Goal: Task Accomplishment & Management: Manage account settings

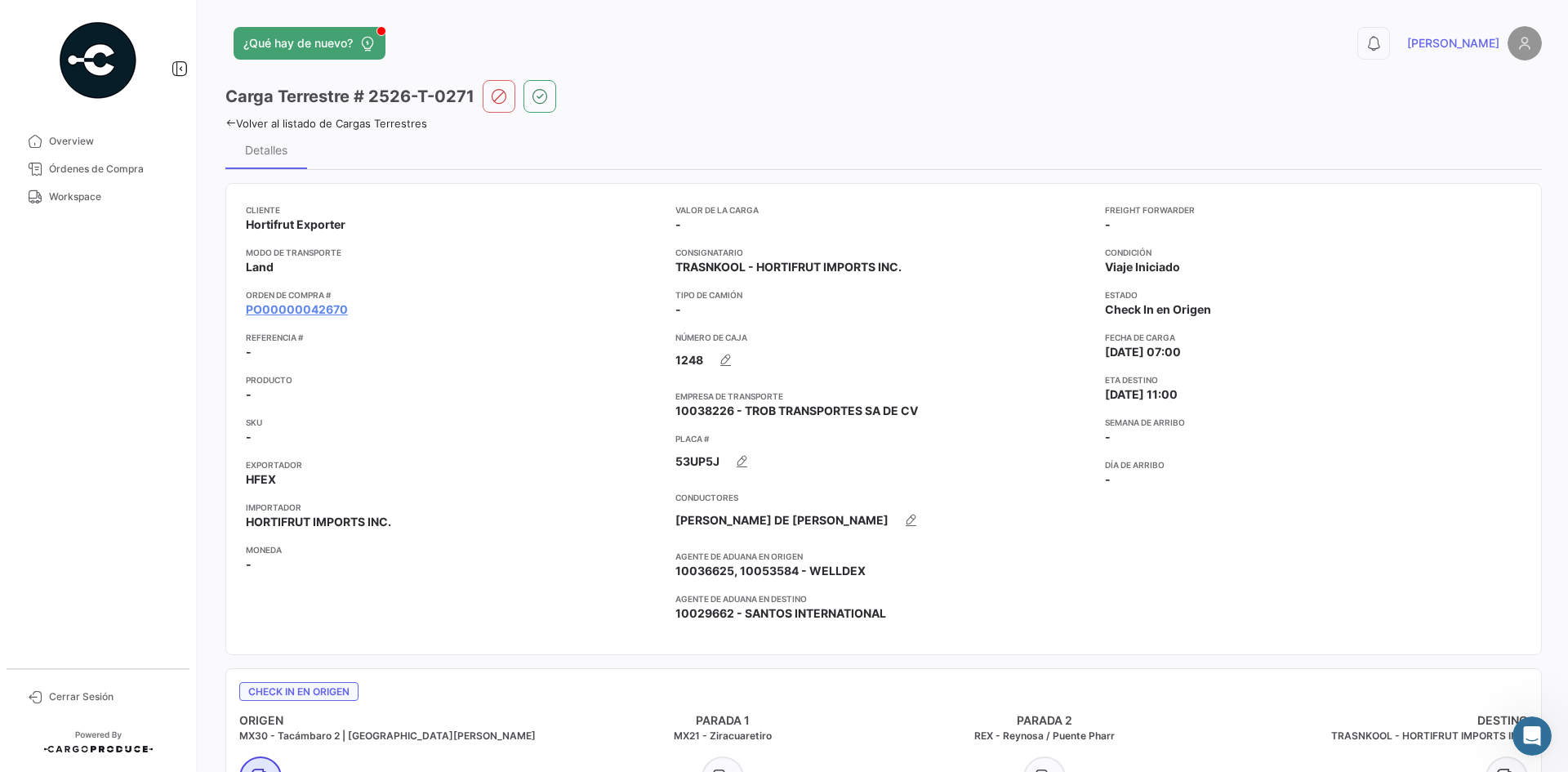
scroll to position [108, 0]
click at [97, 193] on span "Workspace" at bounding box center [113, 196] width 127 height 14
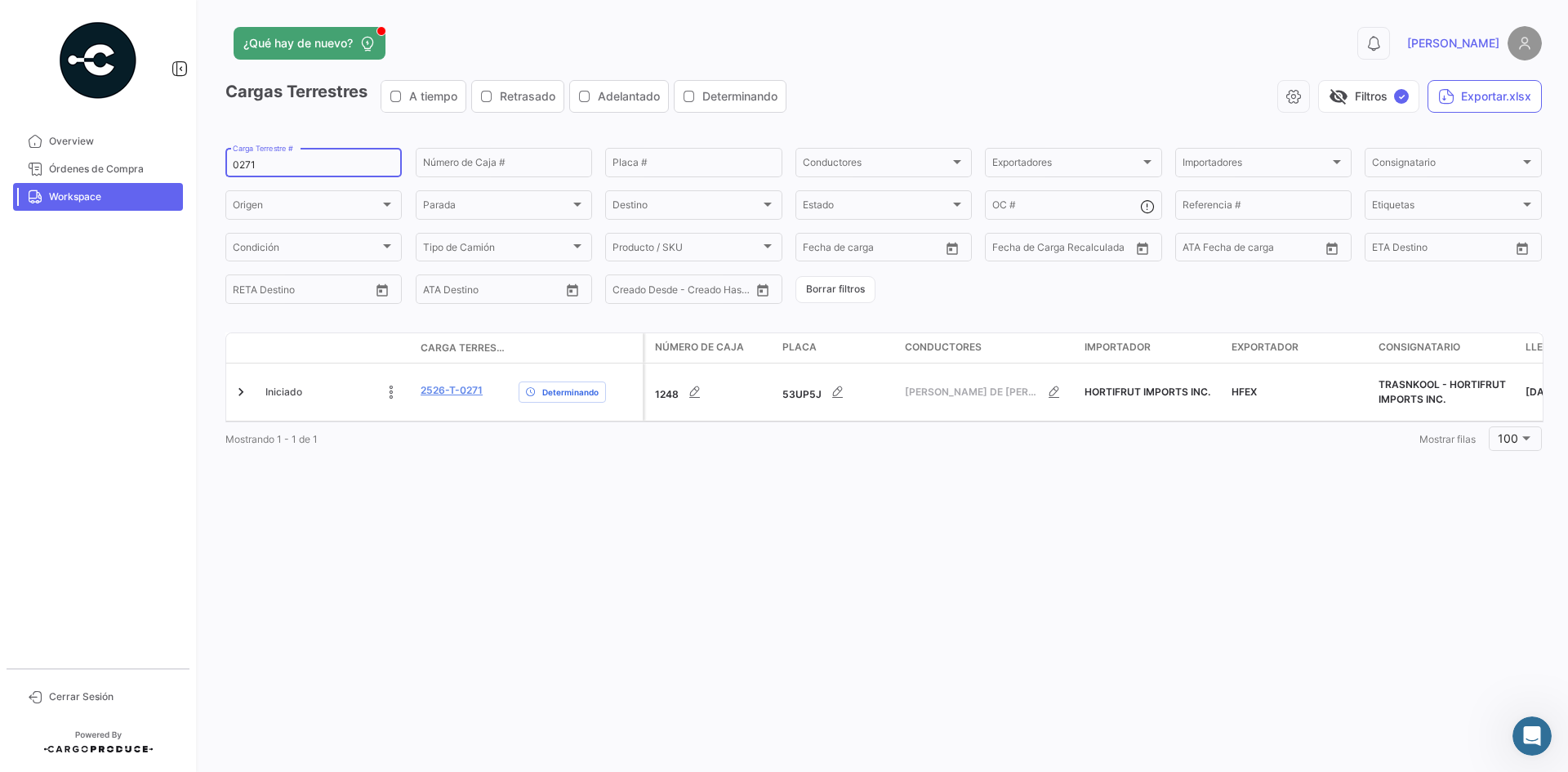
drag, startPoint x: 279, startPoint y: 158, endPoint x: 185, endPoint y: 173, distance: 95.2
click at [185, 173] on mat-sidenav-container "Overview Órdenes de Compra Workspace Cerrar Sesión ¿Qué hay de nuevo? 0 [PERSON…" at bounding box center [784, 386] width 1568 height 772
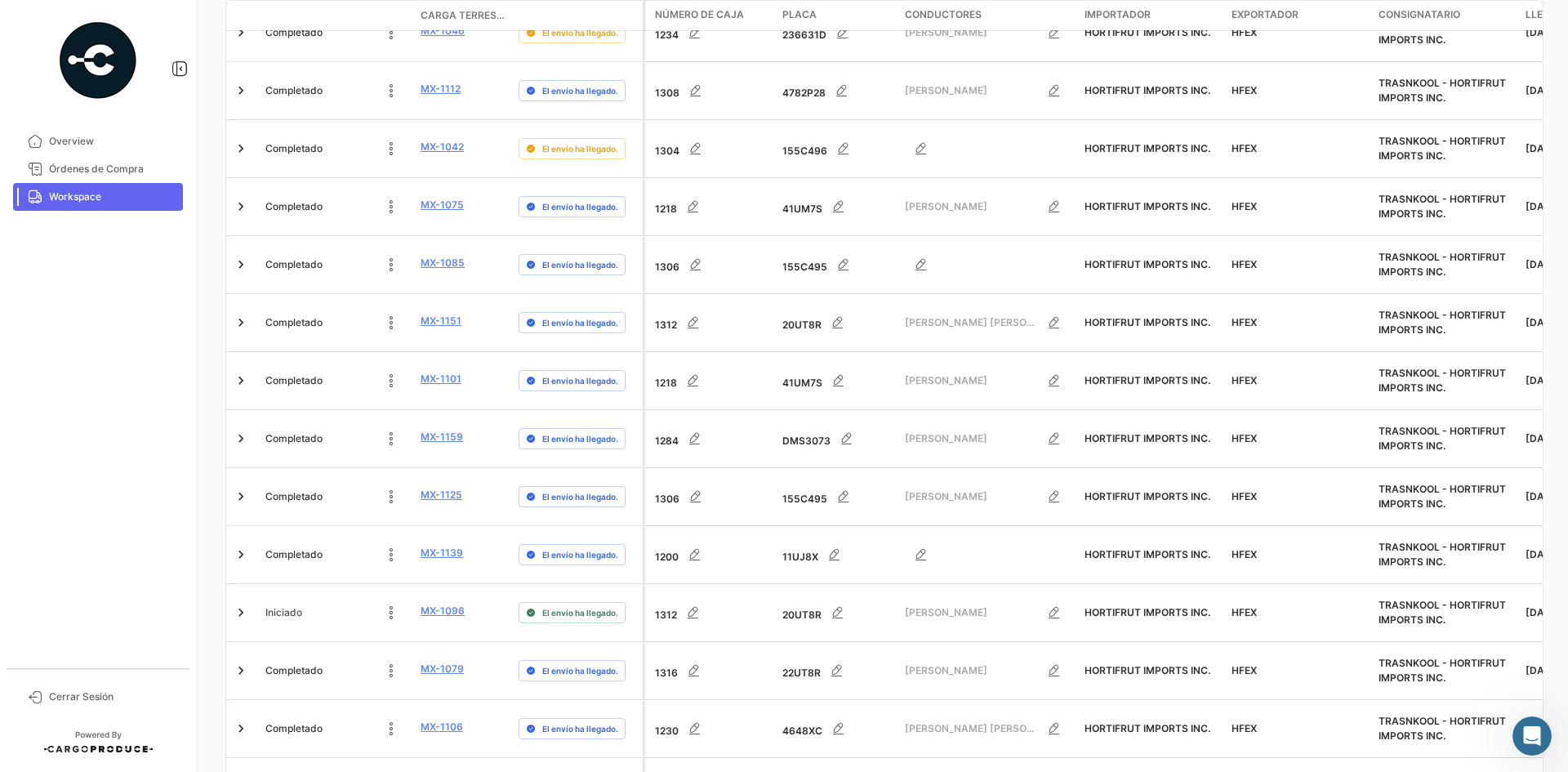
scroll to position [5097, 0]
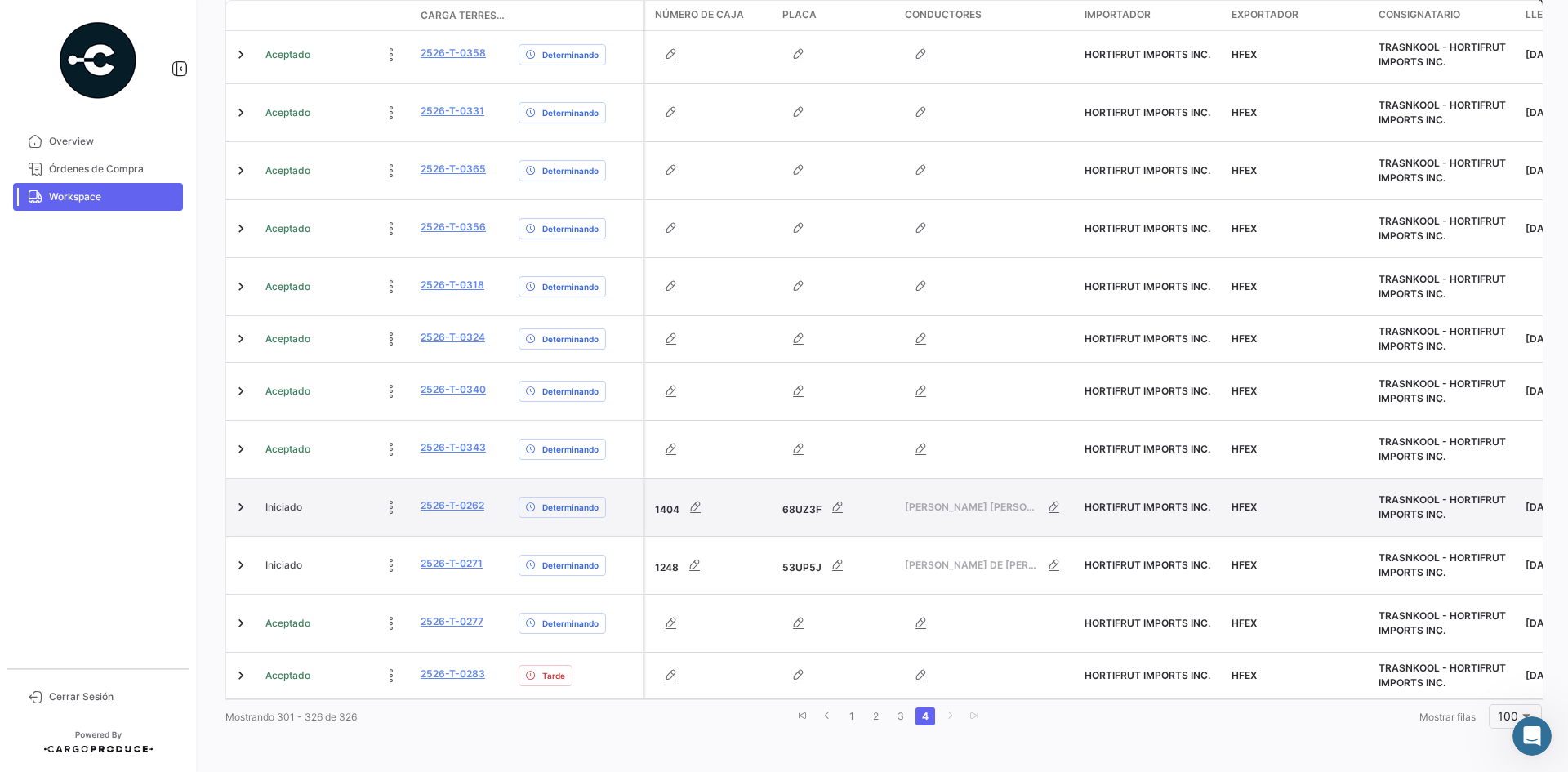
scroll to position [1024, 0]
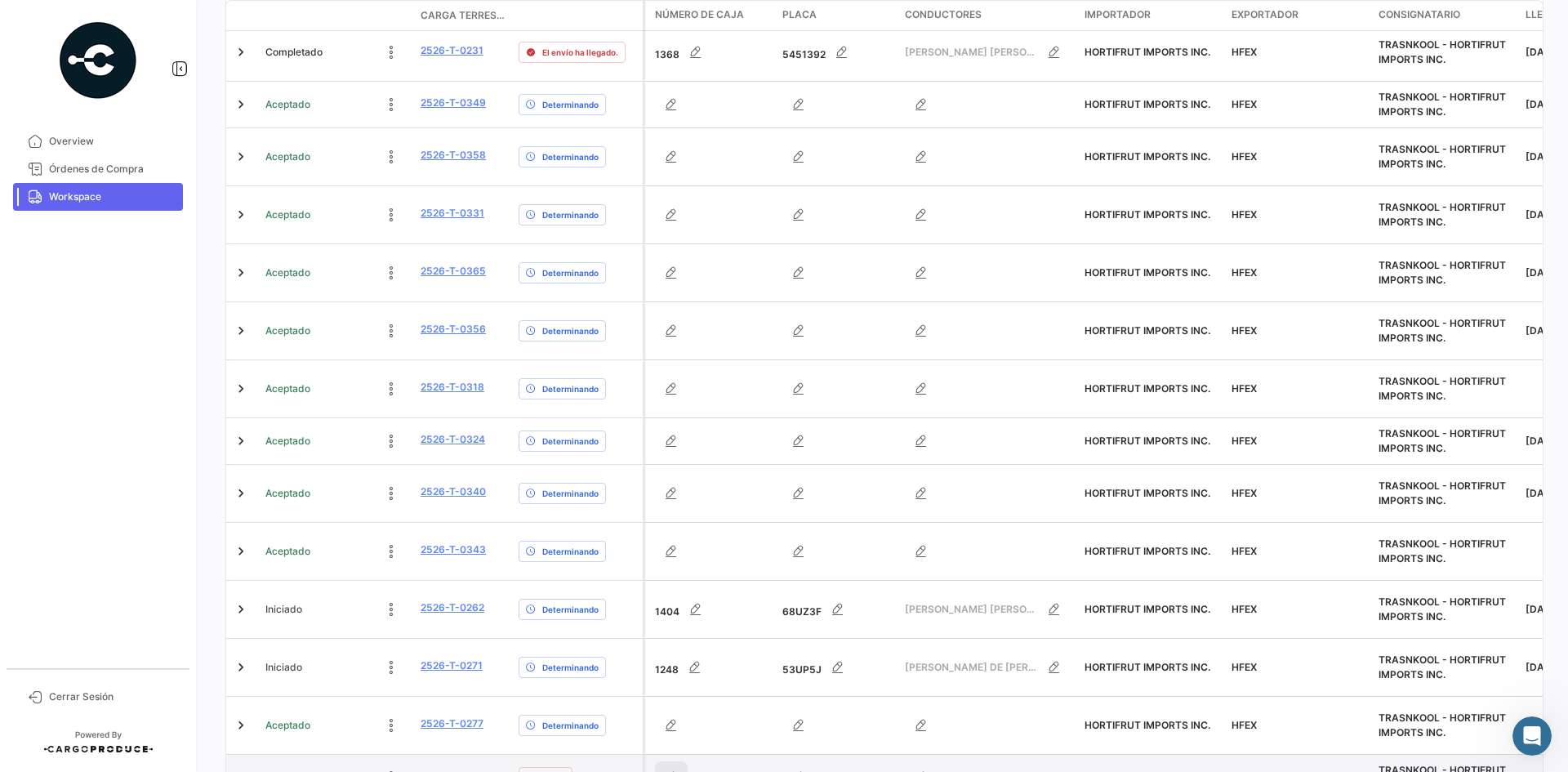
click at [667, 769] on icon "button" at bounding box center [671, 777] width 16 height 16
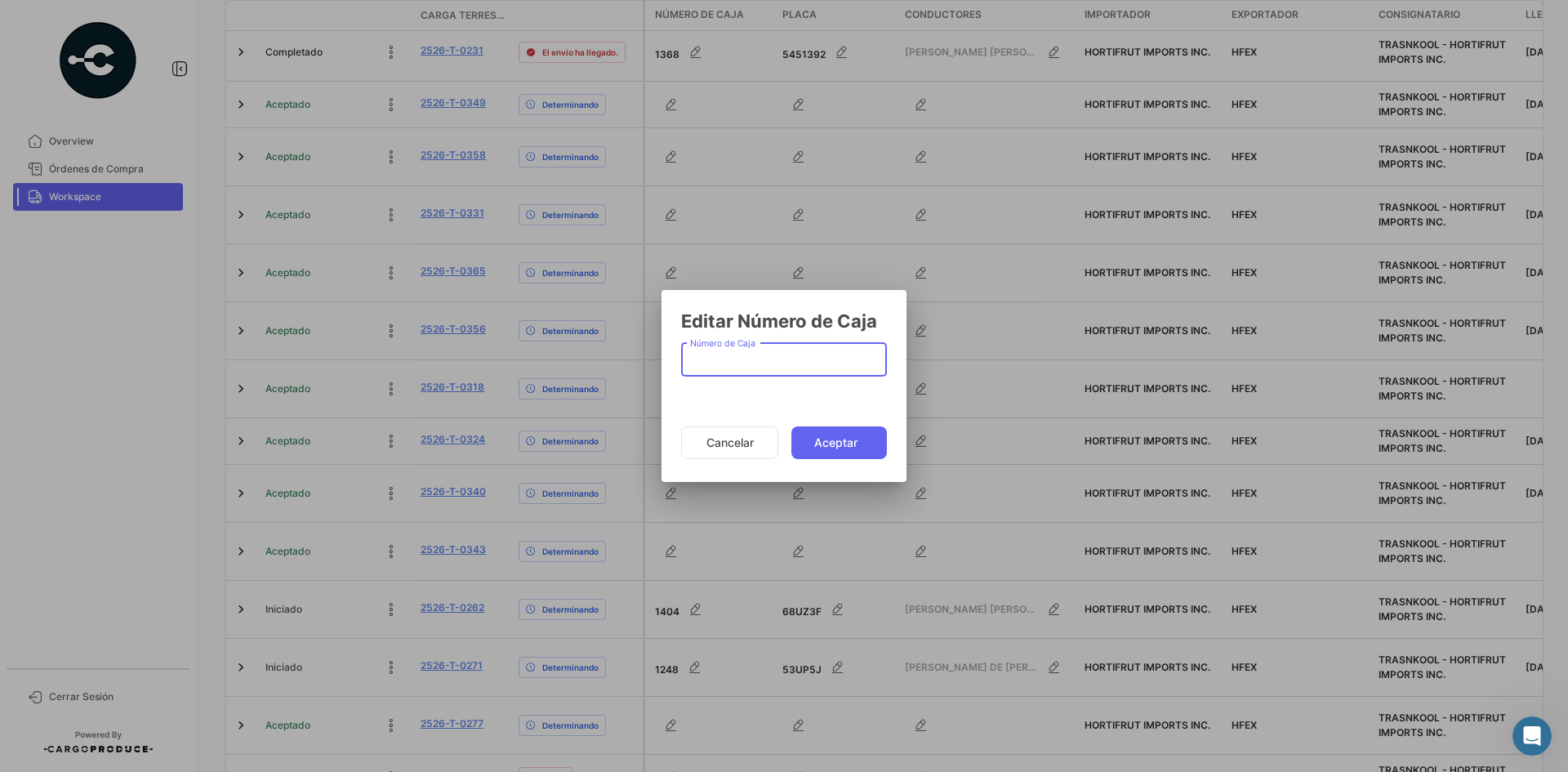
click at [701, 355] on div "Número de Caja" at bounding box center [784, 357] width 189 height 37
type input "1354"
click at [828, 444] on button "Aceptar" at bounding box center [839, 443] width 96 height 33
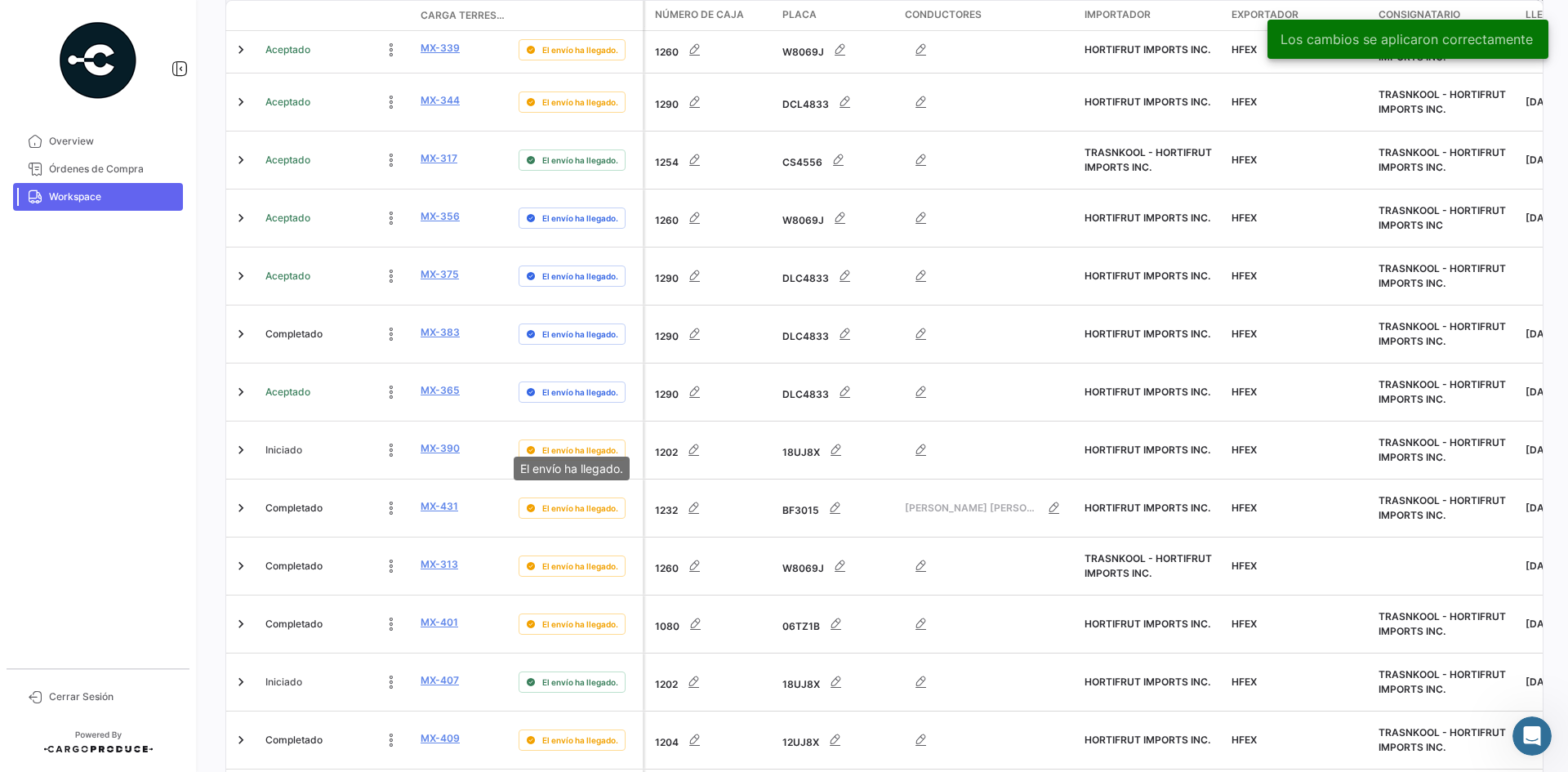
scroll to position [0, 0]
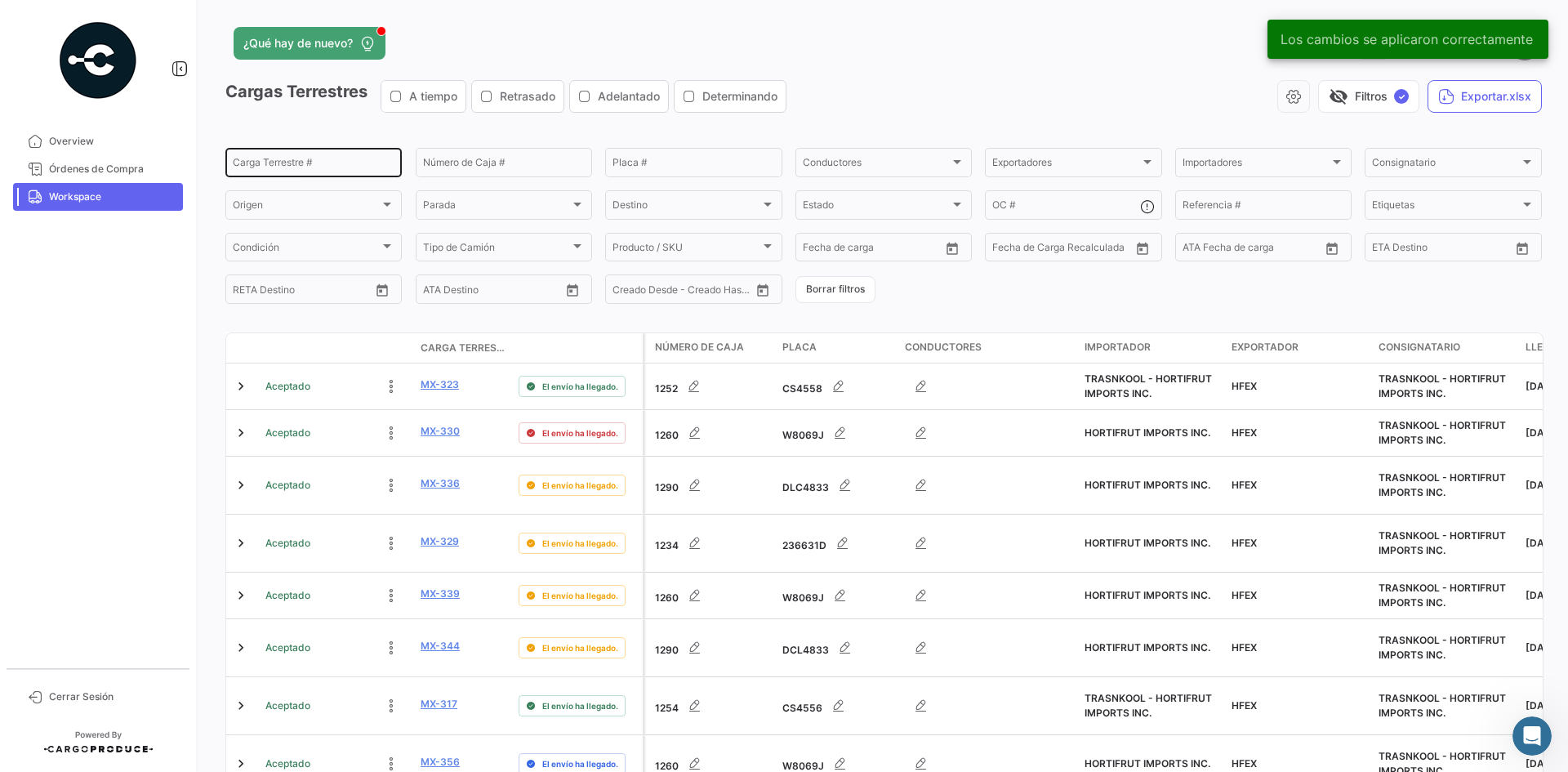
click at [286, 166] on input "Carga Terrestre #" at bounding box center [313, 165] width 162 height 12
paste input "Mexicalzingo"
type input "Mexicalzingo"
drag, startPoint x: 249, startPoint y: 167, endPoint x: 154, endPoint y: 174, distance: 95.3
click at [156, 174] on mat-sidenav-container "Overview Órdenes de Compra Workspace Cerrar Sesión ¿Qué hay de nuevo? 0 [PERSON…" at bounding box center [784, 386] width 1568 height 772
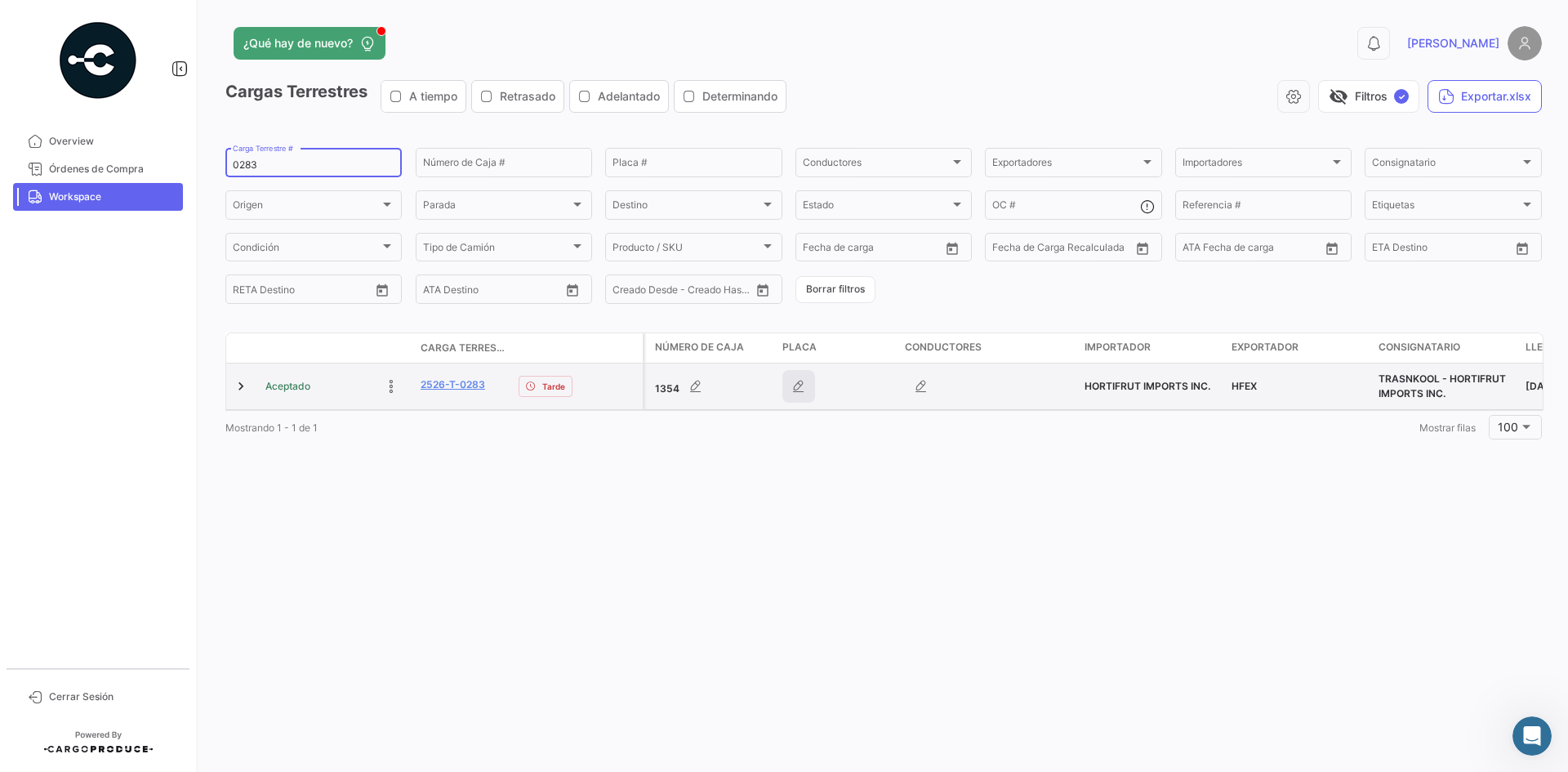
type input "0283"
click at [800, 381] on icon "button" at bounding box center [798, 386] width 16 height 16
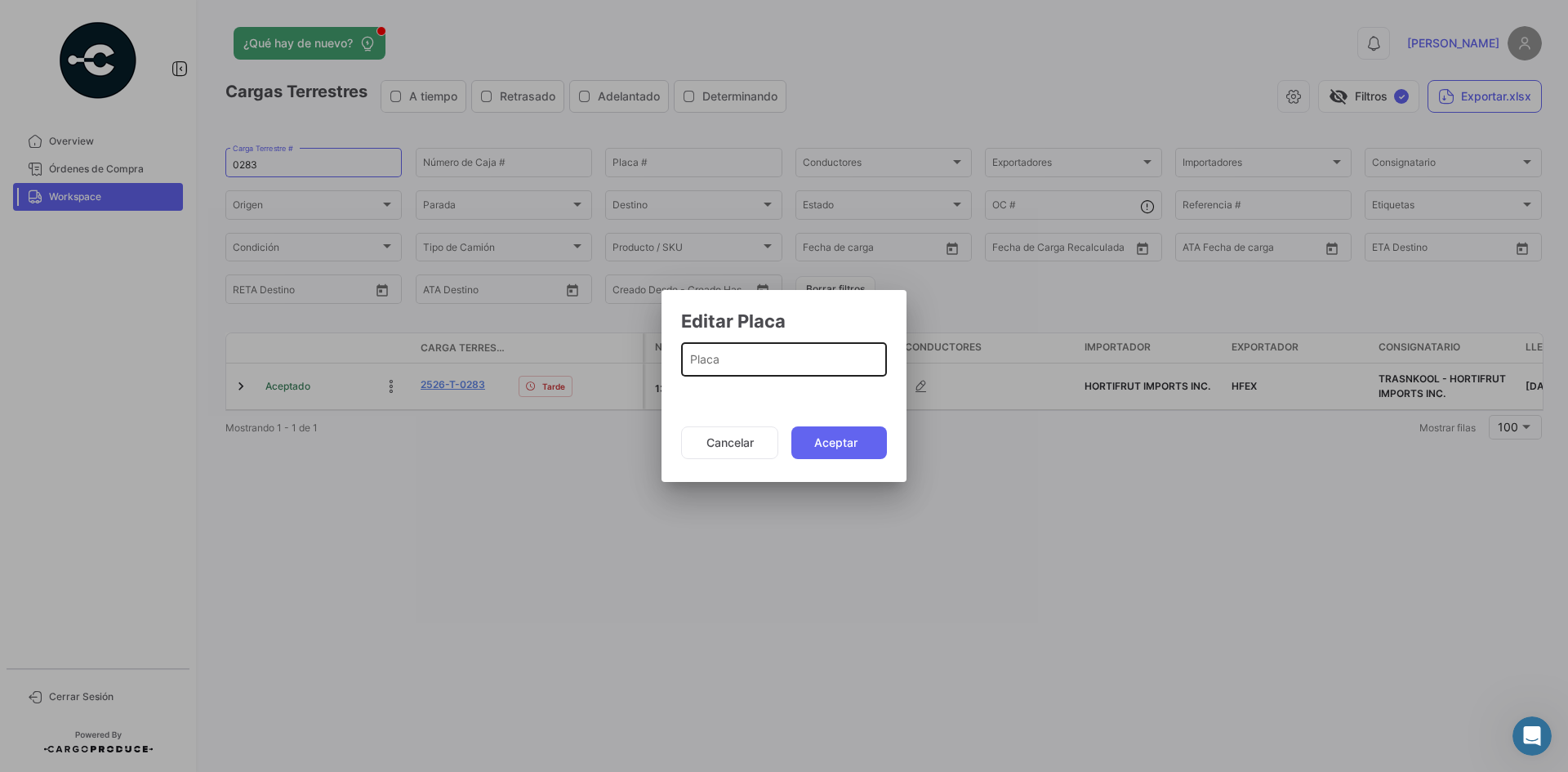
click at [728, 367] on input "Placa" at bounding box center [784, 363] width 189 height 14
paste input "5369425"
type input "5369425"
click at [843, 440] on button "Aceptar" at bounding box center [839, 443] width 96 height 33
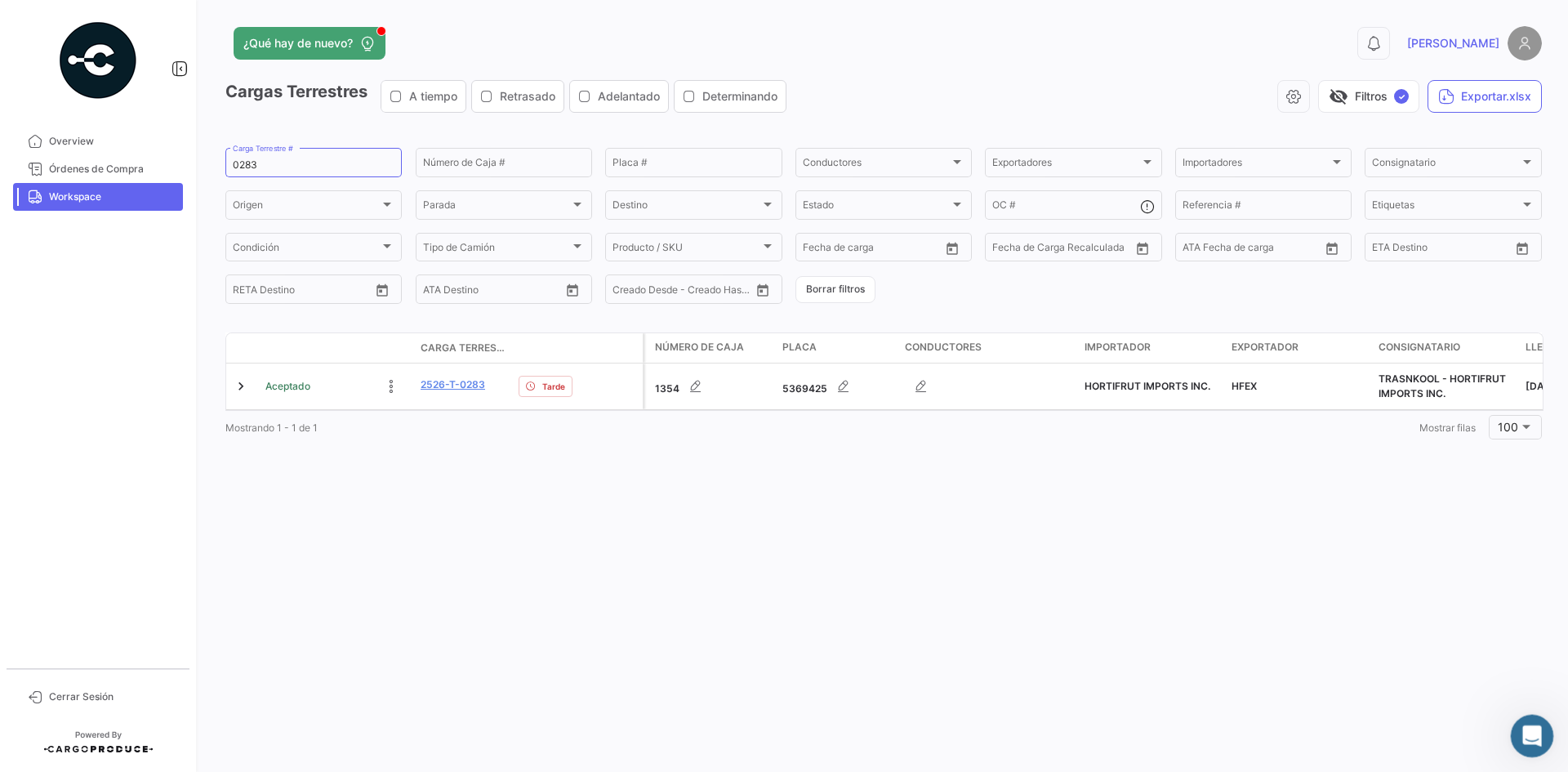
click at [1538, 725] on div "Abrir Intercom Messenger" at bounding box center [1530, 733] width 54 height 54
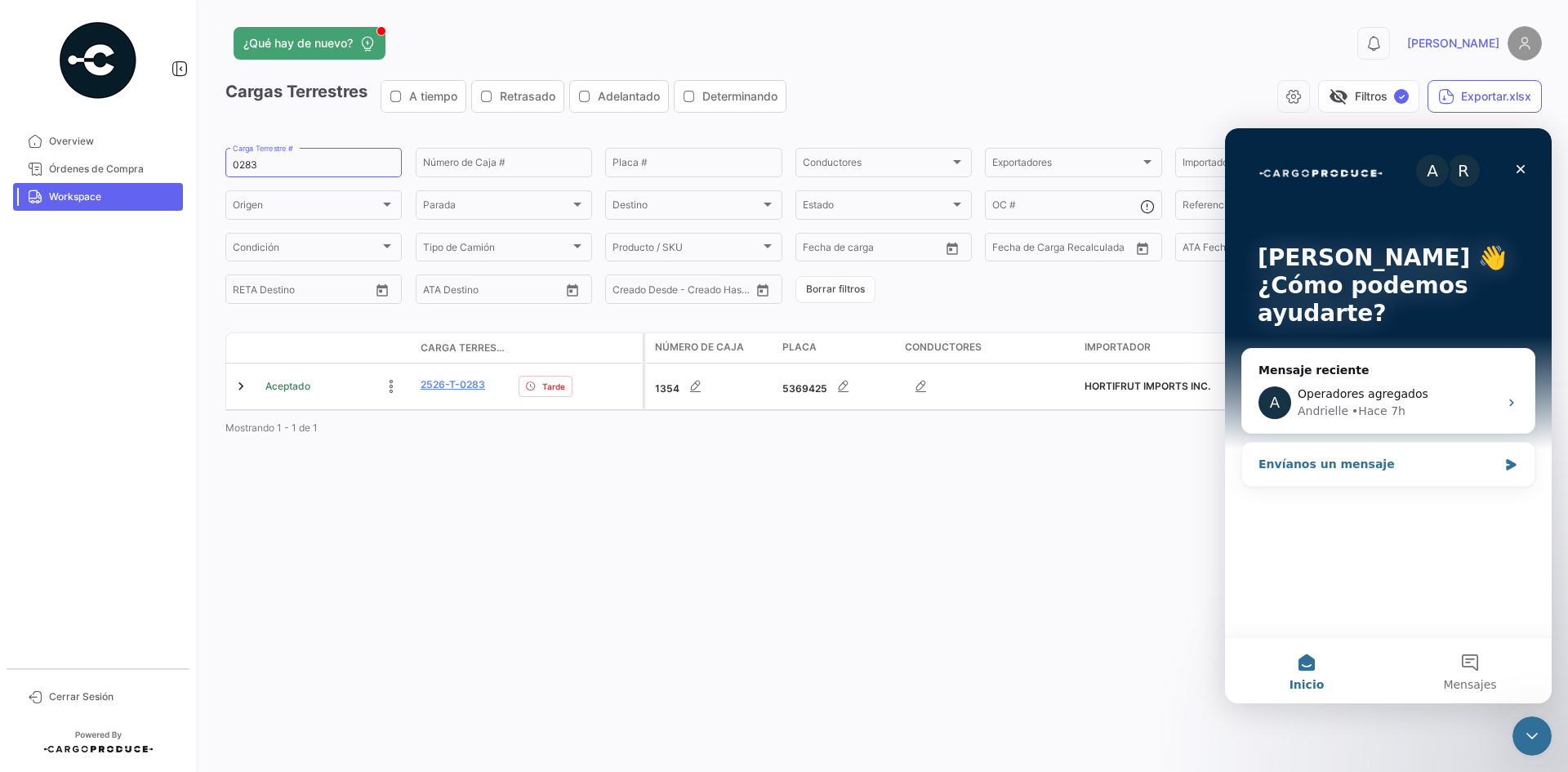
click at [1516, 466] on icon "Intercom Messenger" at bounding box center [1511, 464] width 14 height 13
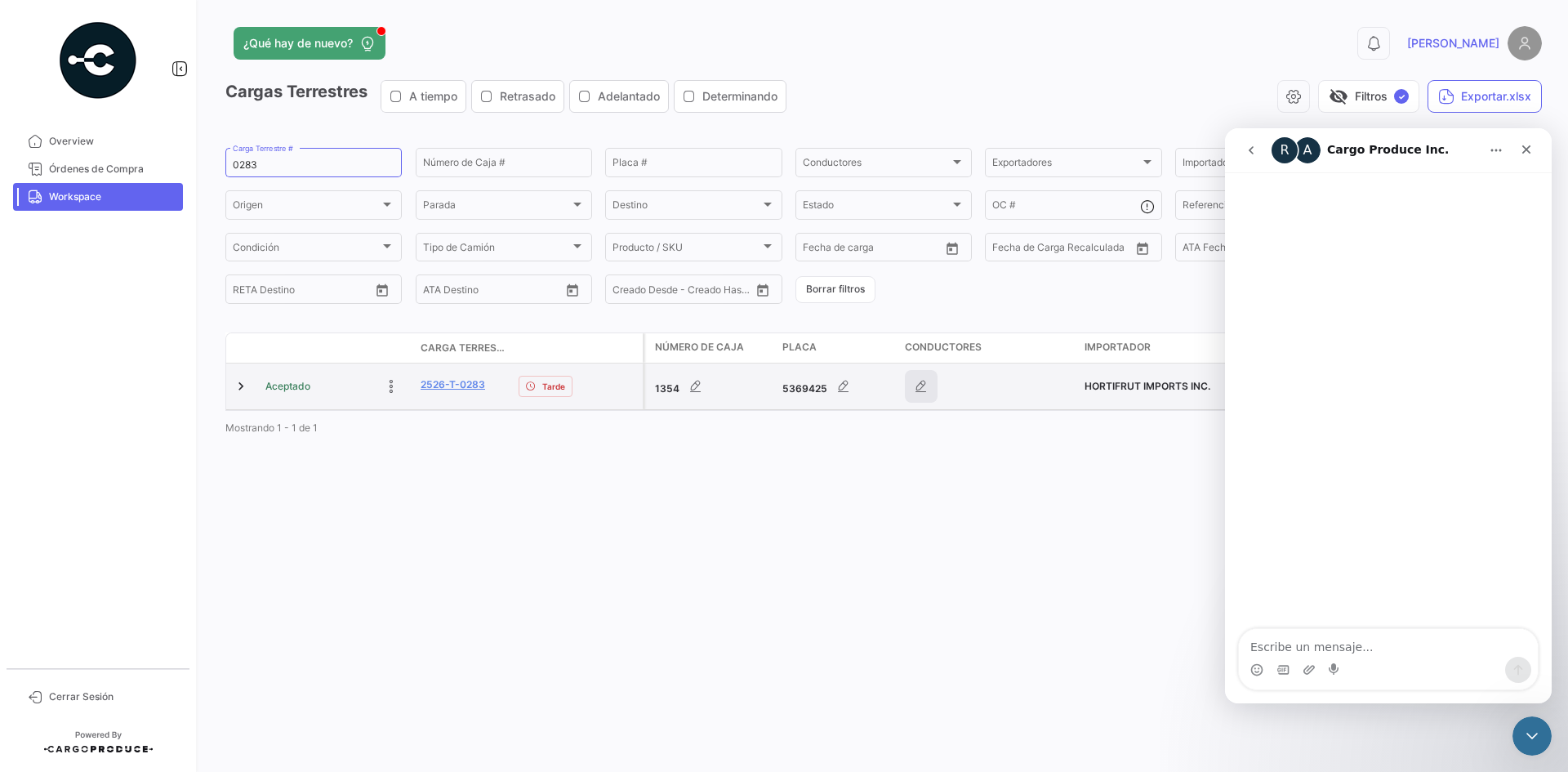
click at [919, 392] on icon "button" at bounding box center [920, 386] width 16 height 16
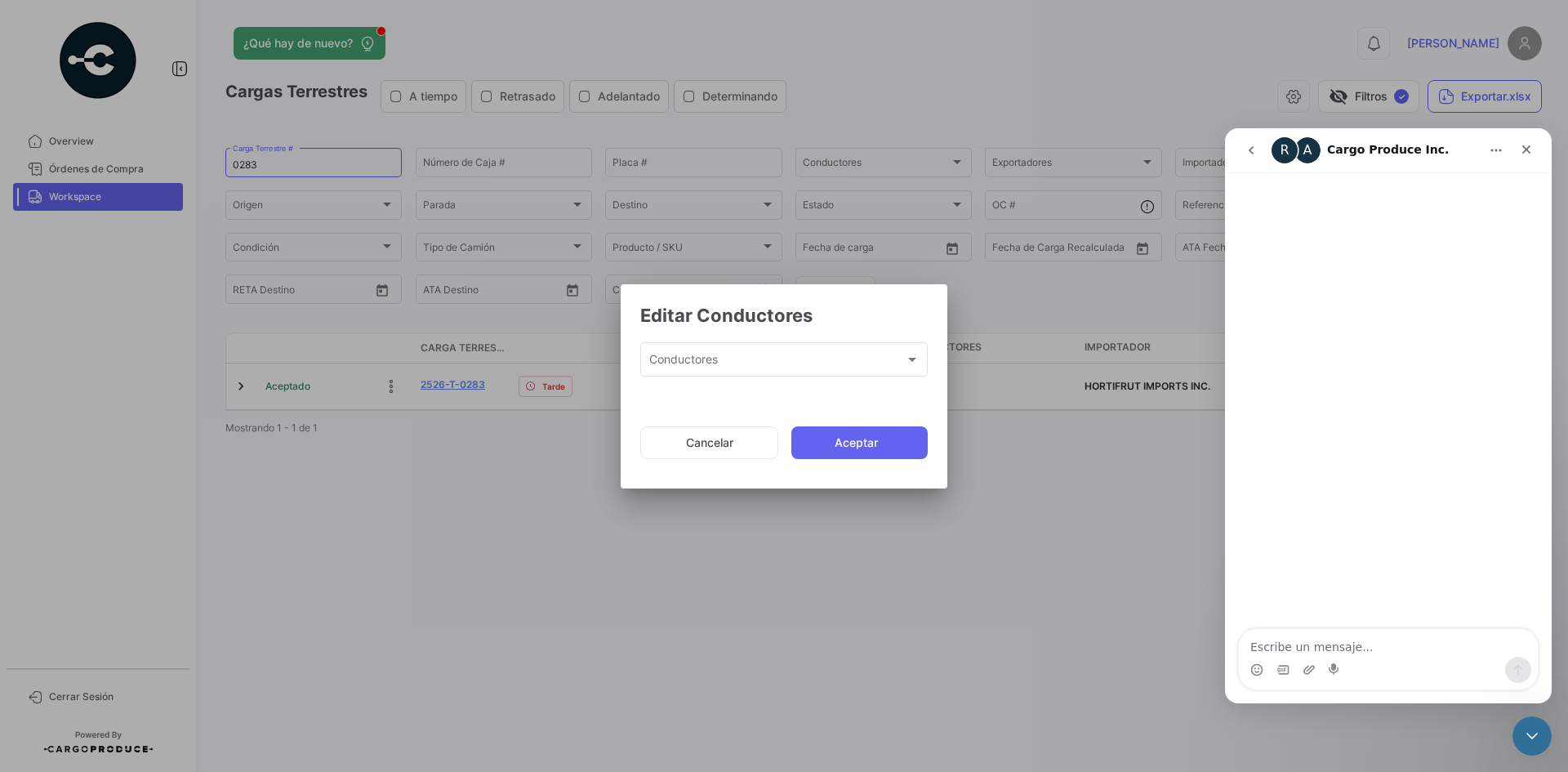
click at [753, 338] on div "Editar Conductores Conductores Conductores" at bounding box center [784, 350] width 288 height 92
click at [752, 350] on div "Conductores Conductores" at bounding box center [784, 358] width 270 height 37
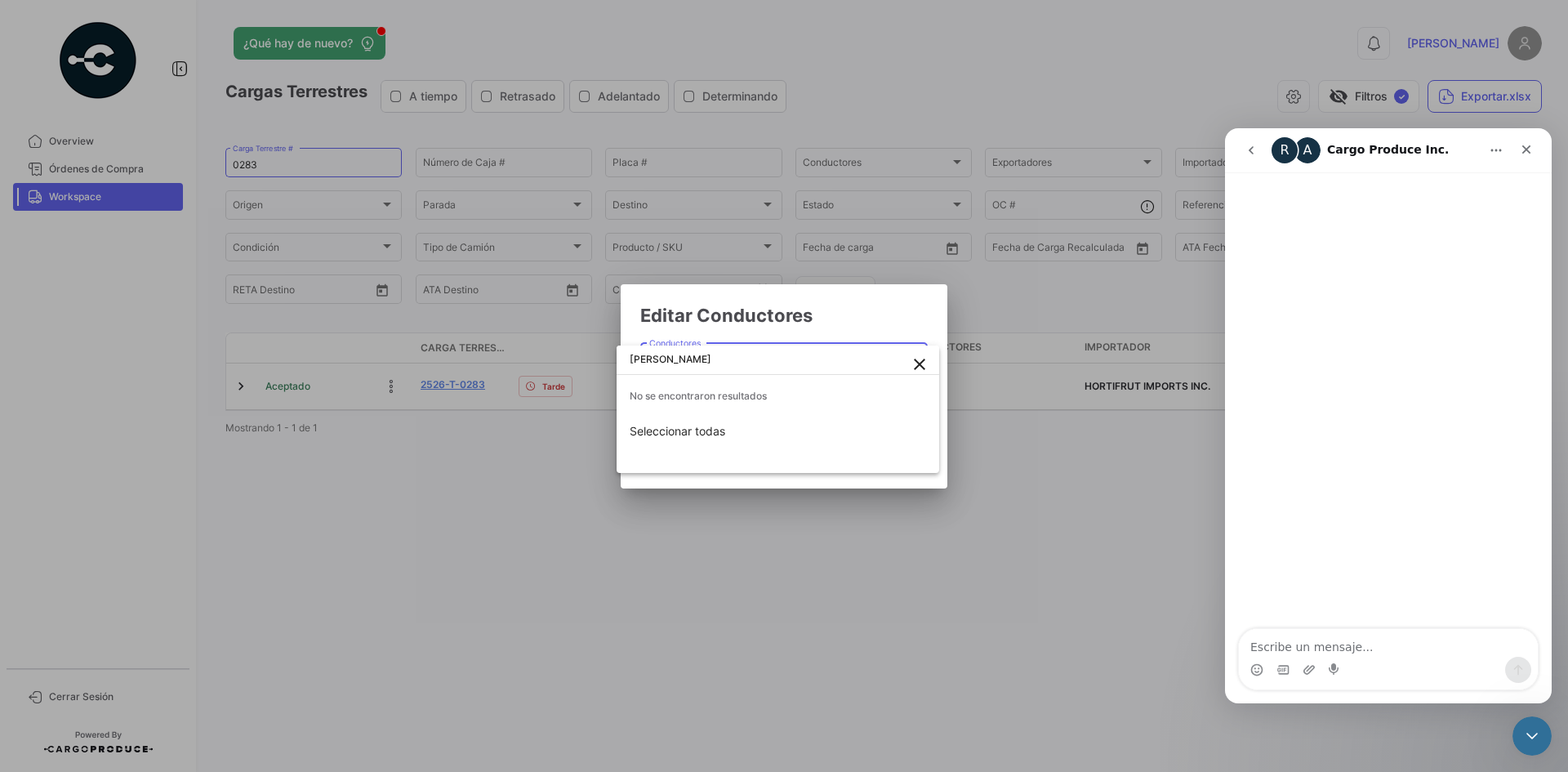
type input "[PERSON_NAME]"
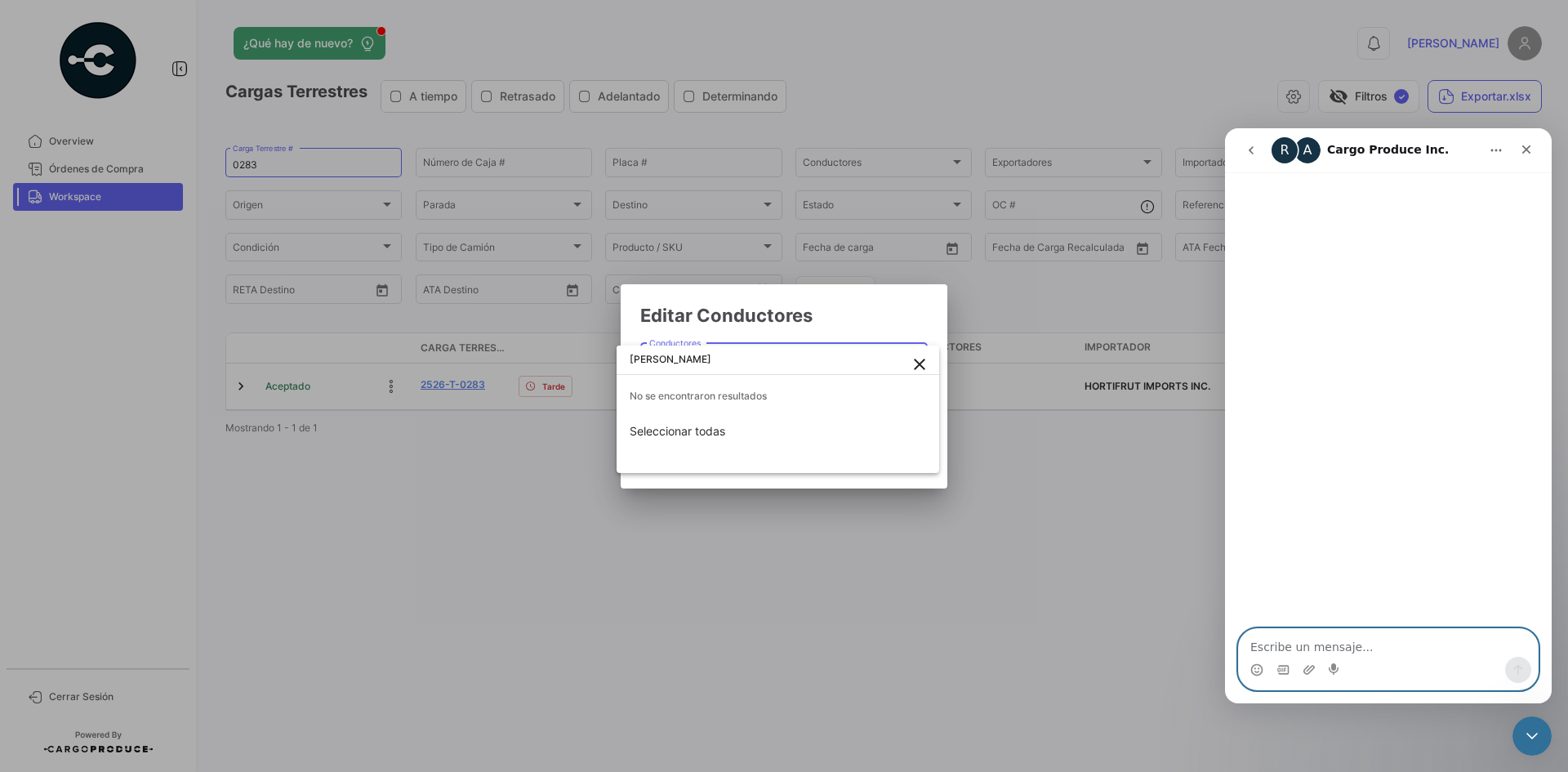
click at [1323, 649] on textarea "Escribe un mensaje..." at bounding box center [1388, 642] width 299 height 28
type textarea "m"
type textarea "hola"
type textarea "buen"
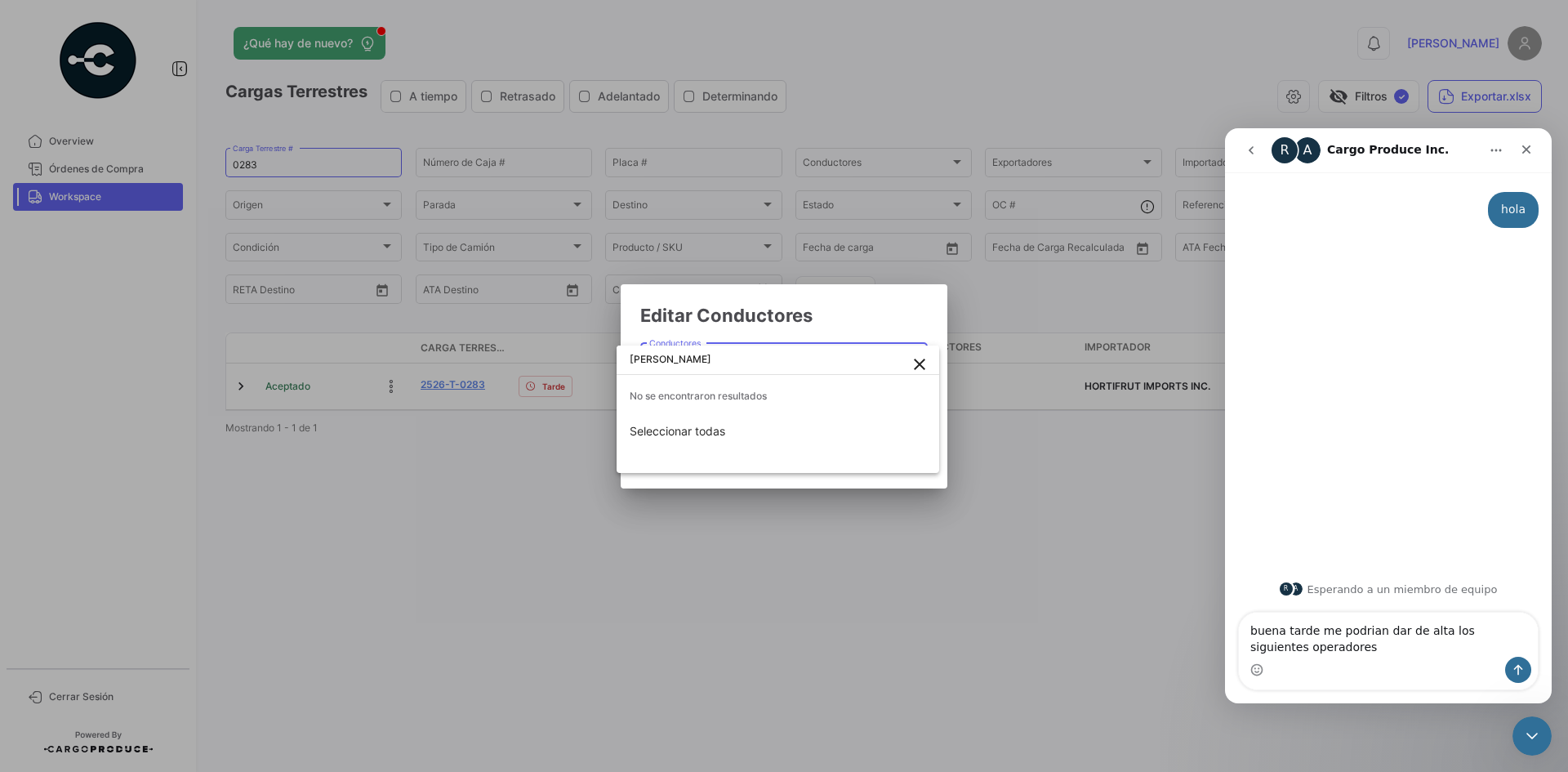
type textarea "buena tarde me podrian dar de alta los siguientes operadores"
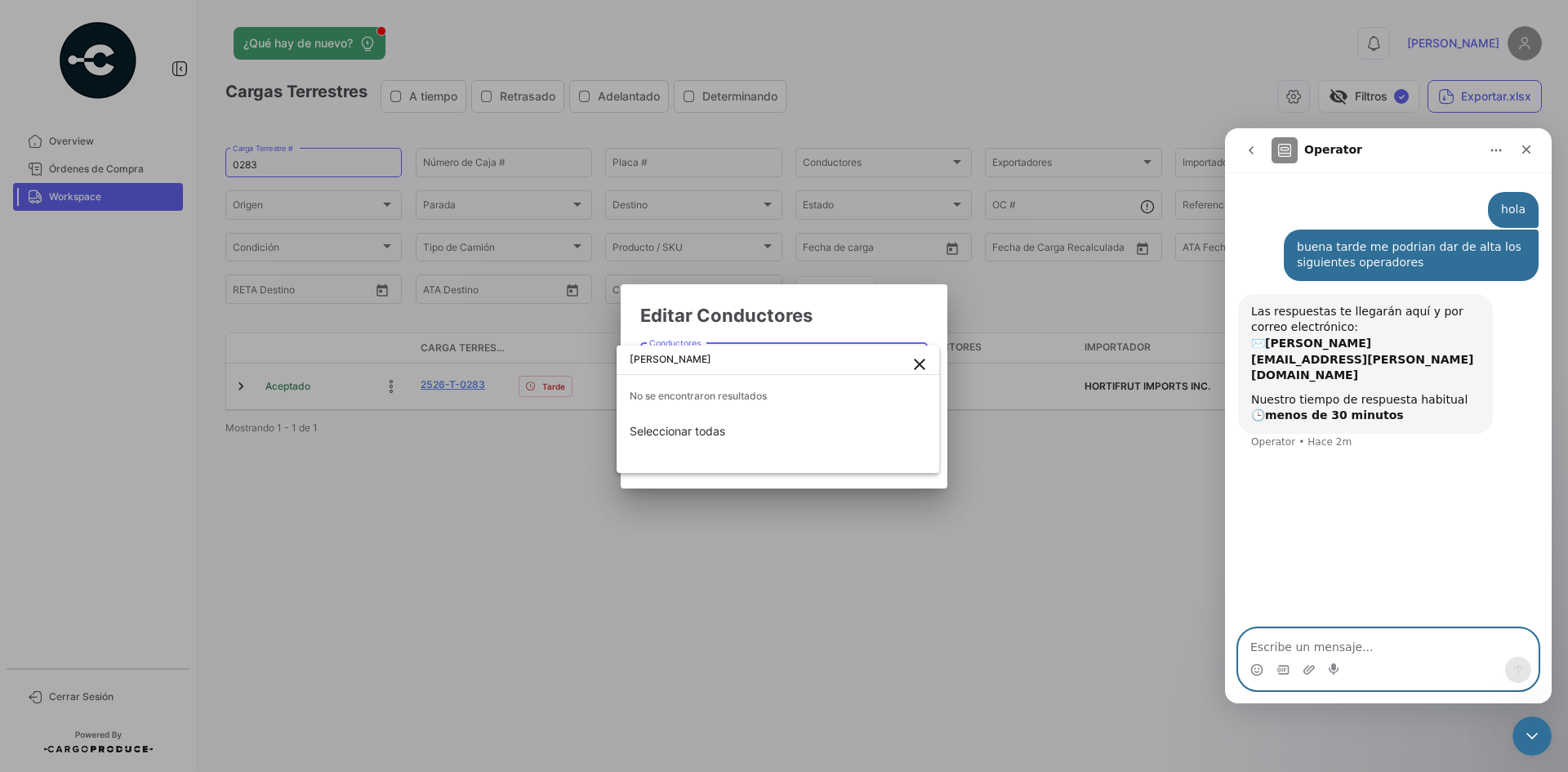
click at [1289, 649] on textarea "Escribe un mensaje..." at bounding box center [1388, 642] width 299 height 28
paste textarea "[PERSON_NAME]"
click at [1428, 651] on textarea "[PERSON_NAME] y" at bounding box center [1388, 642] width 299 height 28
paste textarea "[PERSON_NAME] [PERSON_NAME]"
type textarea "[PERSON_NAME] y [PERSON_NAME] [PERSON_NAME]"
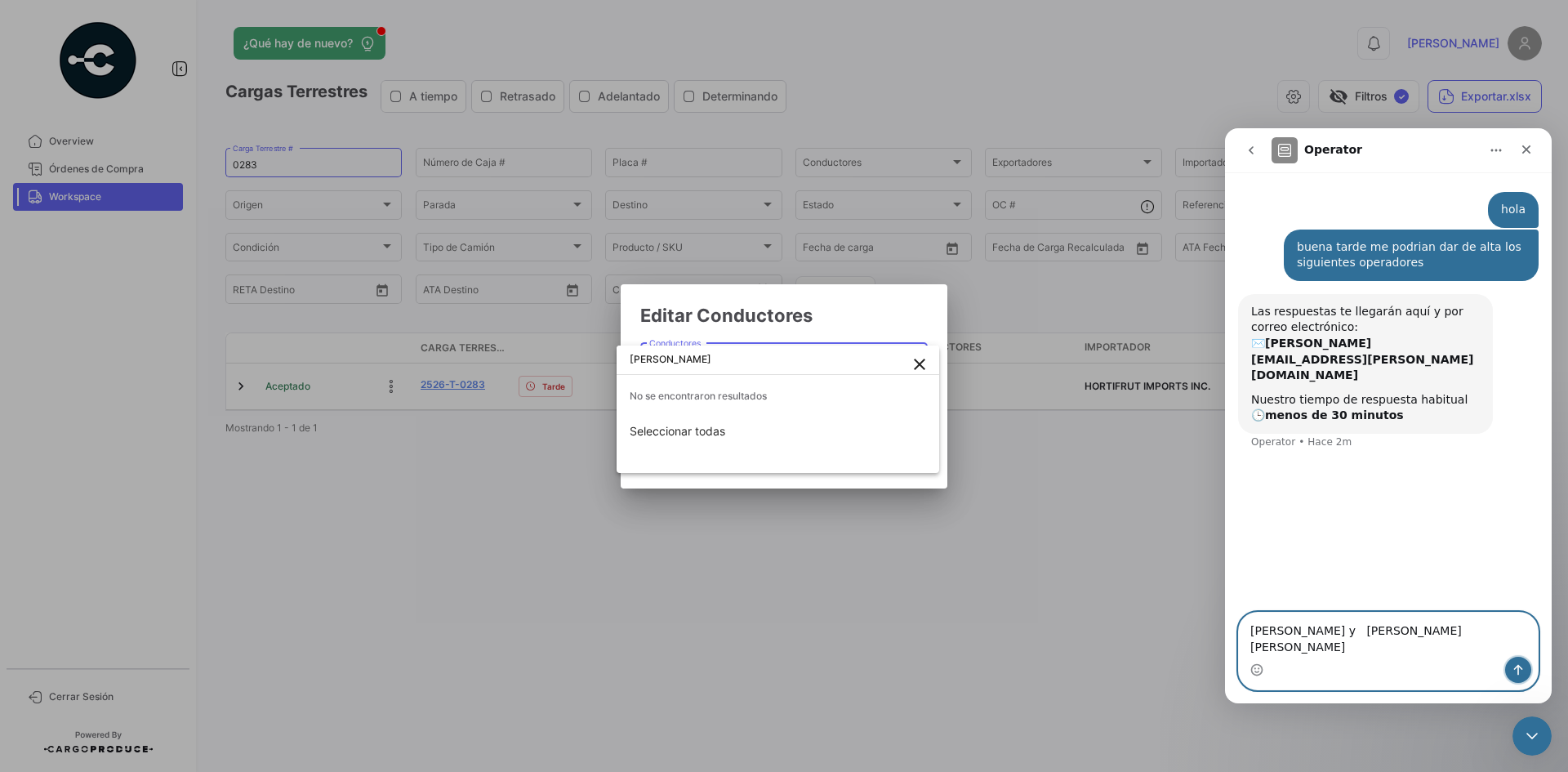
click at [1518, 672] on icon "Enviar un mensaje…" at bounding box center [1518, 670] width 9 height 11
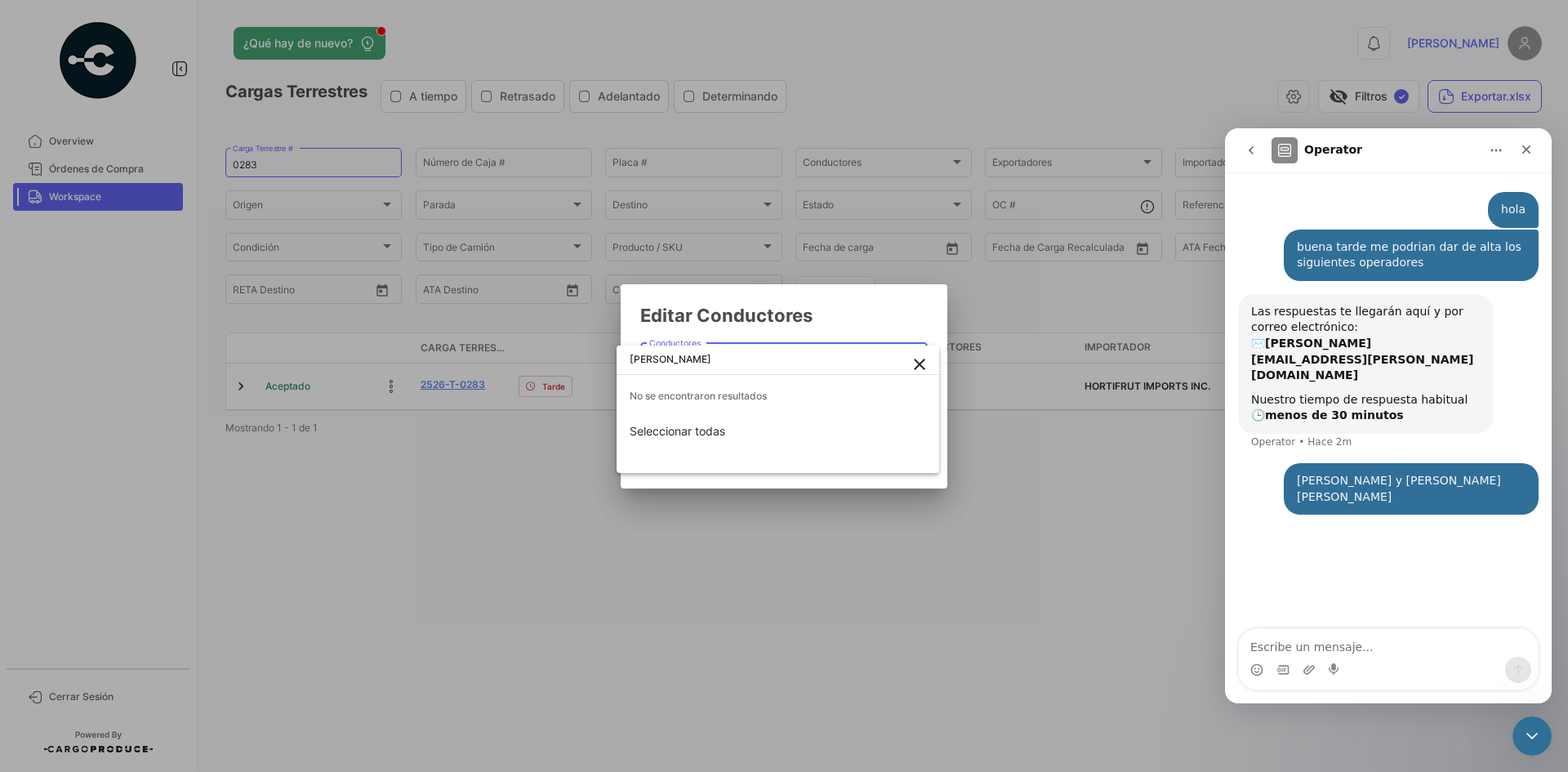
click at [923, 363] on mat-icon "close" at bounding box center [919, 364] width 19 height 19
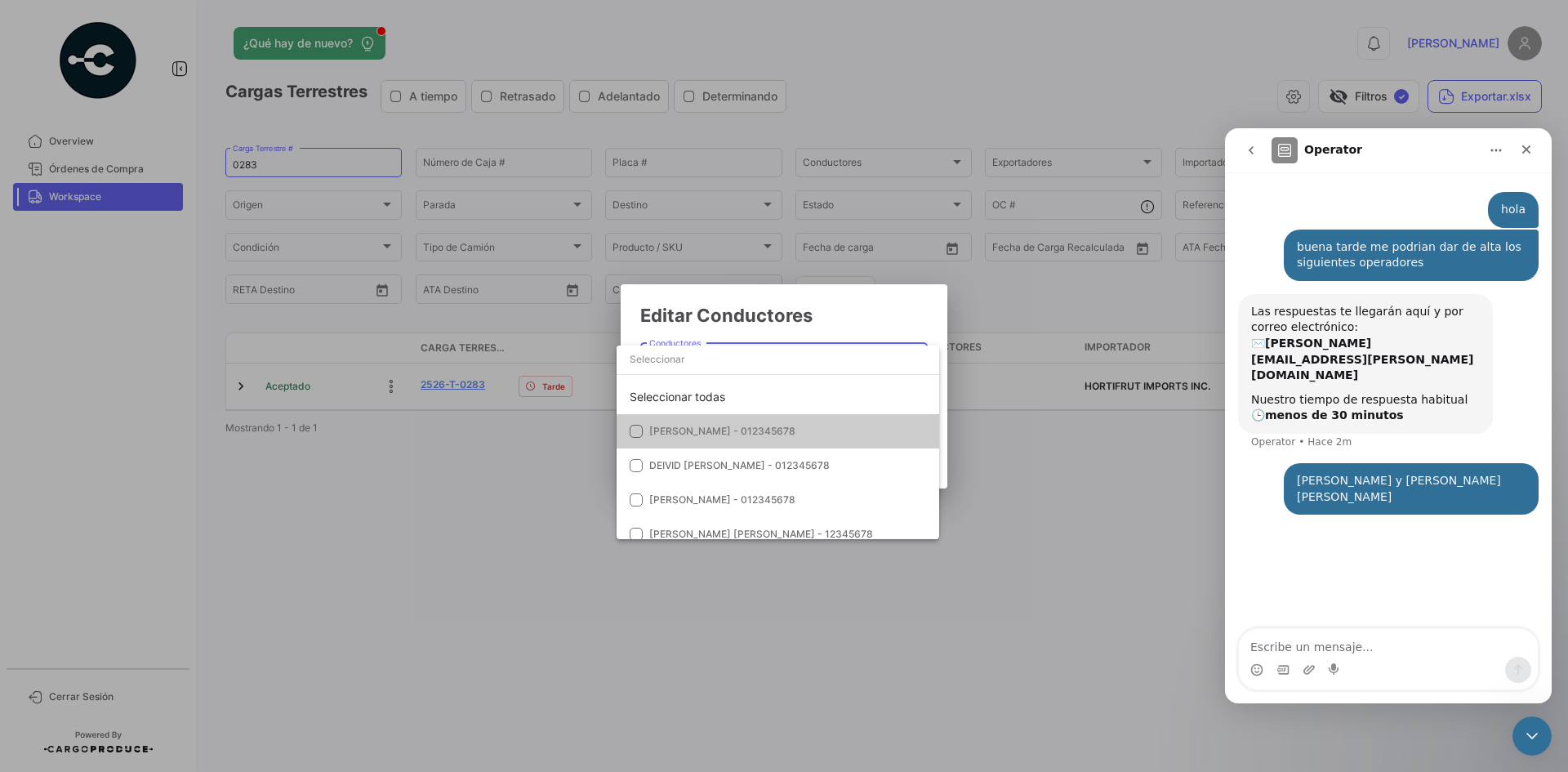
click at [917, 316] on div at bounding box center [784, 386] width 1568 height 772
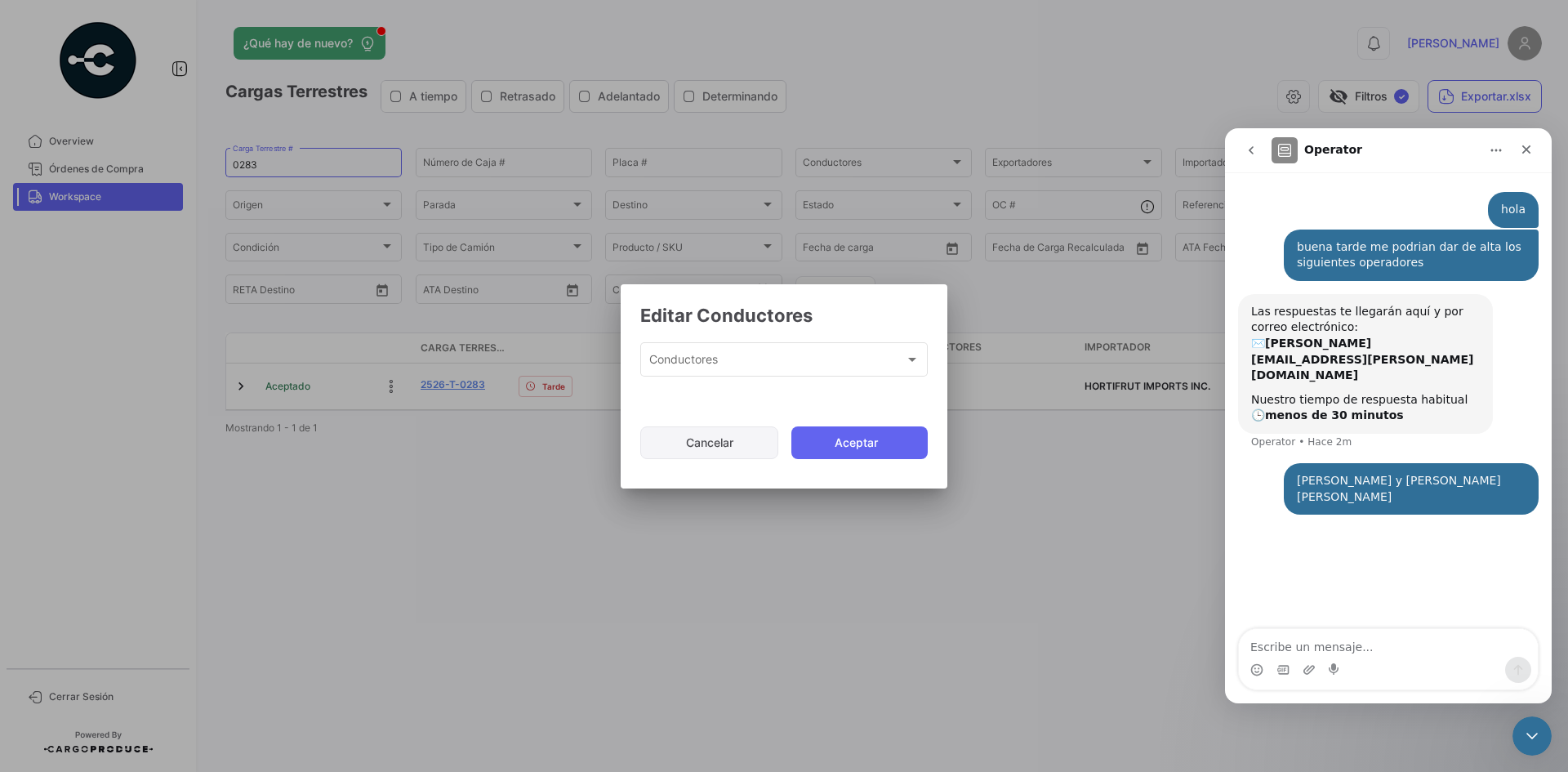
click at [739, 439] on button "Cancelar" at bounding box center [709, 443] width 138 height 33
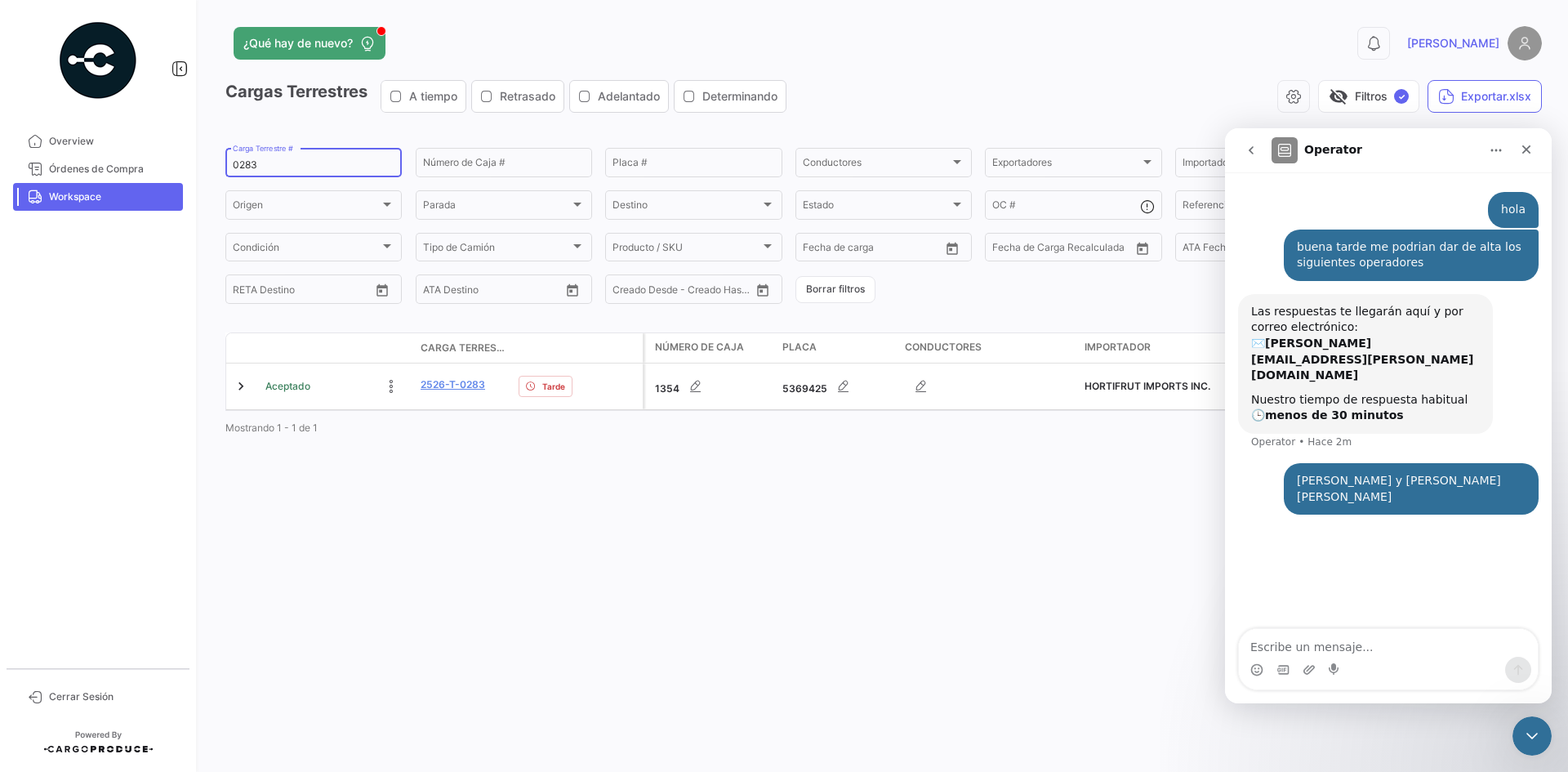
drag, startPoint x: 231, startPoint y: 162, endPoint x: 207, endPoint y: 163, distance: 24.0
click at [207, 163] on div "¿Qué hay de nuevo? 0 [PERSON_NAME] Terrestres A tiempo Retrasado Adelantado Det…" at bounding box center [883, 386] width 1369 height 772
type input "0277"
click at [664, 439] on icon "button" at bounding box center [671, 438] width 16 height 16
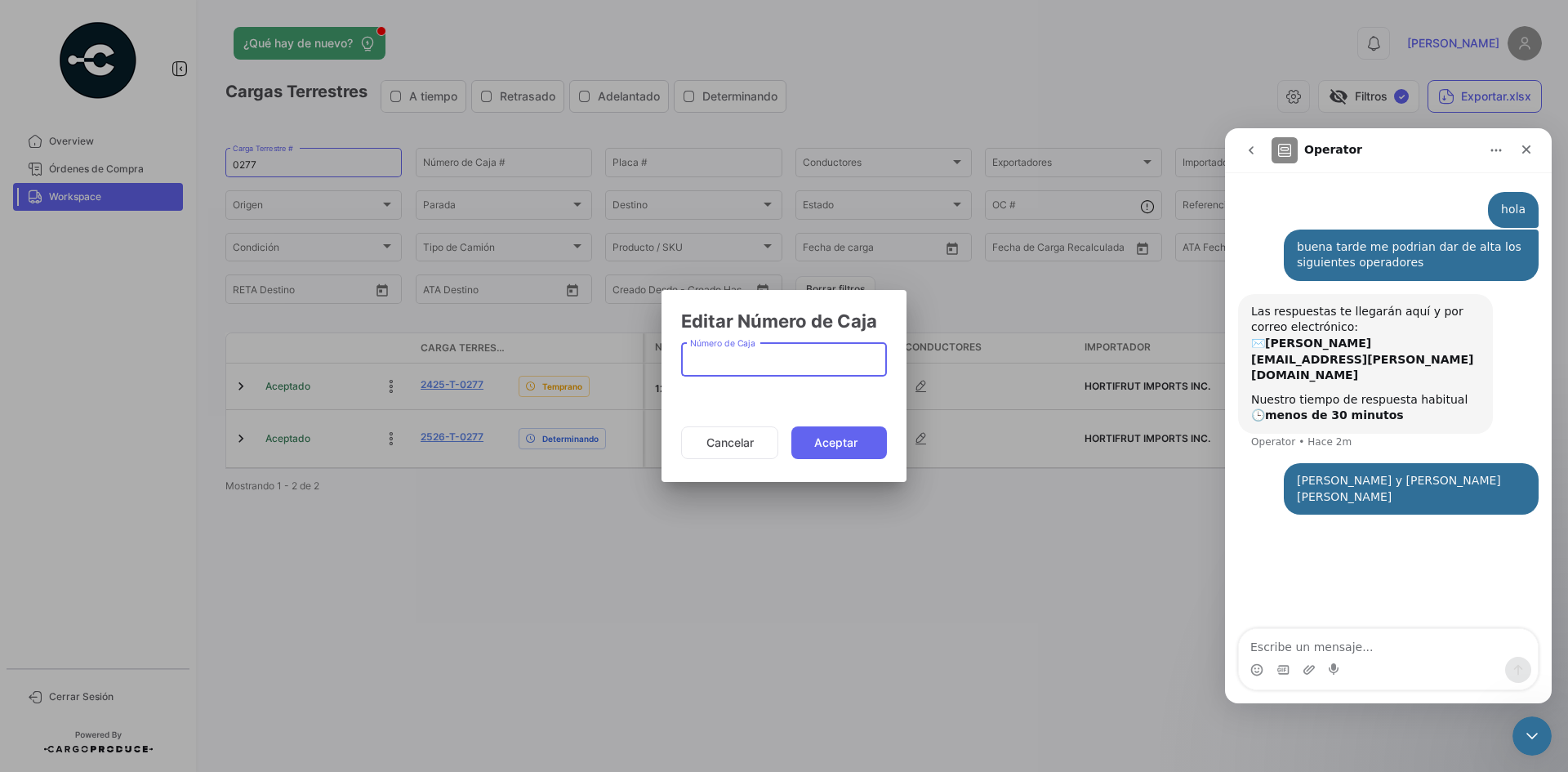
click at [717, 357] on input "Número de Caja" at bounding box center [784, 363] width 189 height 14
type input "1250"
click at [832, 455] on button "Aceptar" at bounding box center [839, 443] width 96 height 33
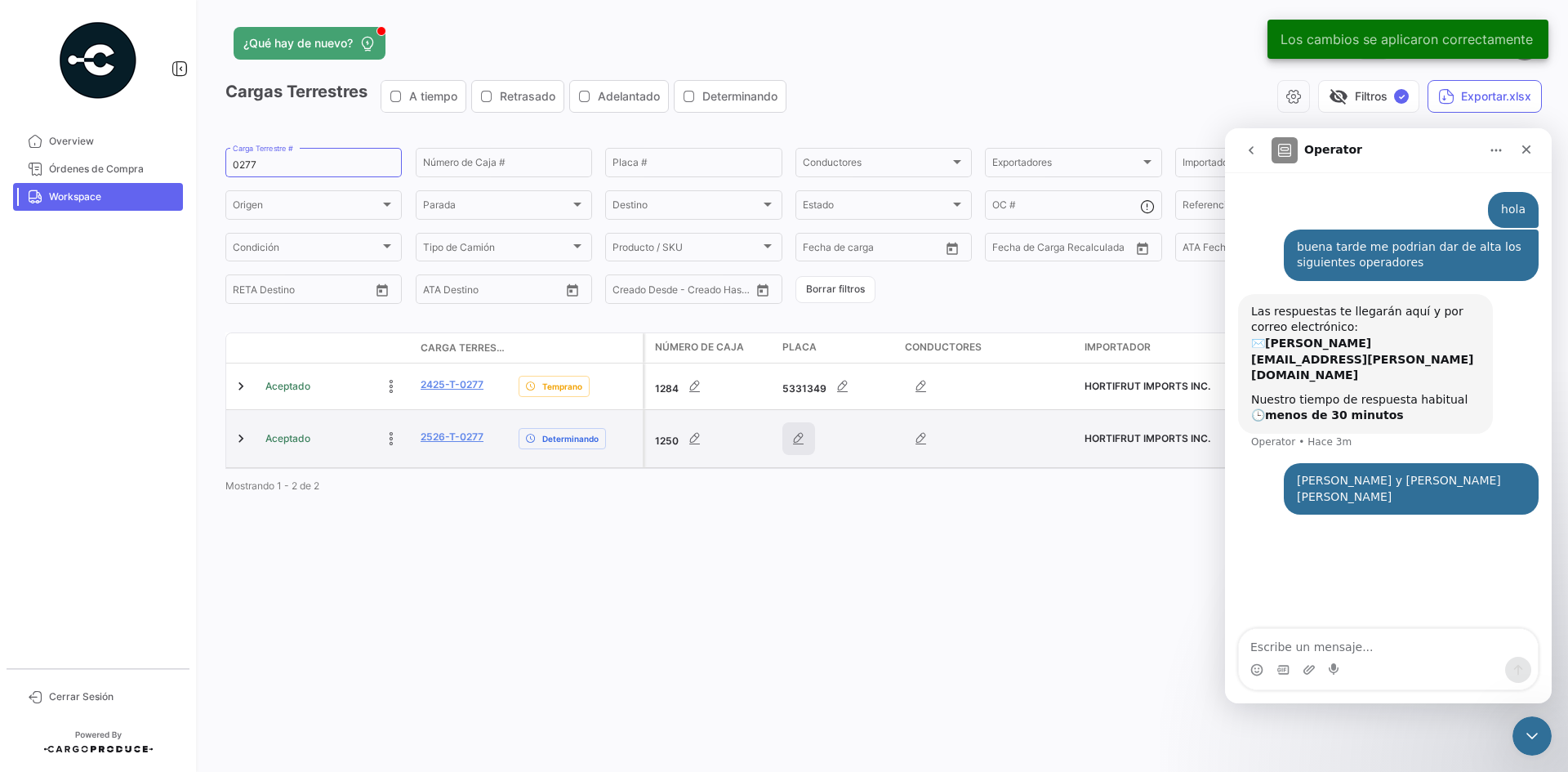
click at [800, 440] on icon "button" at bounding box center [798, 438] width 16 height 16
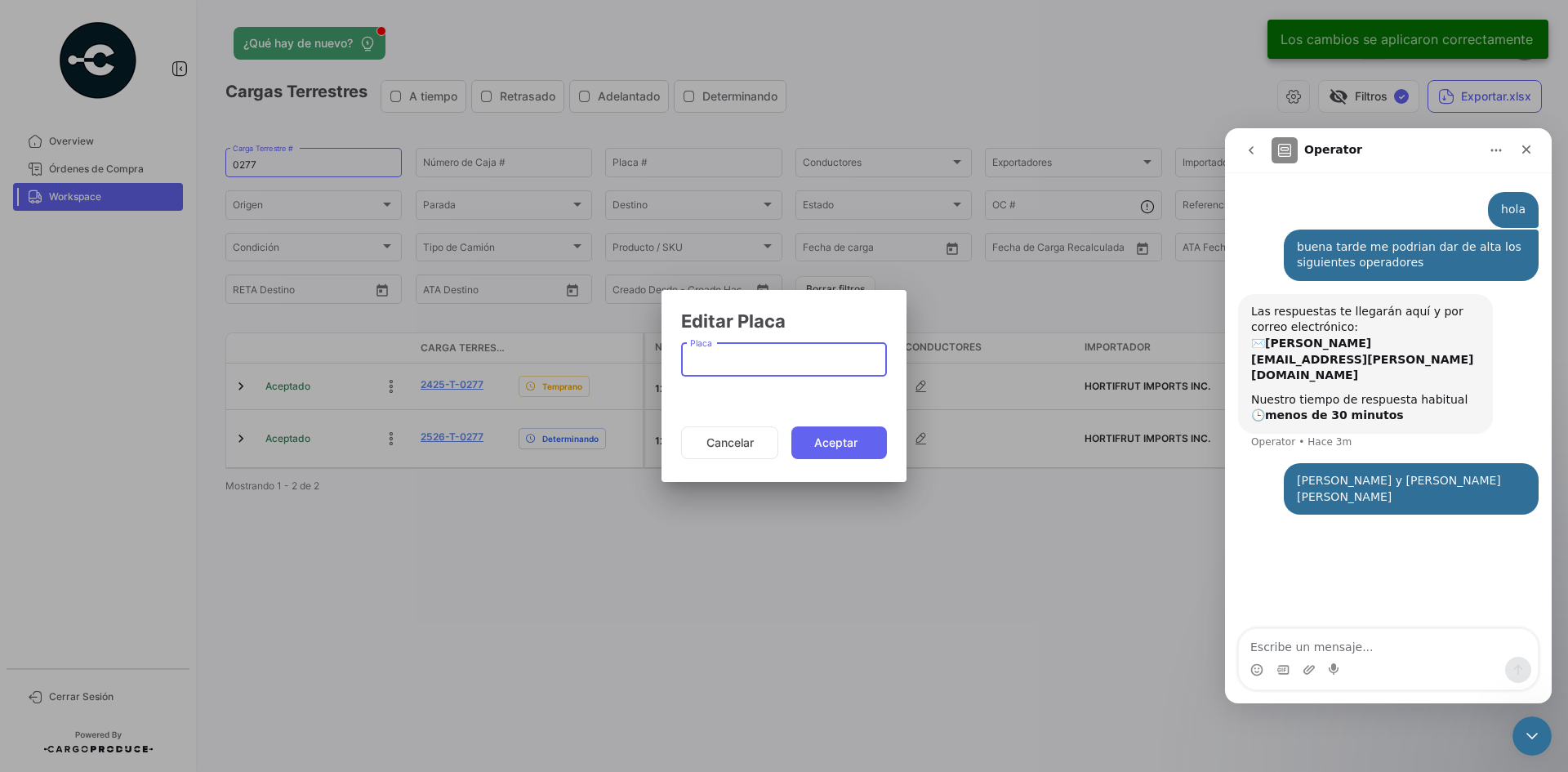
paste input "54UP5J"
type input "54UP5J"
click at [848, 434] on button "Aceptar" at bounding box center [839, 443] width 96 height 33
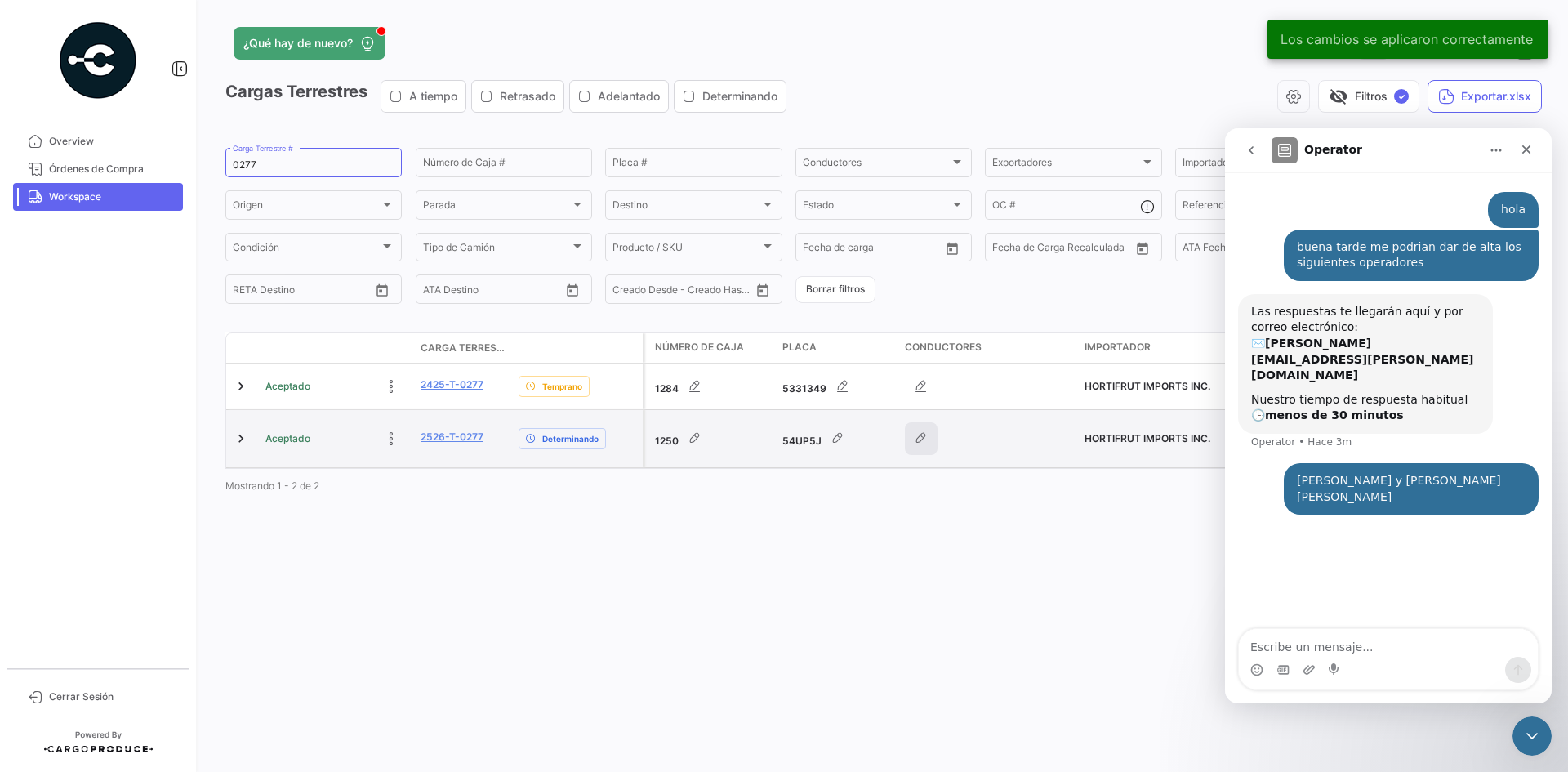
click at [917, 441] on icon "button" at bounding box center [920, 438] width 16 height 16
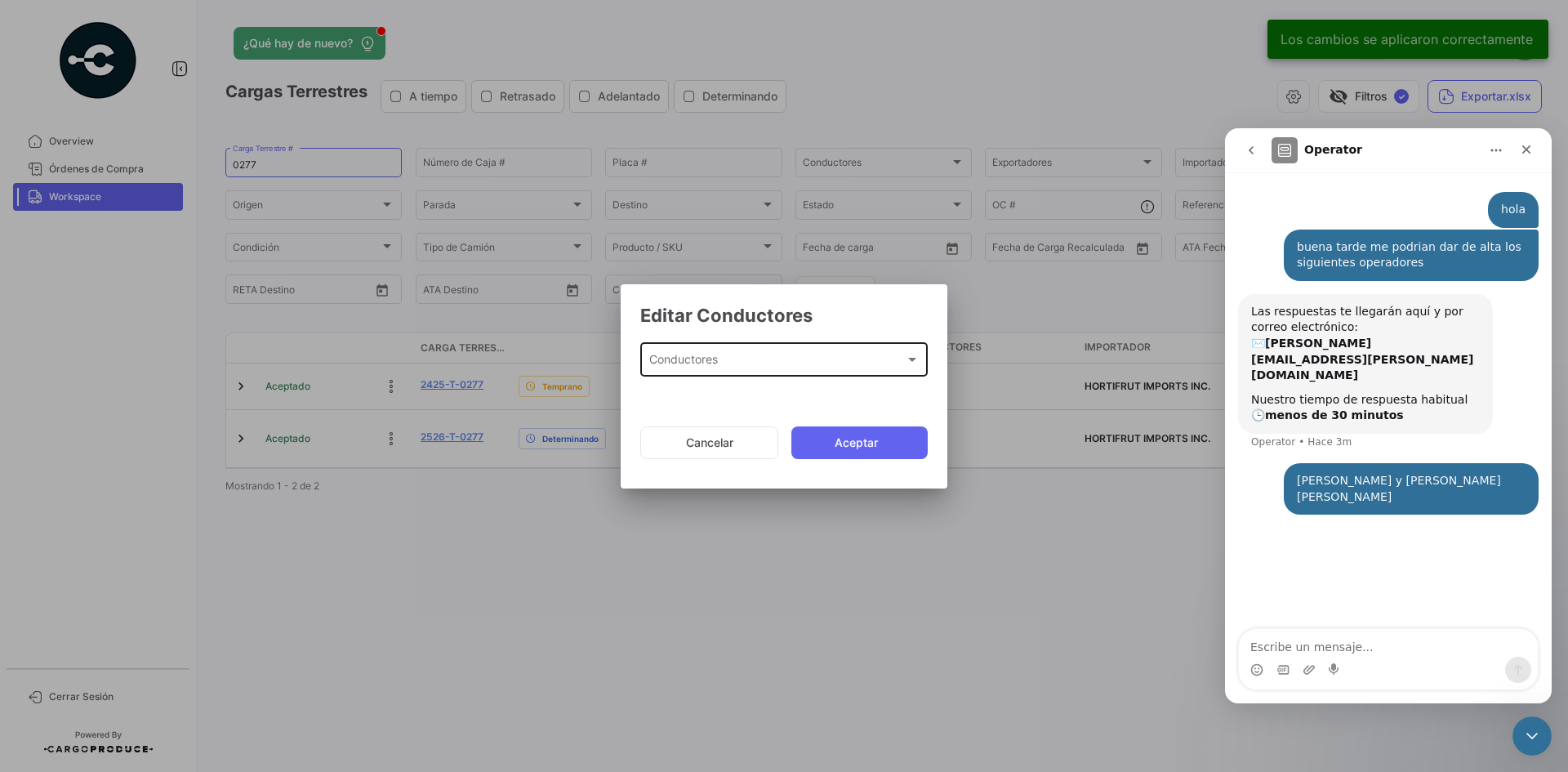
click at [815, 355] on div "Conductores Conductores" at bounding box center [784, 358] width 270 height 37
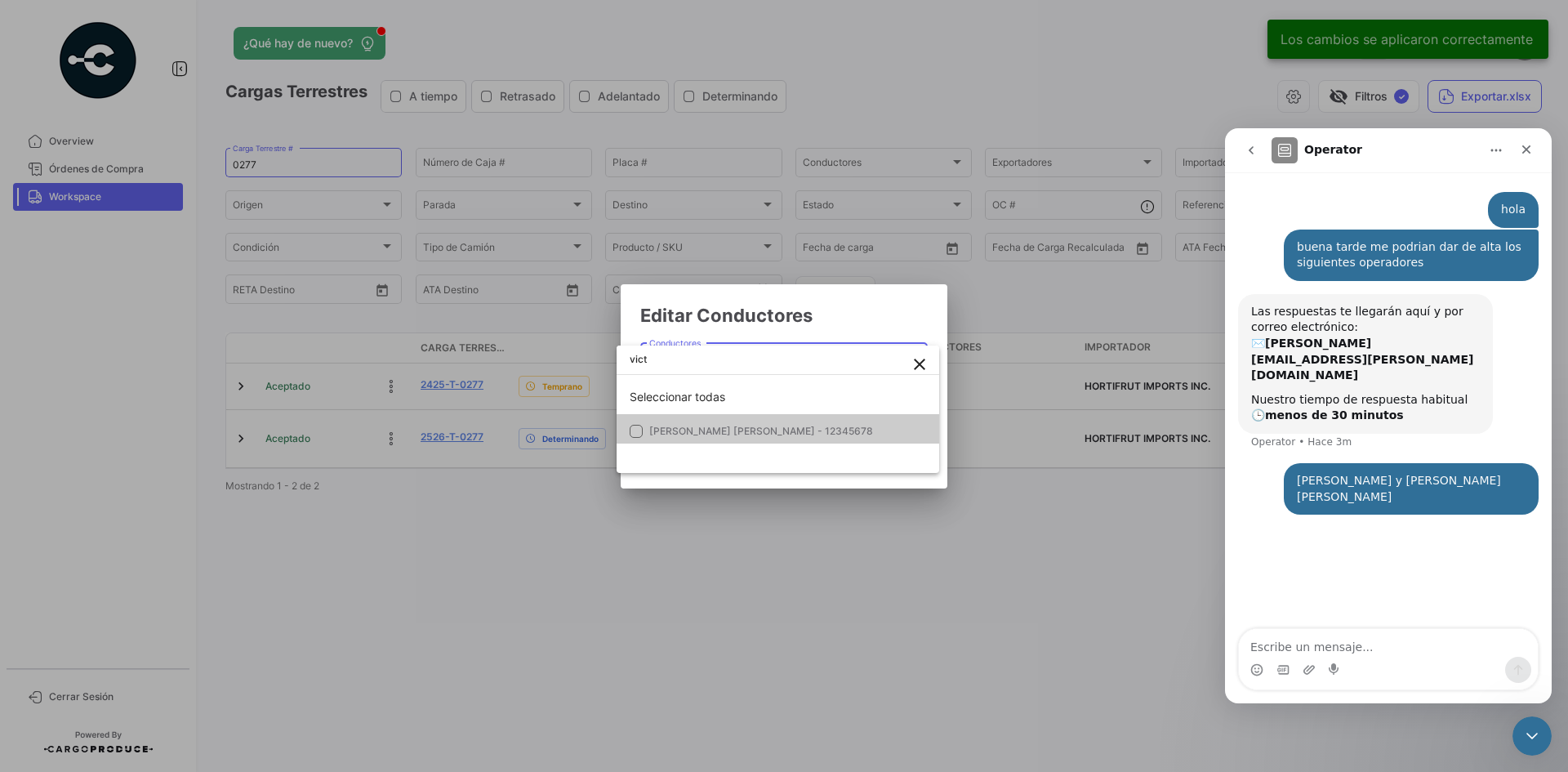
type input "vict"
click at [909, 331] on div at bounding box center [784, 386] width 1568 height 772
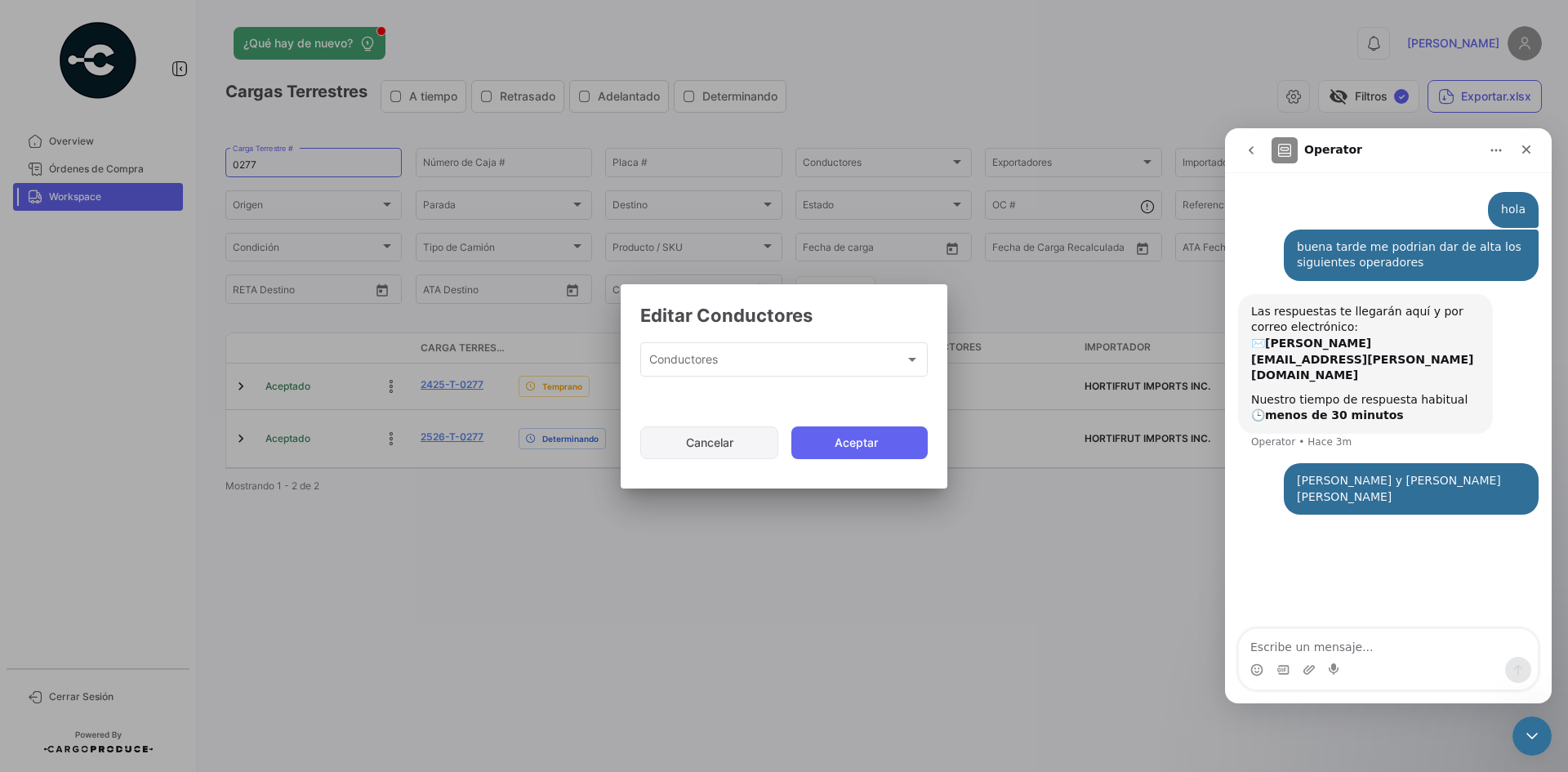
click at [732, 448] on button "Cancelar" at bounding box center [709, 443] width 138 height 33
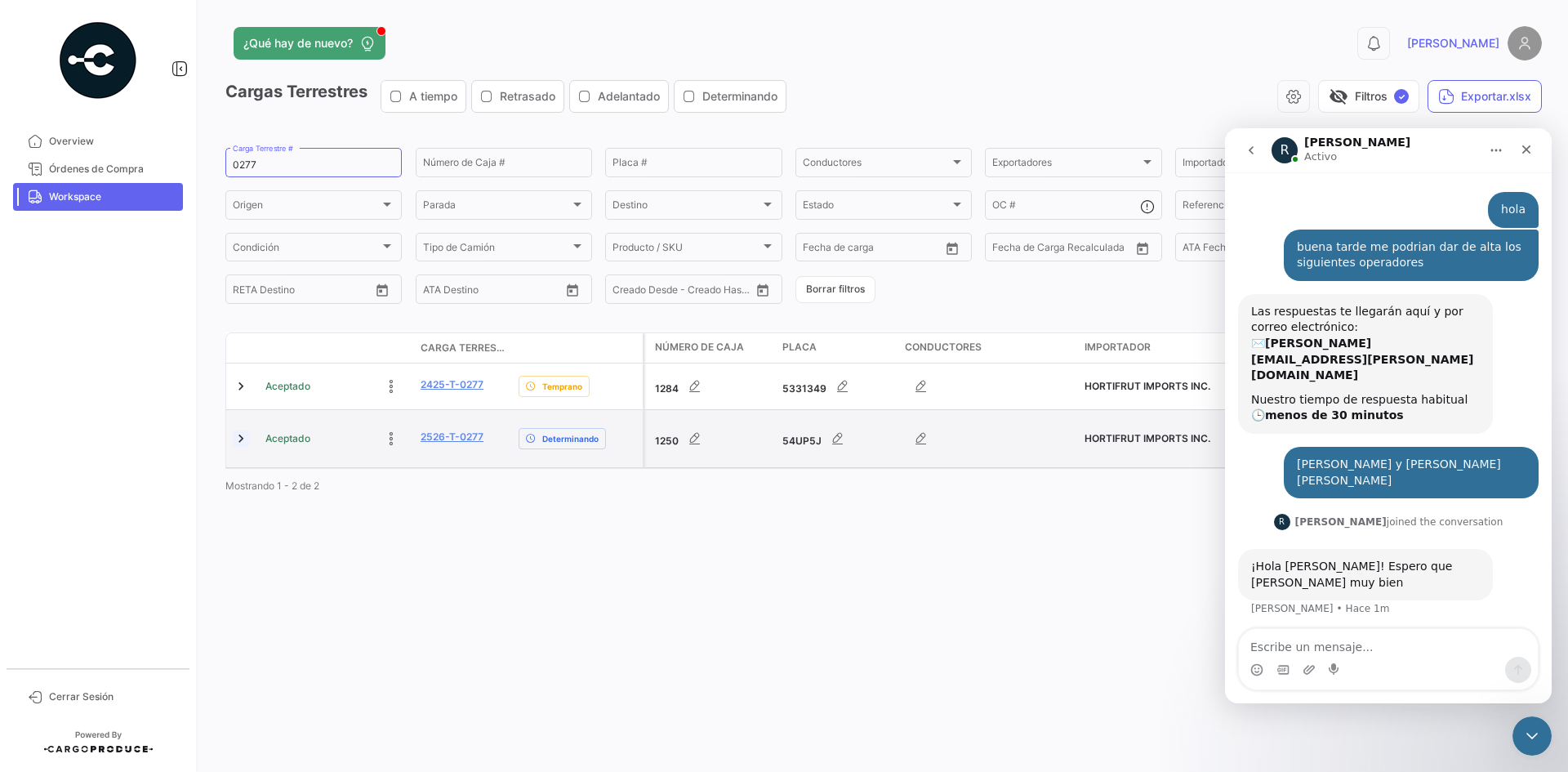
click at [241, 437] on link at bounding box center [240, 438] width 16 height 16
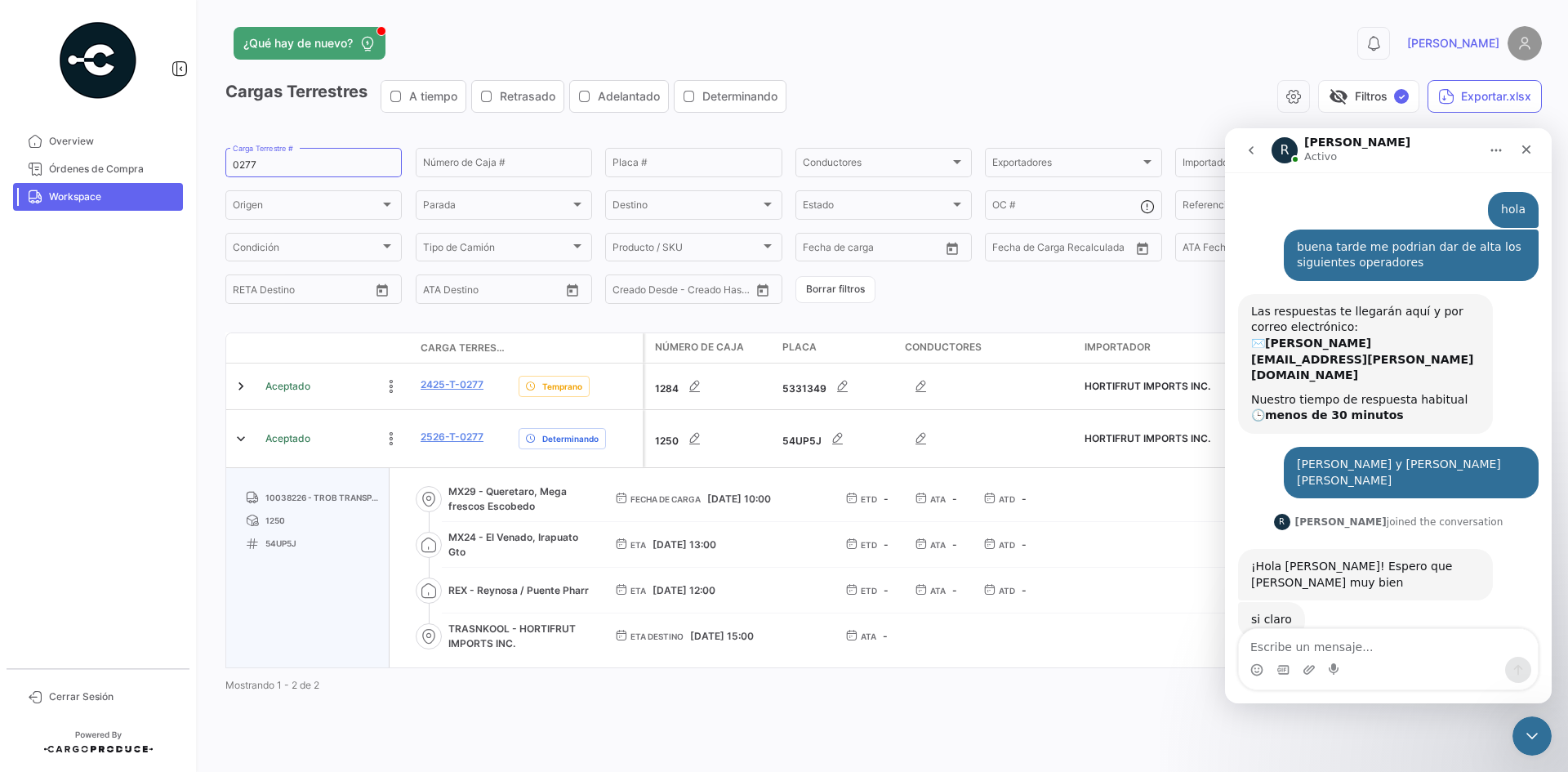
click at [104, 200] on span "Workspace" at bounding box center [113, 196] width 127 height 14
click at [104, 148] on span "Overview" at bounding box center [113, 141] width 127 height 14
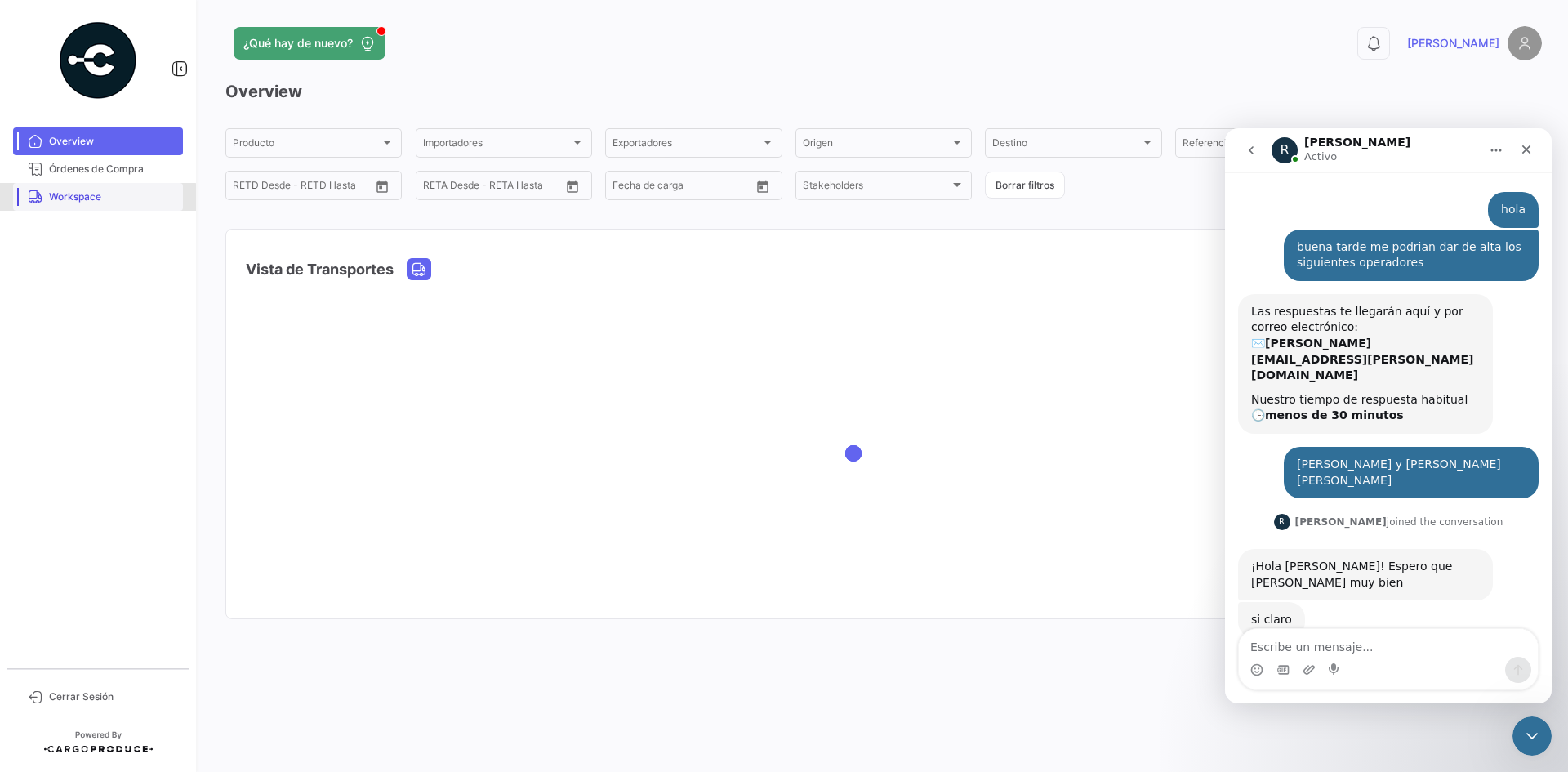
click at [97, 206] on link "Workspace" at bounding box center [97, 196] width 170 height 28
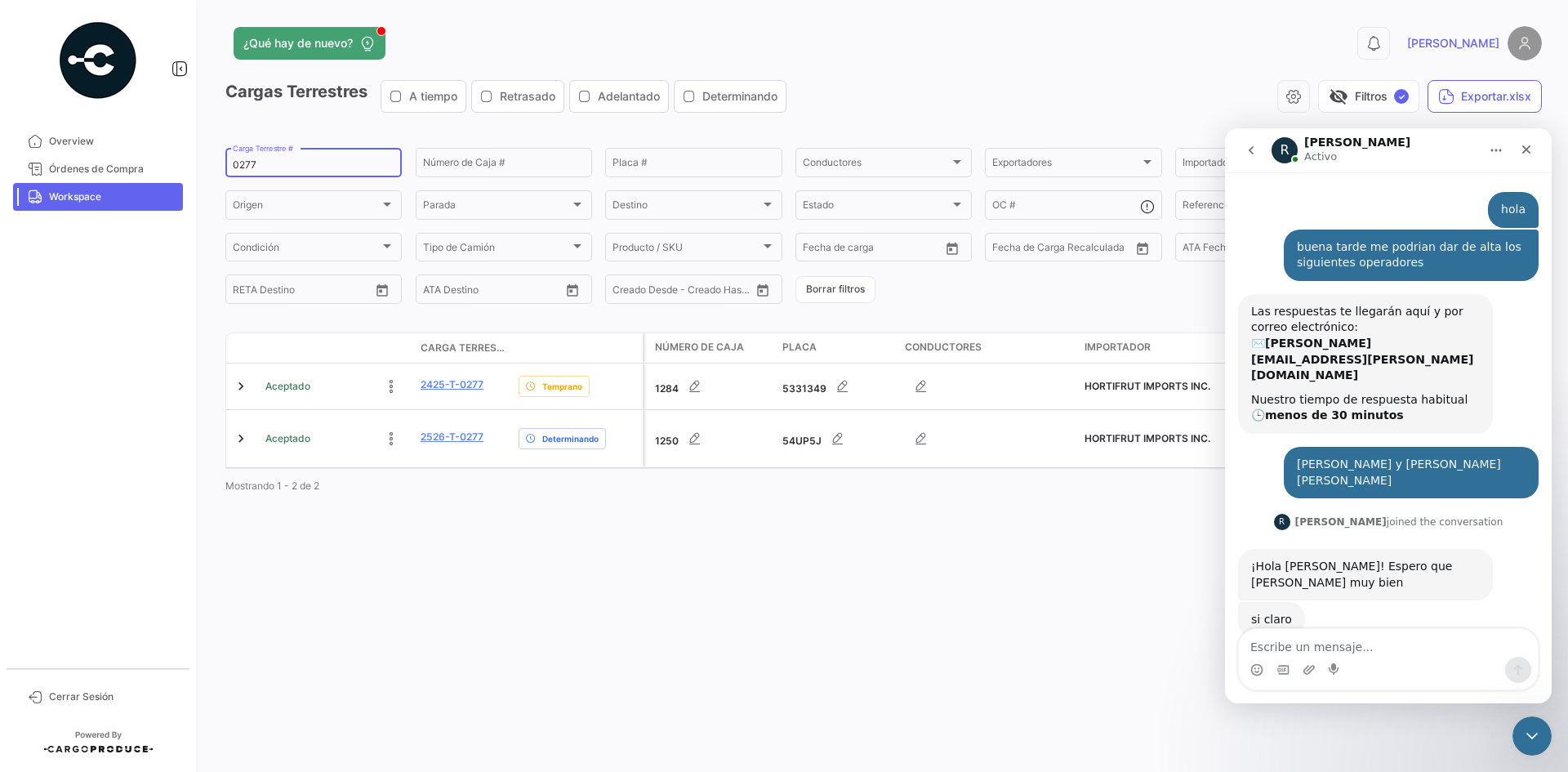
click at [240, 165] on input "0277" at bounding box center [313, 165] width 162 height 12
paste input "1"
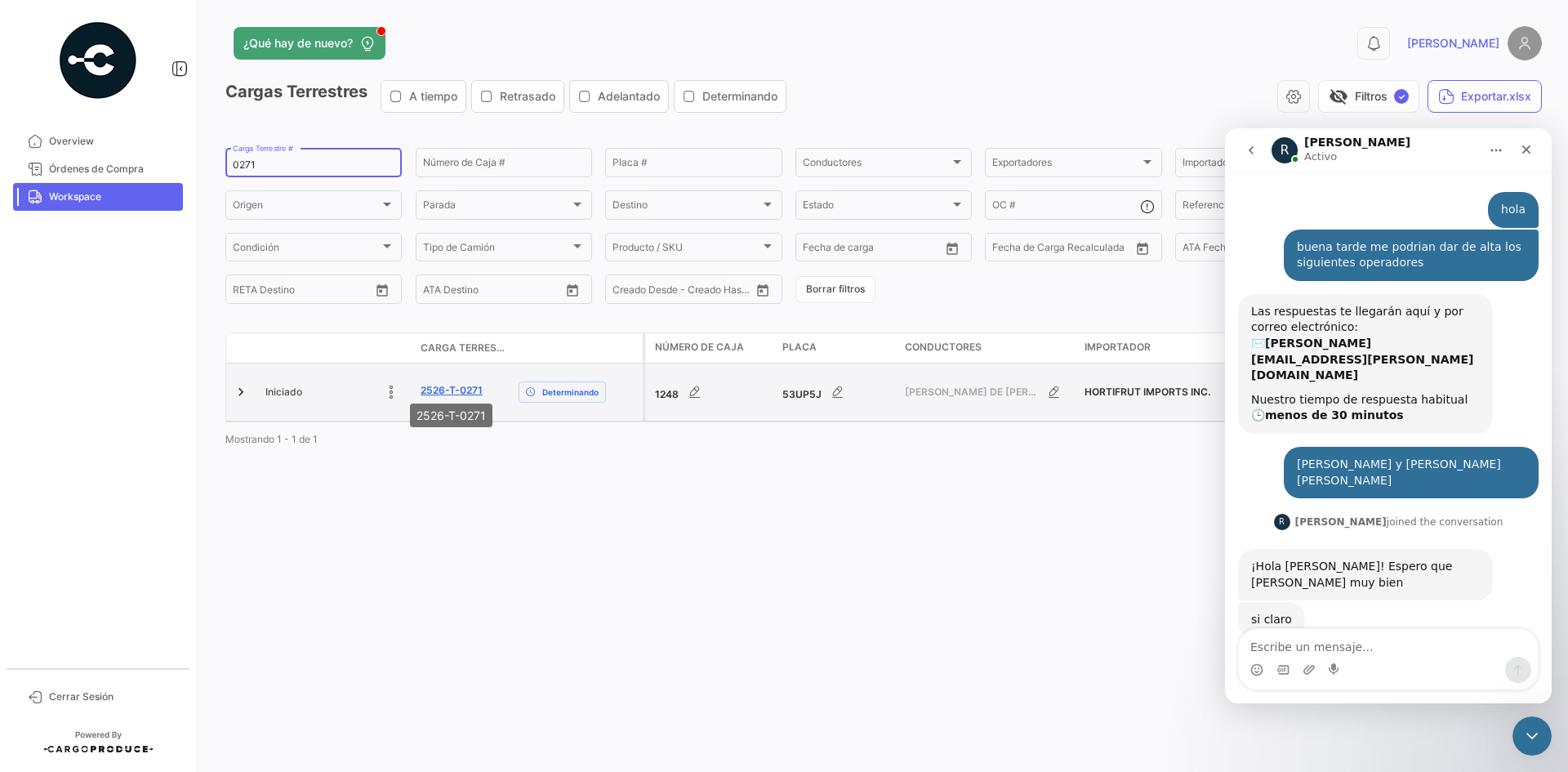
type input "0271"
click at [446, 386] on link "2526-T-0271" at bounding box center [451, 389] width 62 height 14
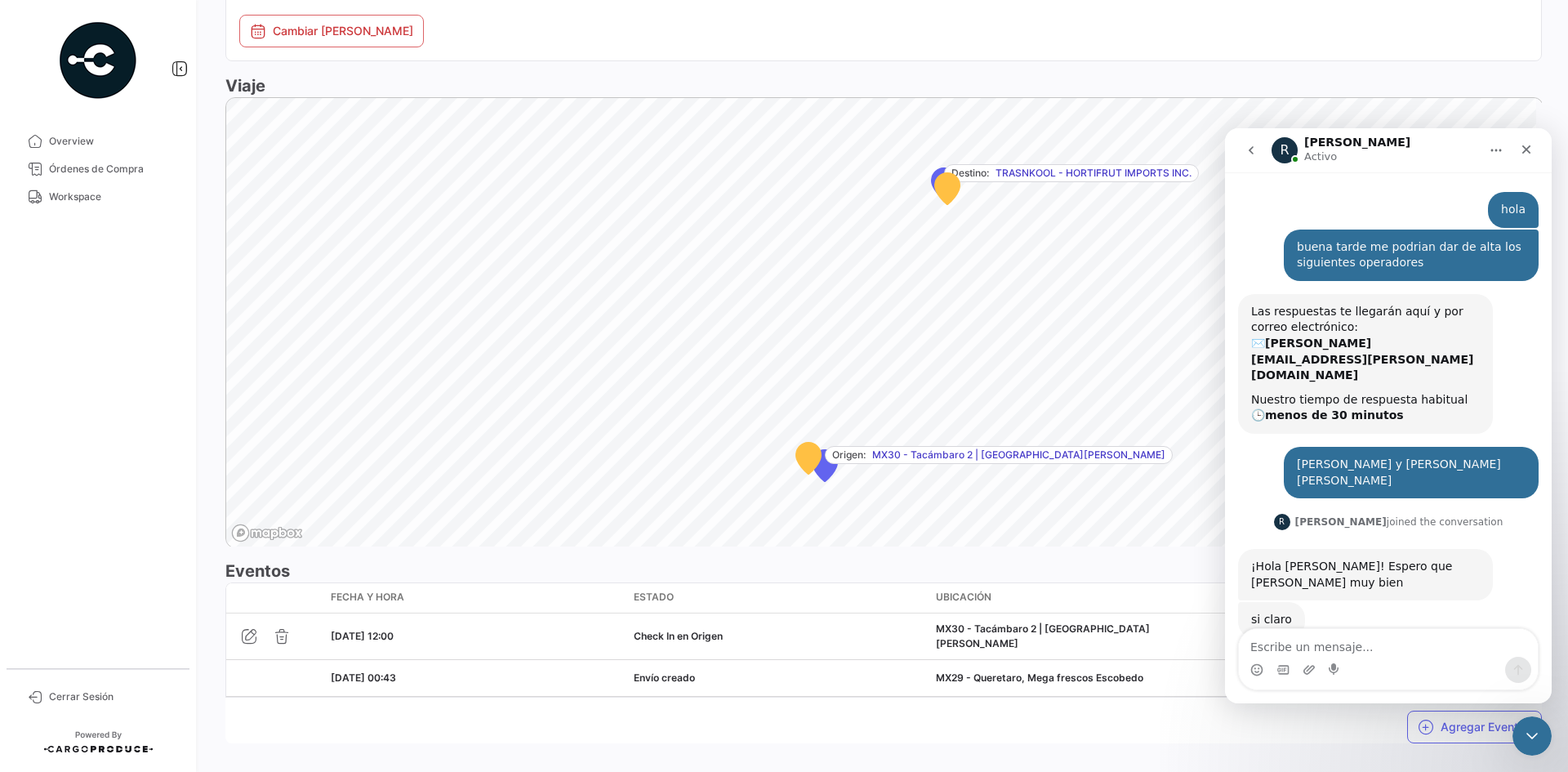
scroll to position [922, 0]
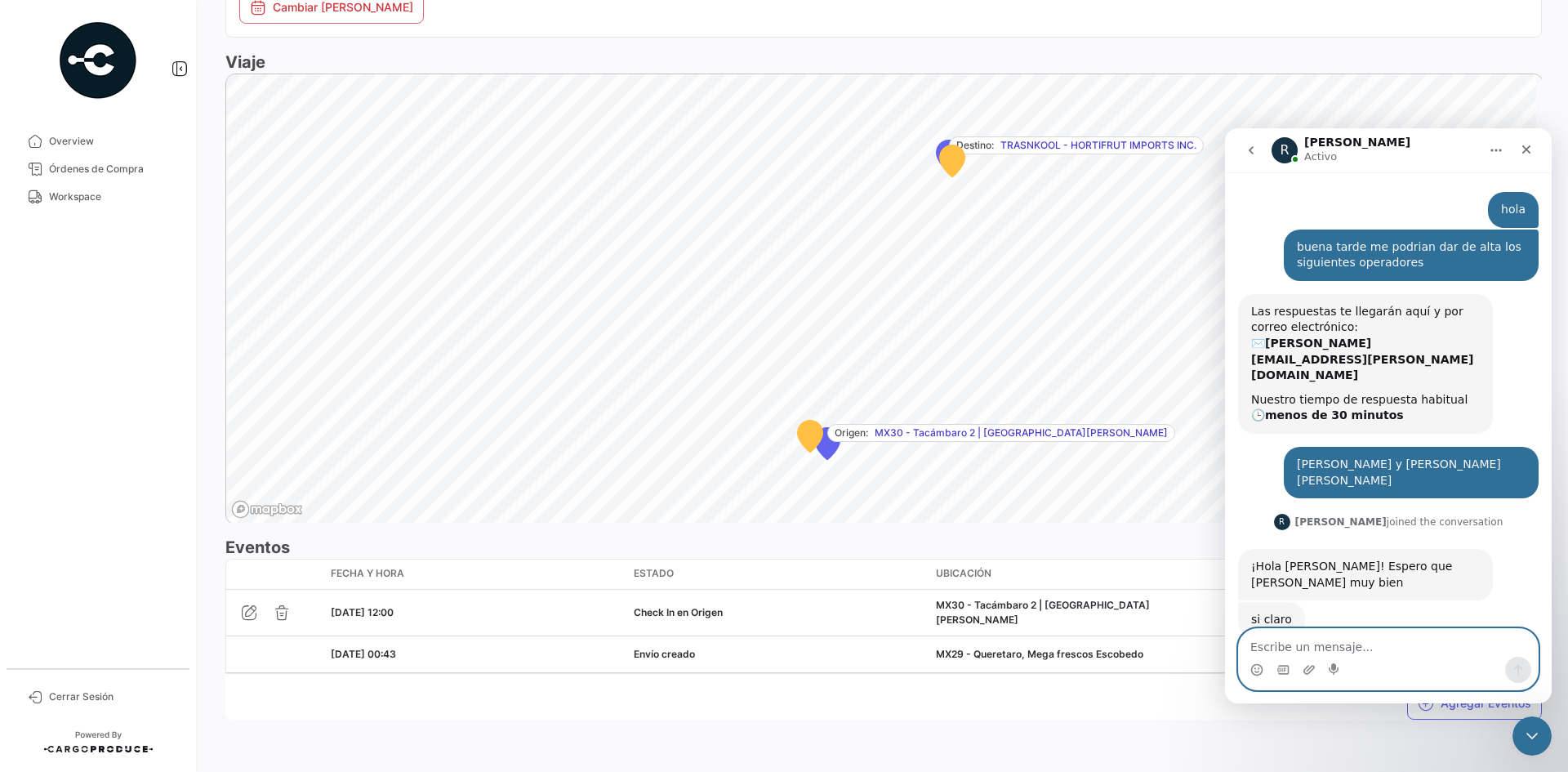
click at [1313, 646] on textarea "Escribe un mensaje..." at bounding box center [1388, 642] width 299 height 28
type textarea "muchísimas gracias"
click at [1520, 680] on button "Enviar un mensaje…" at bounding box center [1518, 670] width 26 height 26
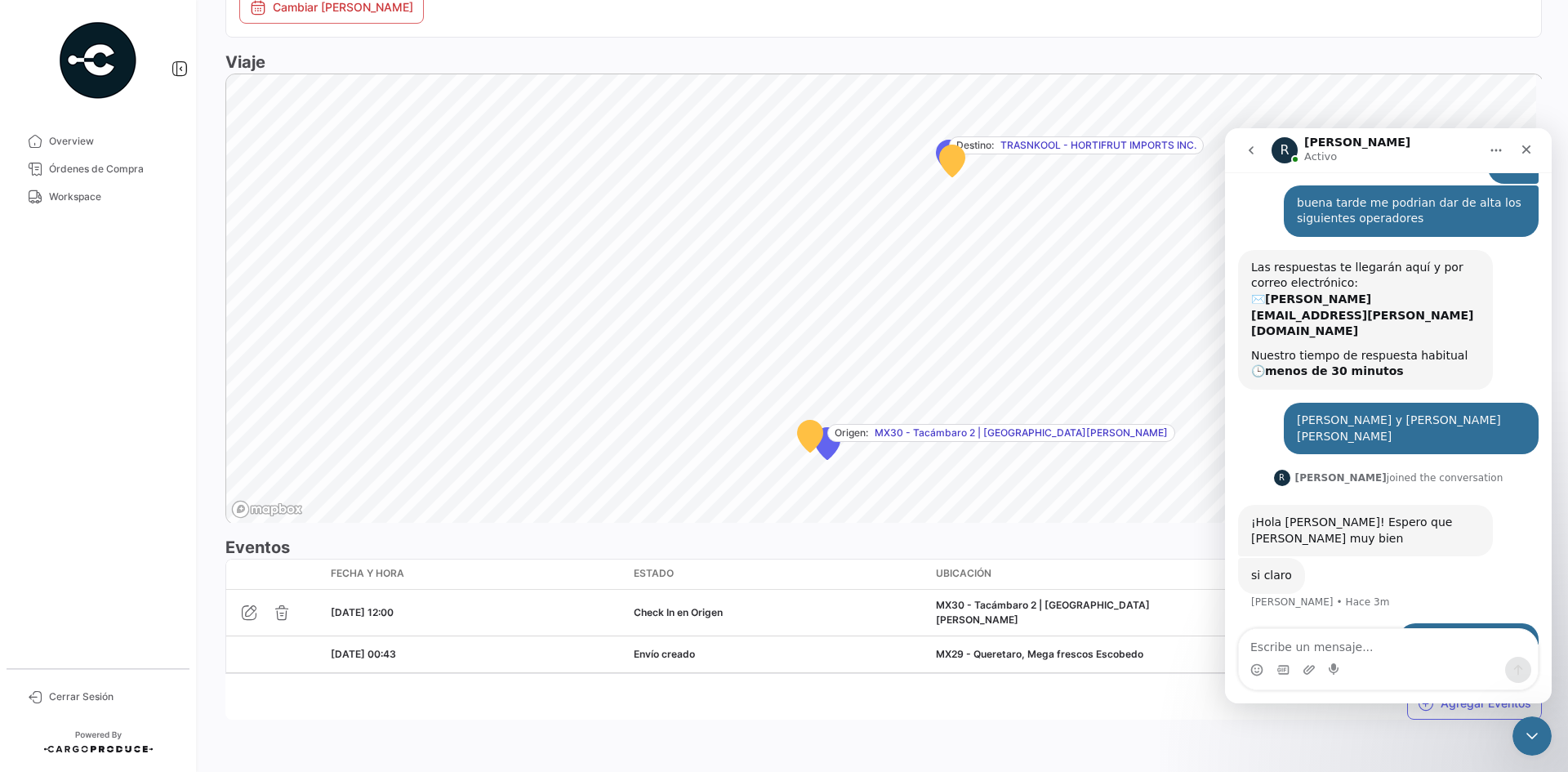
click at [831, 703] on div "Agregar Eventos" at bounding box center [883, 697] width 1317 height 46
click at [1525, 146] on icon "Cerrar" at bounding box center [1526, 149] width 13 height 13
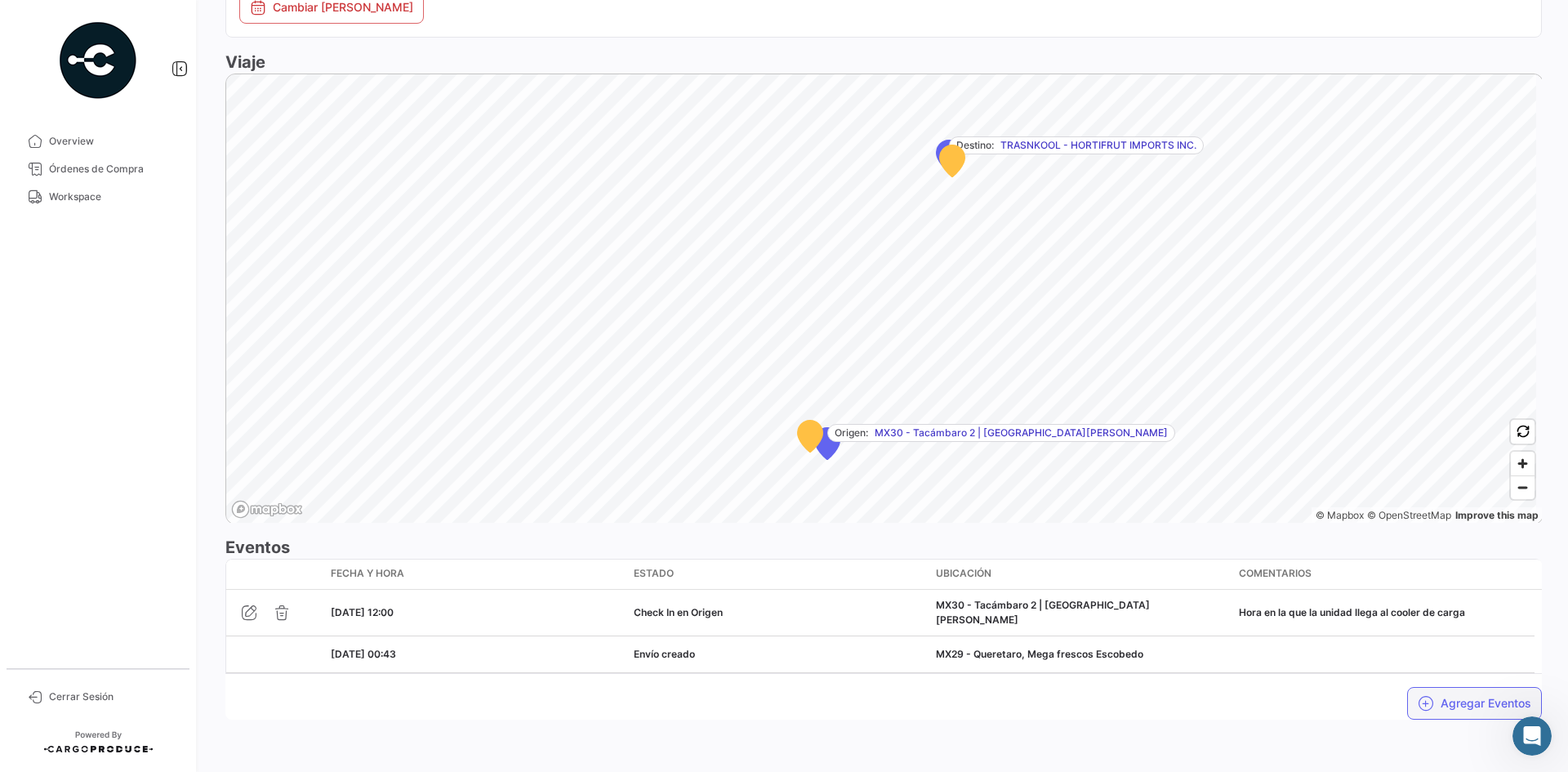
click at [1443, 703] on button "Agregar Eventos" at bounding box center [1474, 703] width 135 height 33
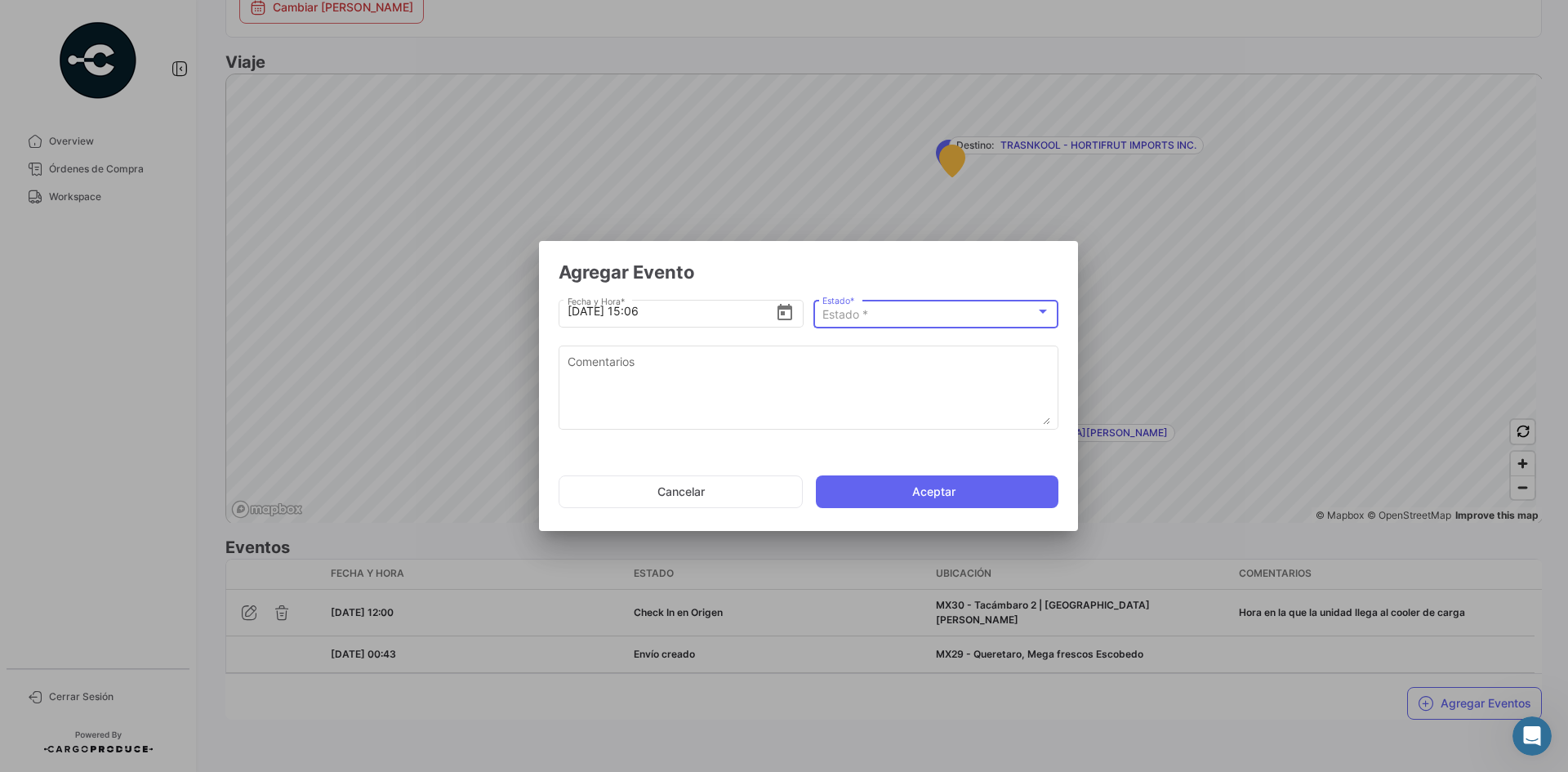
click at [945, 317] on div "Estado *" at bounding box center [929, 315] width 213 height 14
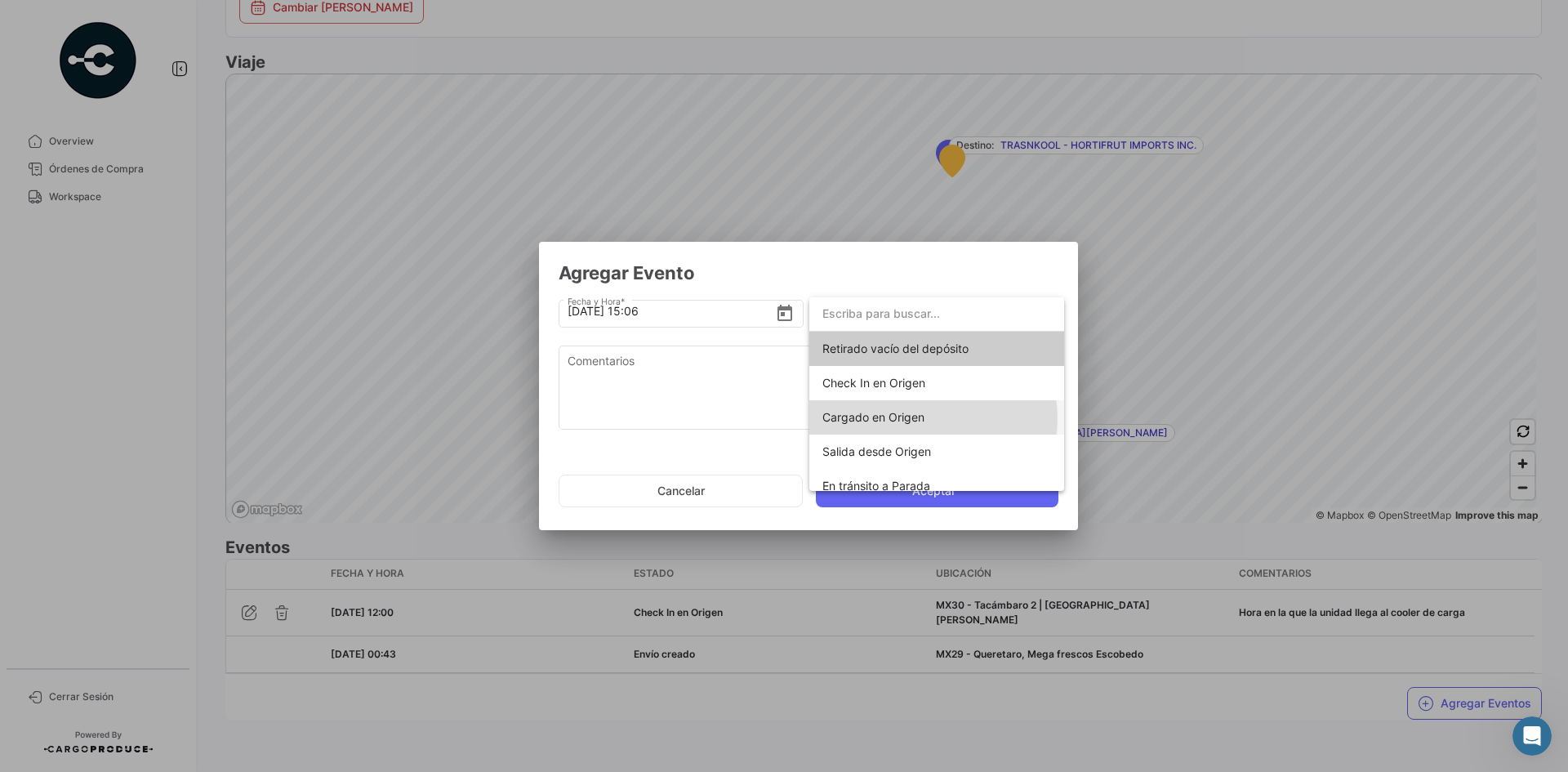
click at [933, 418] on span "Cargado en Origen" at bounding box center [936, 417] width 229 height 35
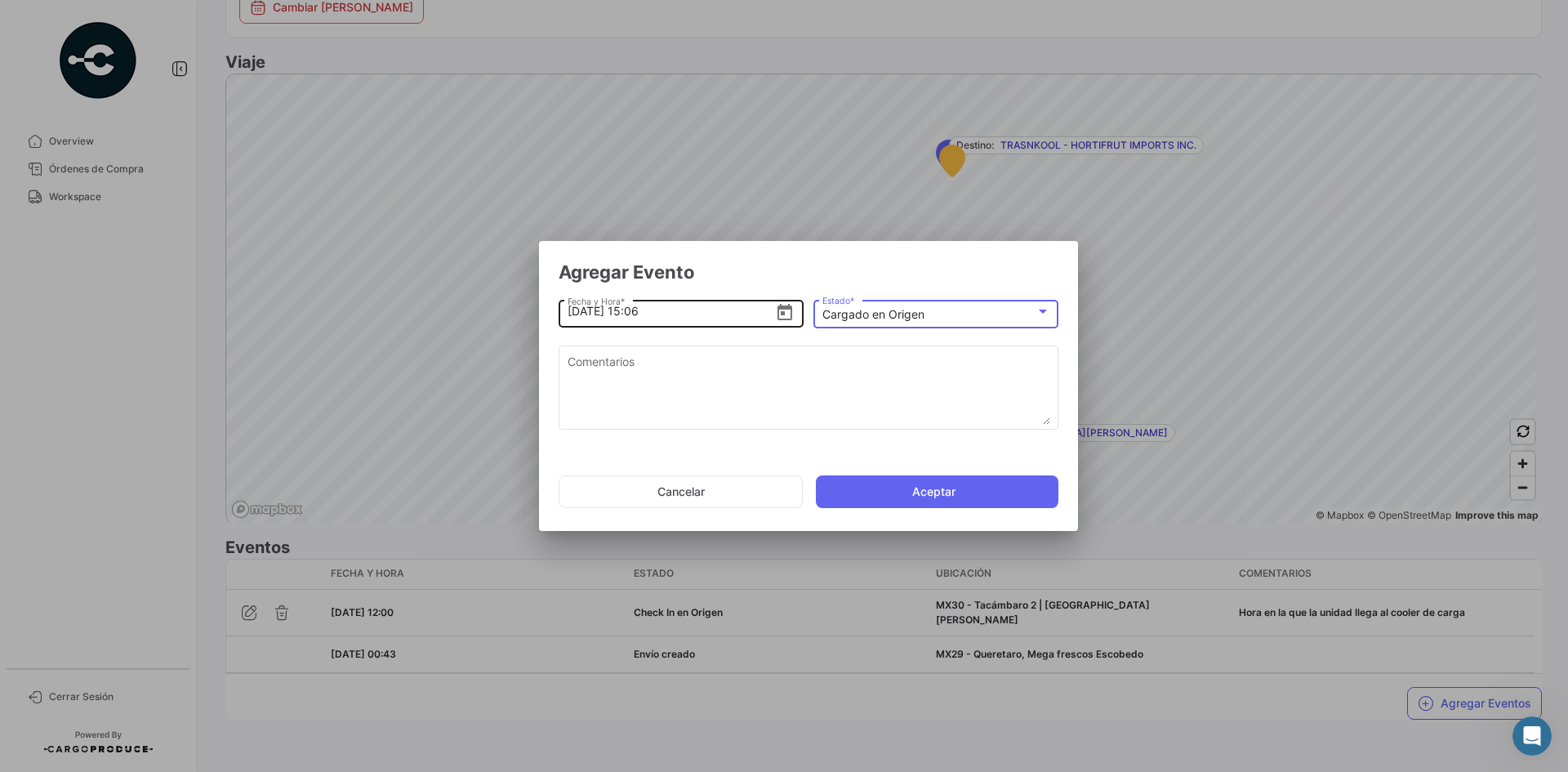
click at [673, 315] on input "[DATE] 15:06" at bounding box center [671, 312] width 208 height 58
type input "[DATE] 15:00"
click at [638, 433] on div "Comentarios" at bounding box center [809, 393] width 500 height 96
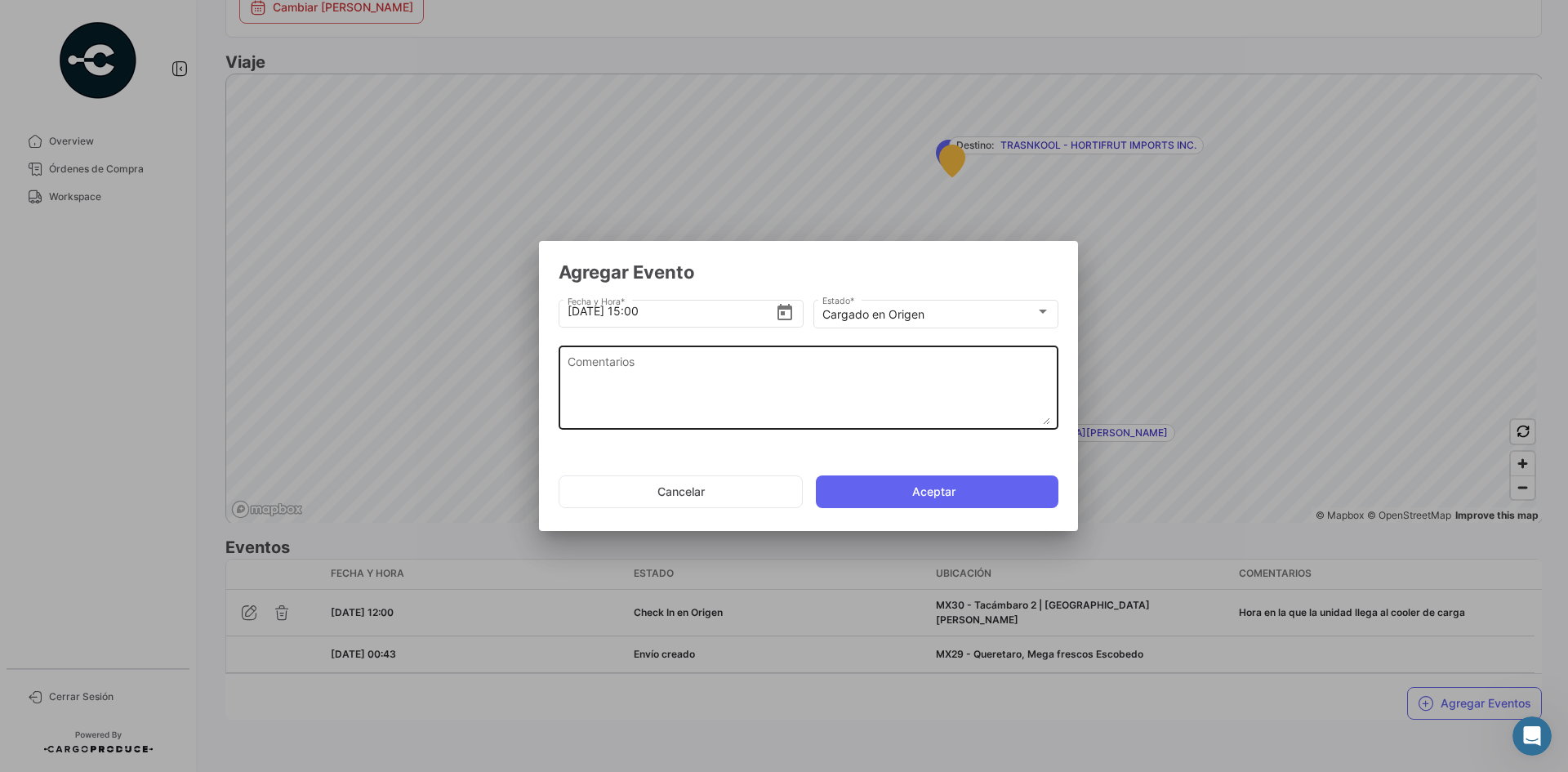
click at [657, 391] on textarea "Comentarios" at bounding box center [809, 389] width 483 height 72
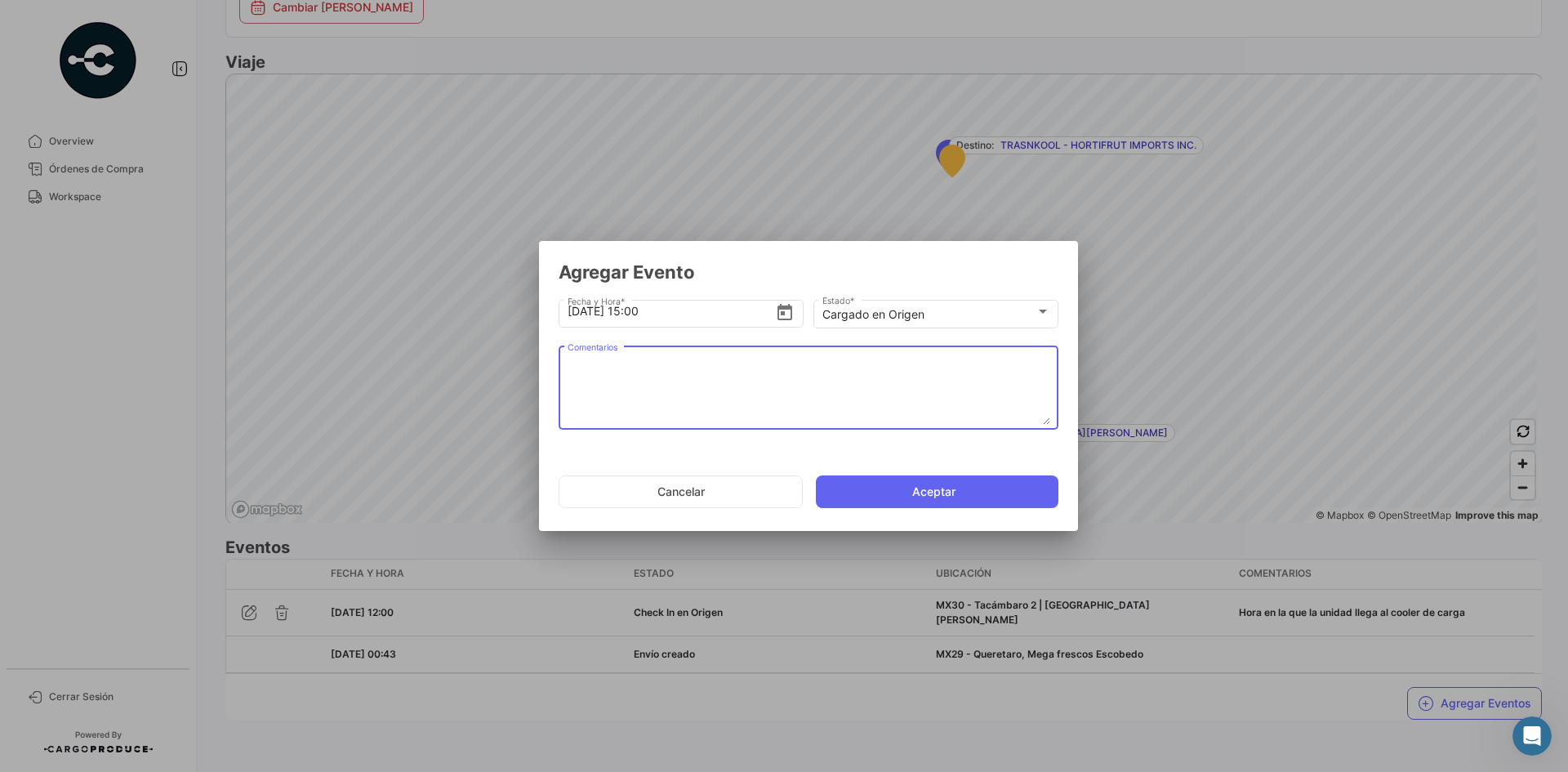
paste textarea "Hora en la que la unidad termina el proceso de carga"
type textarea "Hora en la que la unidad termina el proceso de carga"
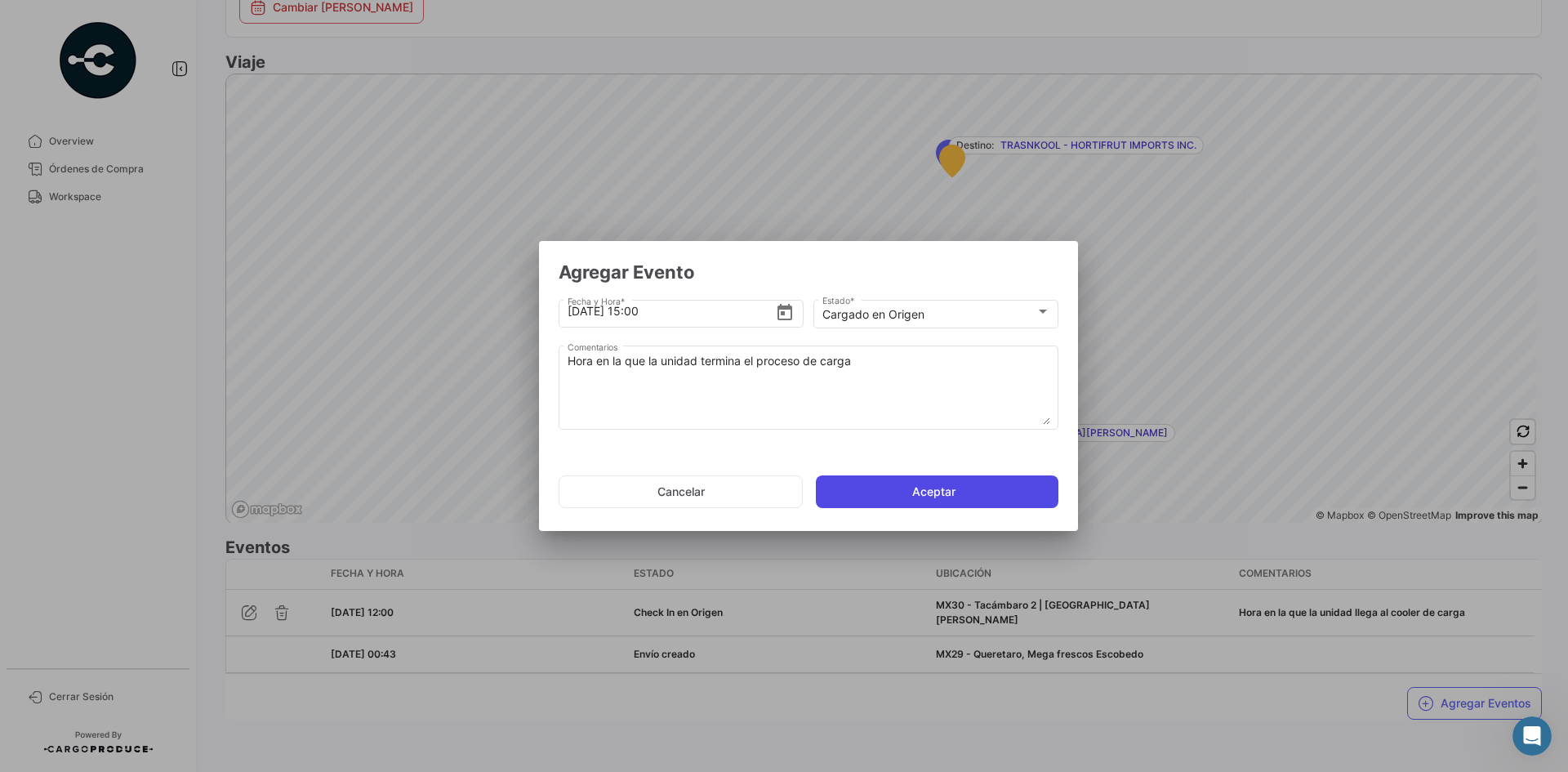
click at [910, 492] on button "Aceptar" at bounding box center [937, 491] width 242 height 33
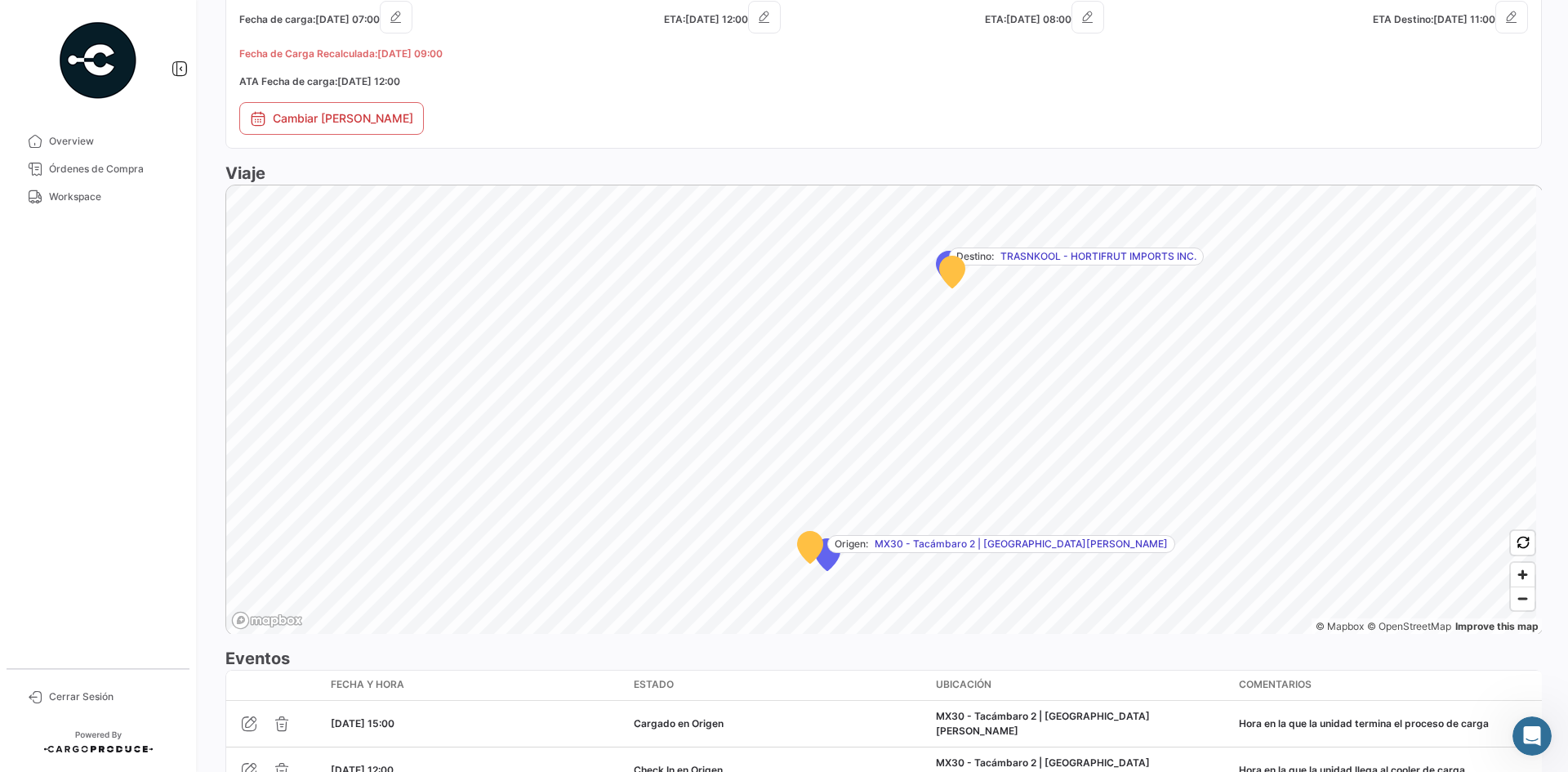
scroll to position [968, 0]
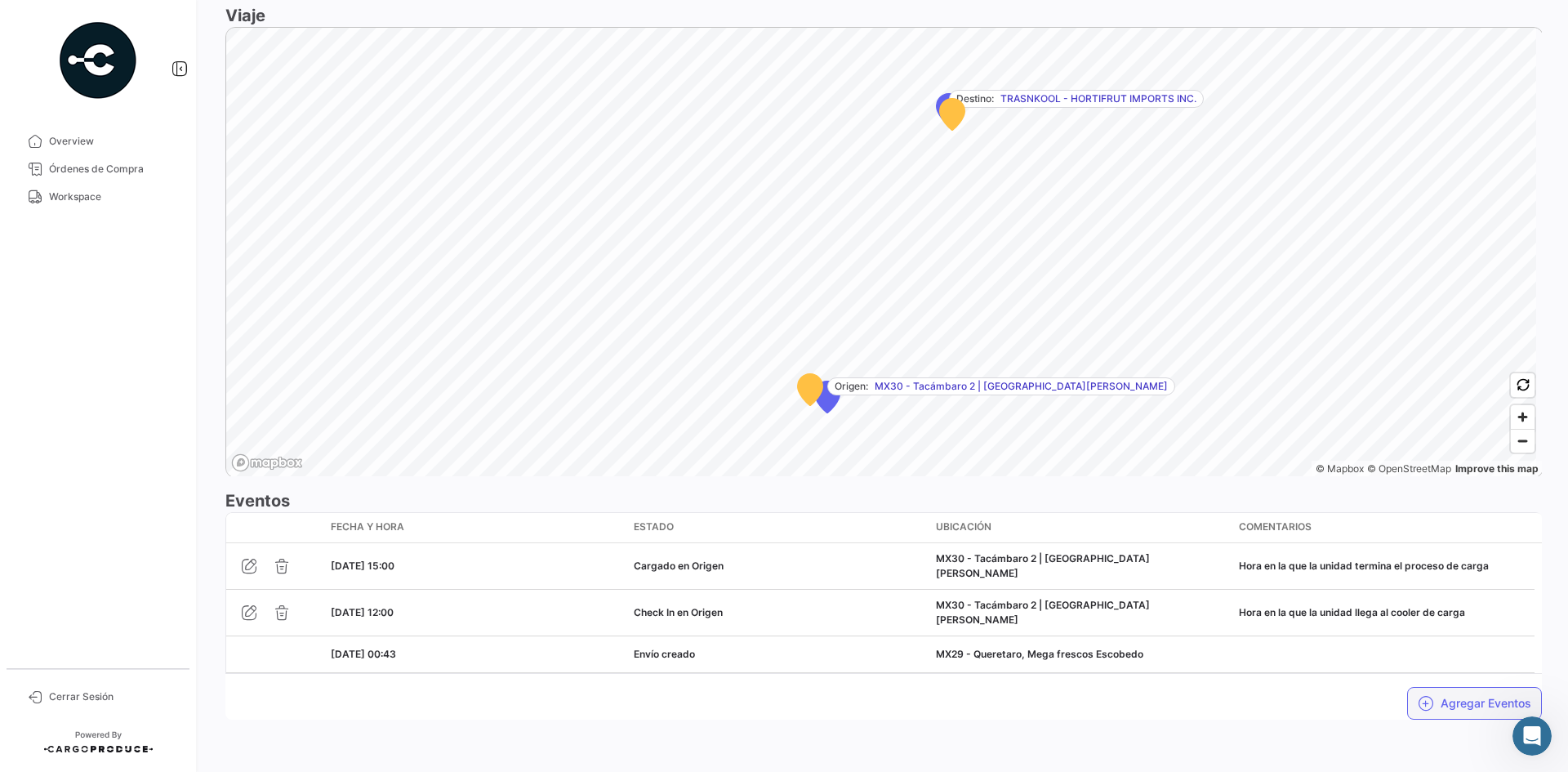
click at [1422, 695] on icon "button" at bounding box center [1425, 703] width 16 height 16
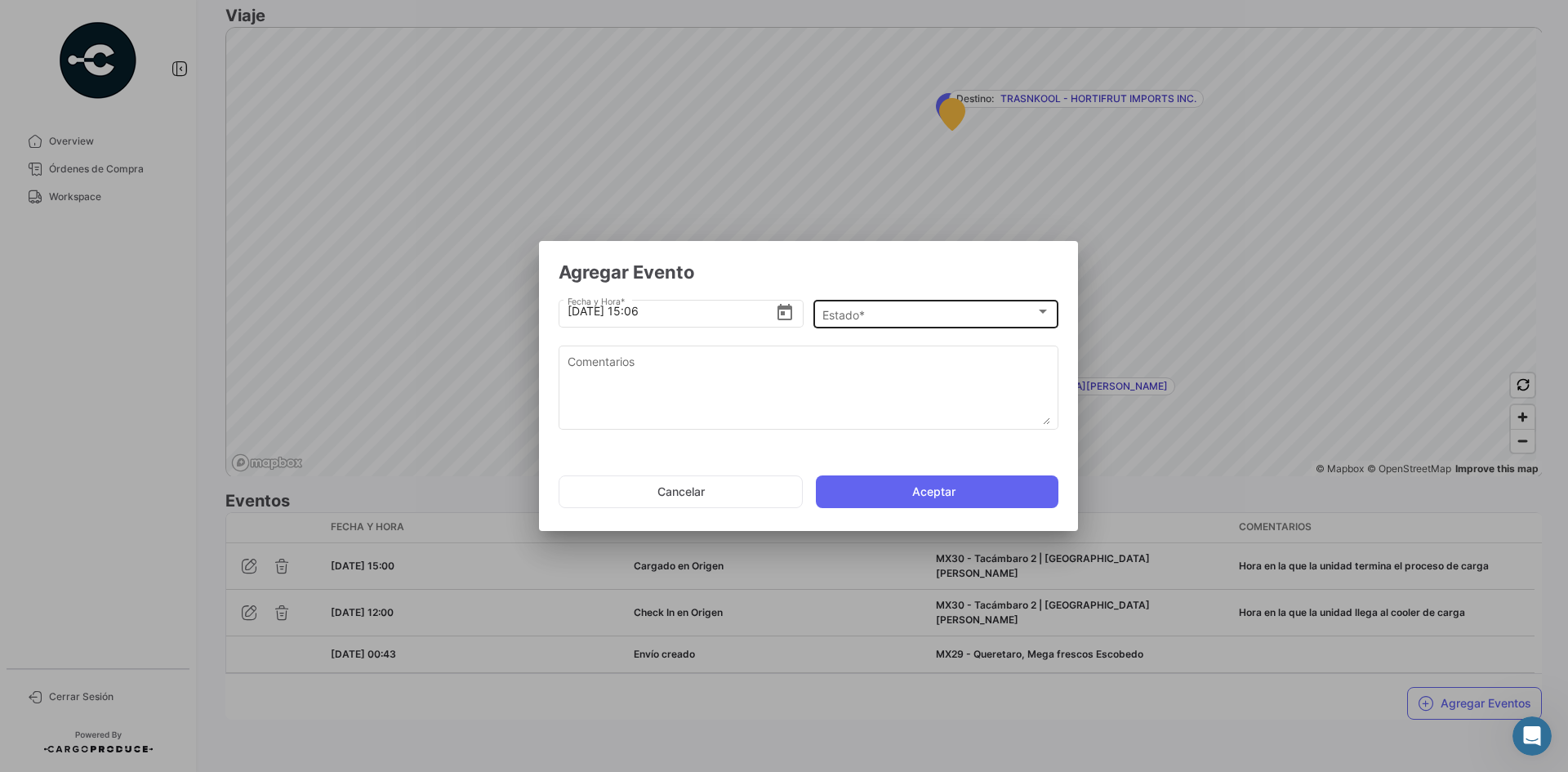
click at [888, 298] on div "Estado * Estado *" at bounding box center [936, 312] width 228 height 32
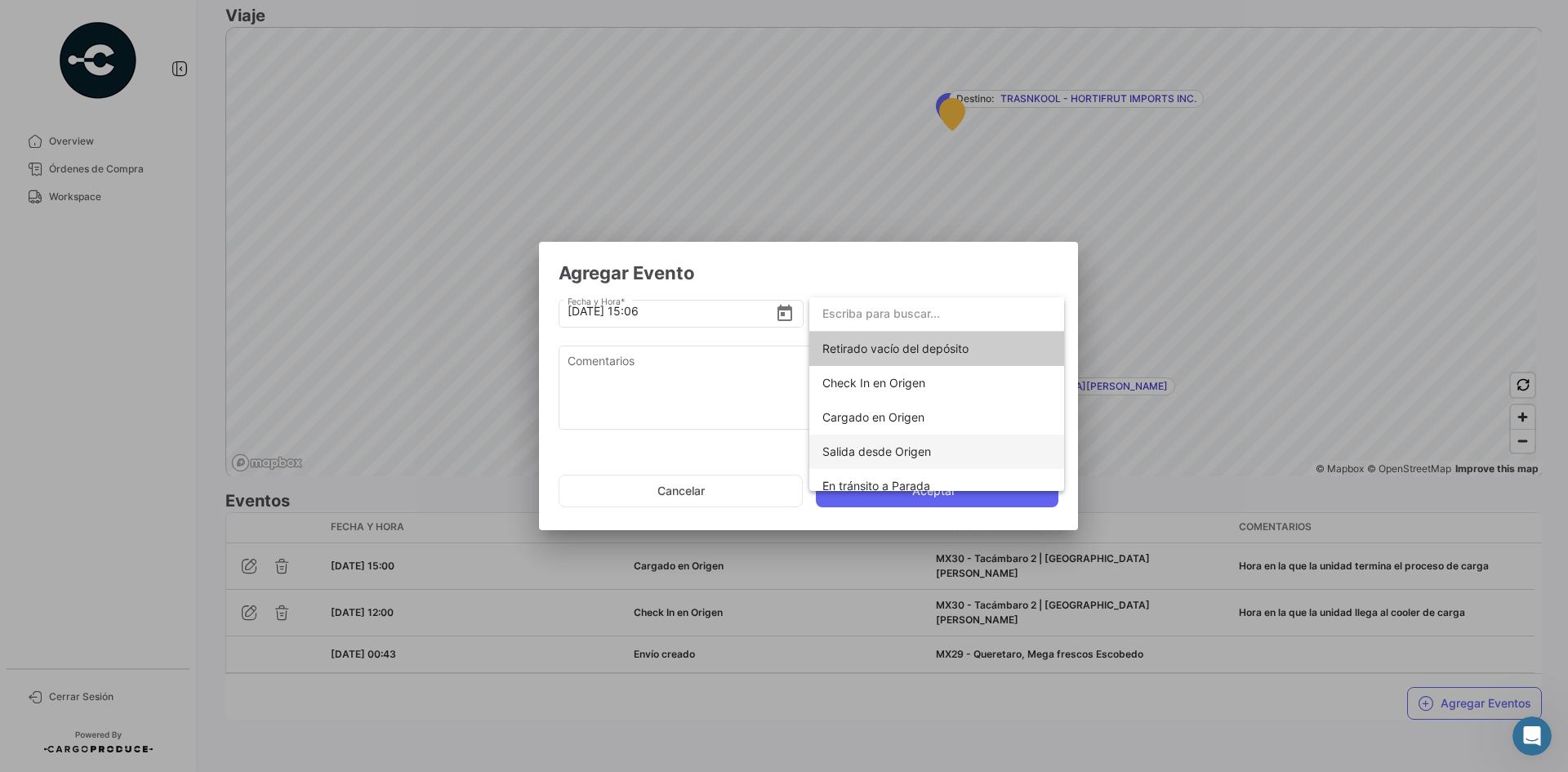
click at [899, 452] on span "Salida desde Origen" at bounding box center [876, 451] width 108 height 14
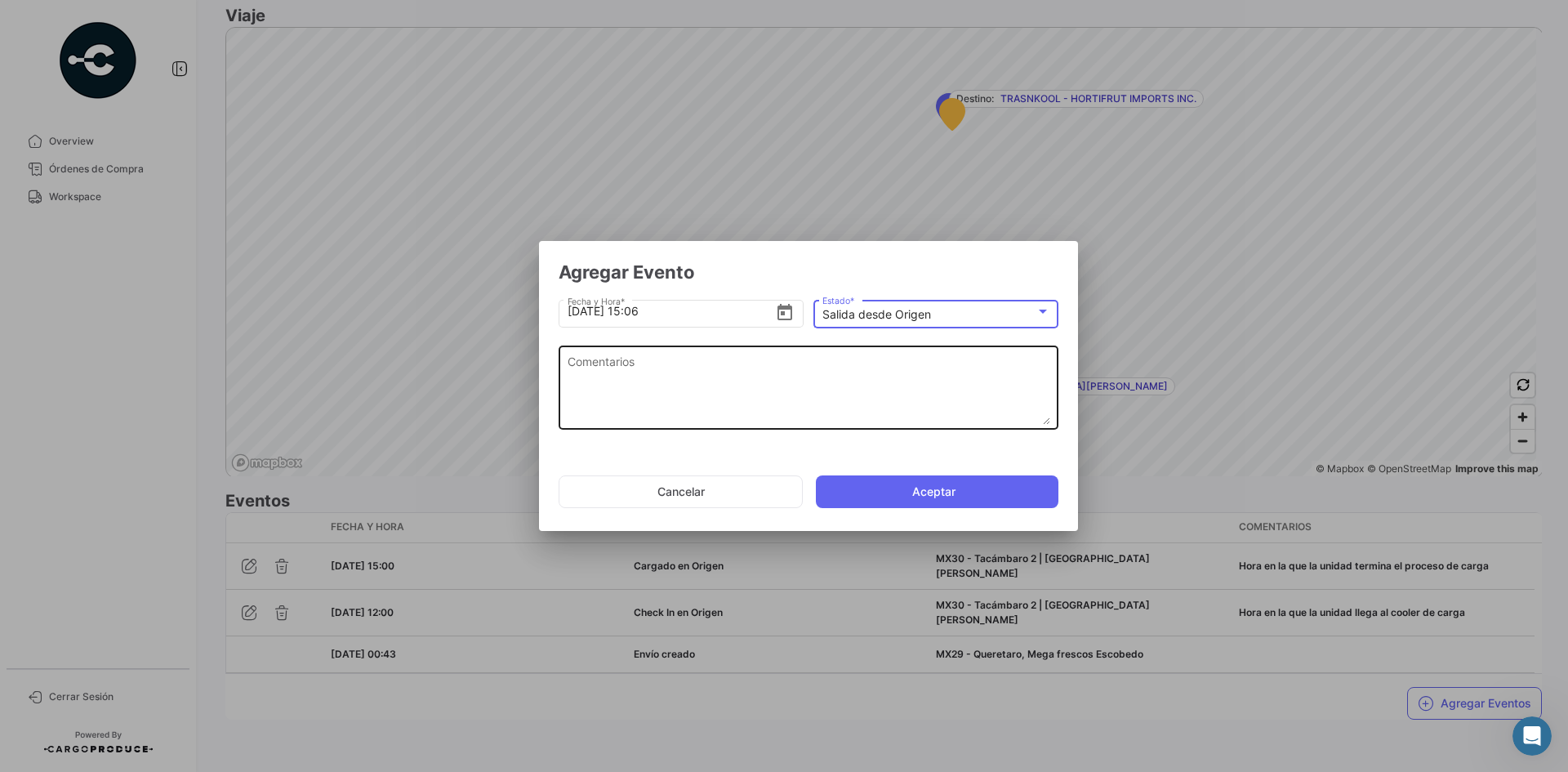
click at [693, 388] on textarea "Comentarios" at bounding box center [809, 389] width 483 height 72
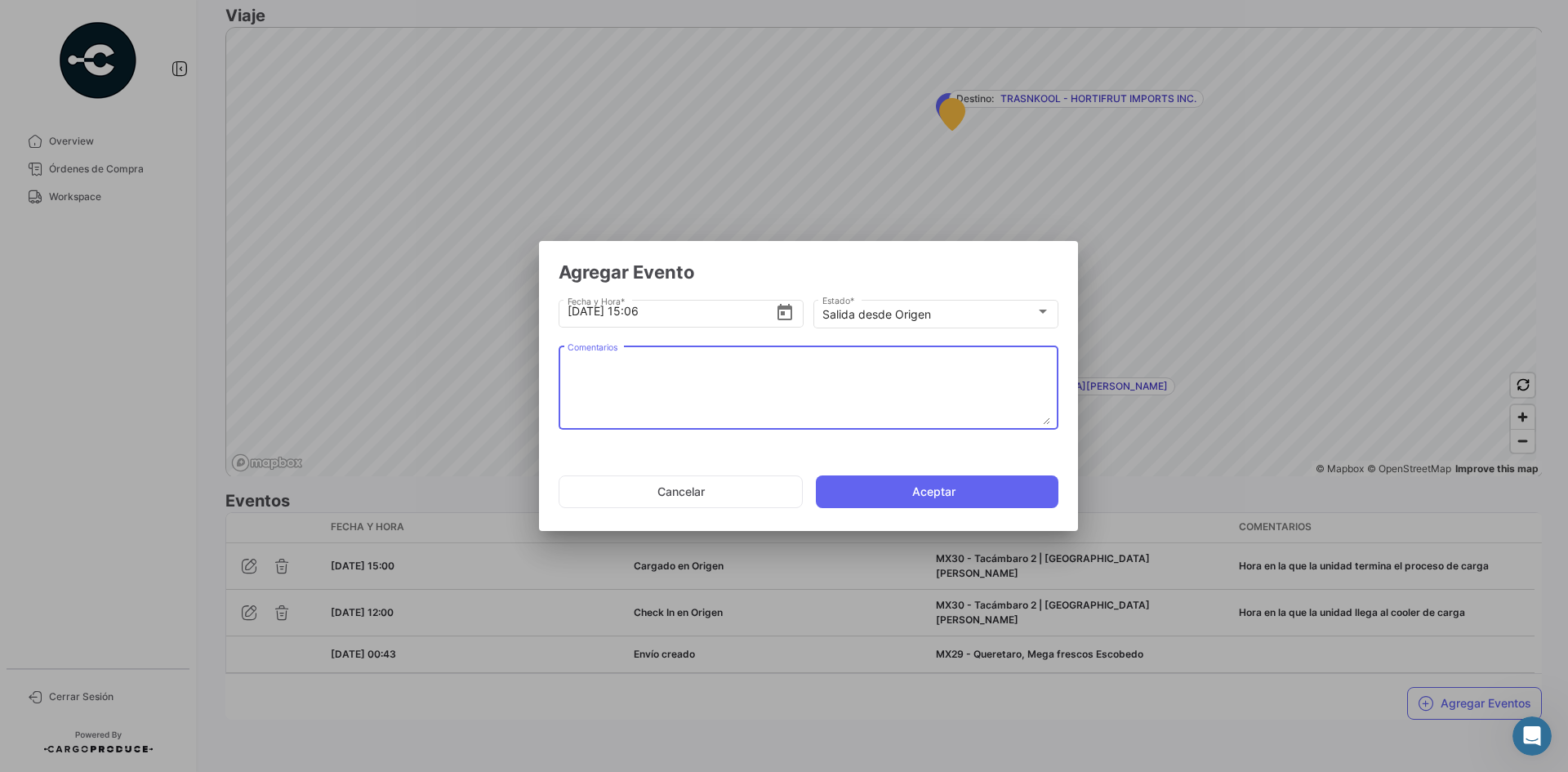
paste textarea "Hora en la que la unidad se retira del cooler"
type textarea "Hora en la que la unidad se retira del cooler"
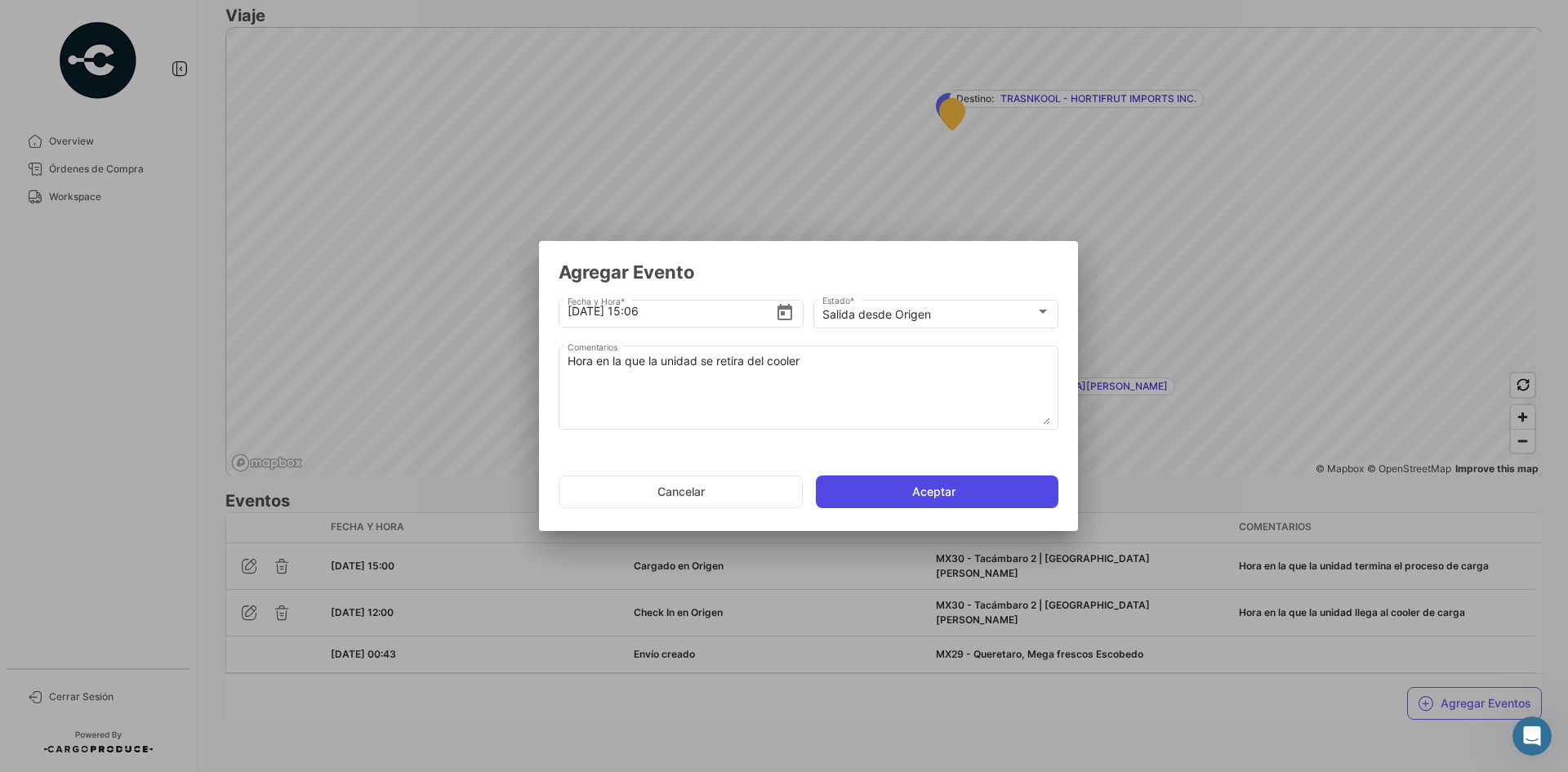
click at [935, 493] on button "Aceptar" at bounding box center [937, 491] width 242 height 33
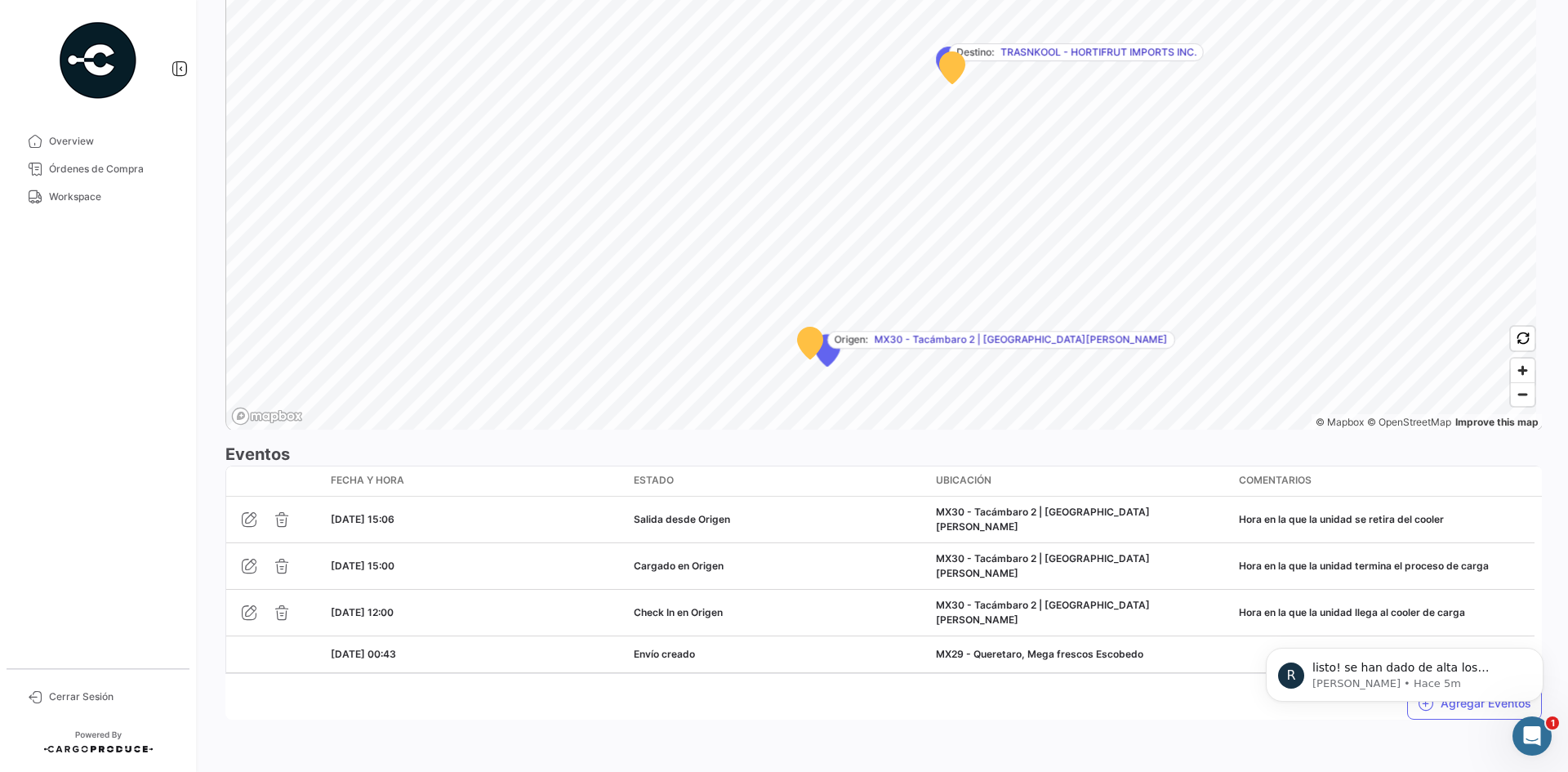
scroll to position [0, 0]
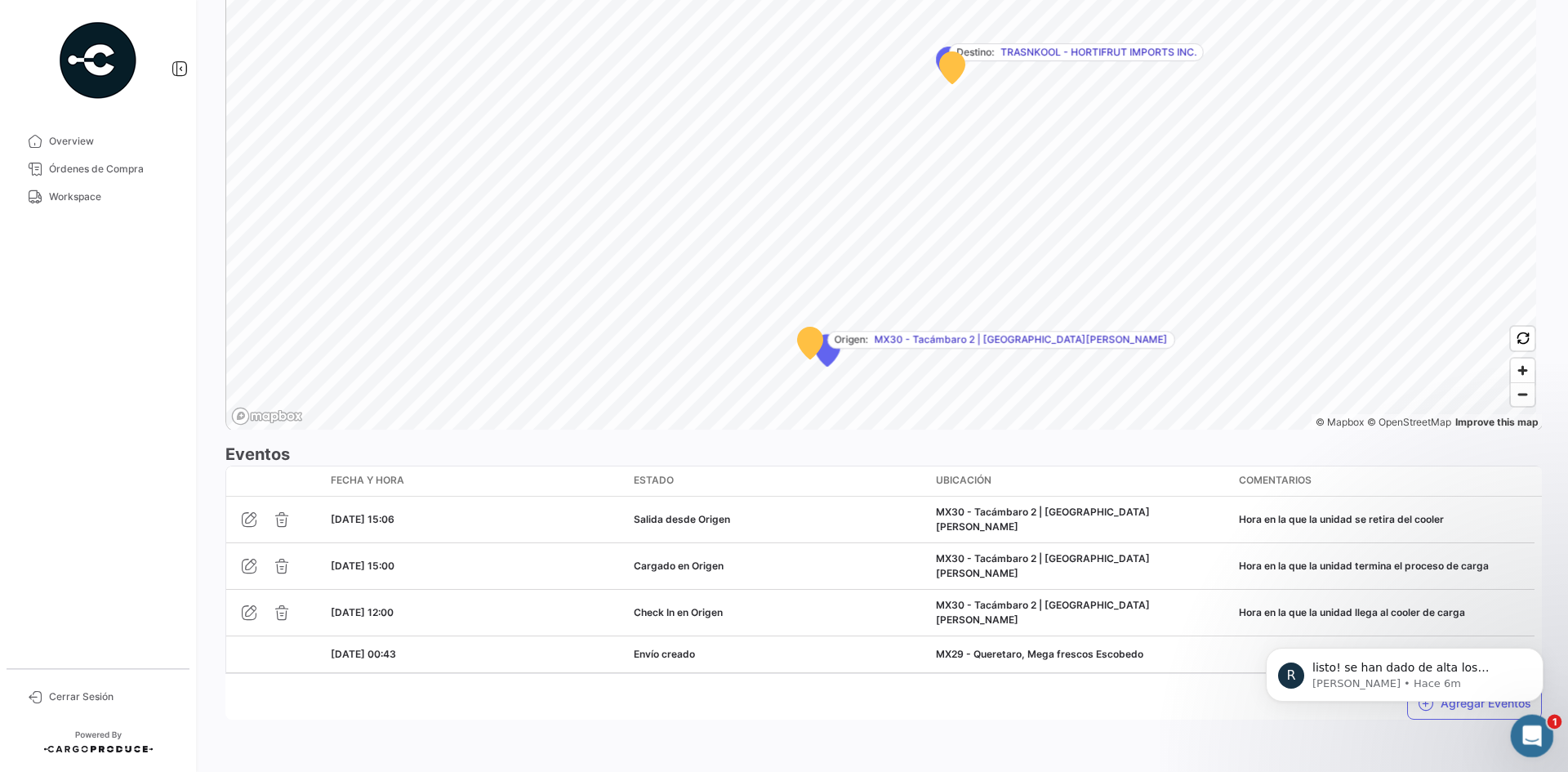
click at [1544, 725] on div "Abrir Intercom Messenger" at bounding box center [1530, 733] width 54 height 54
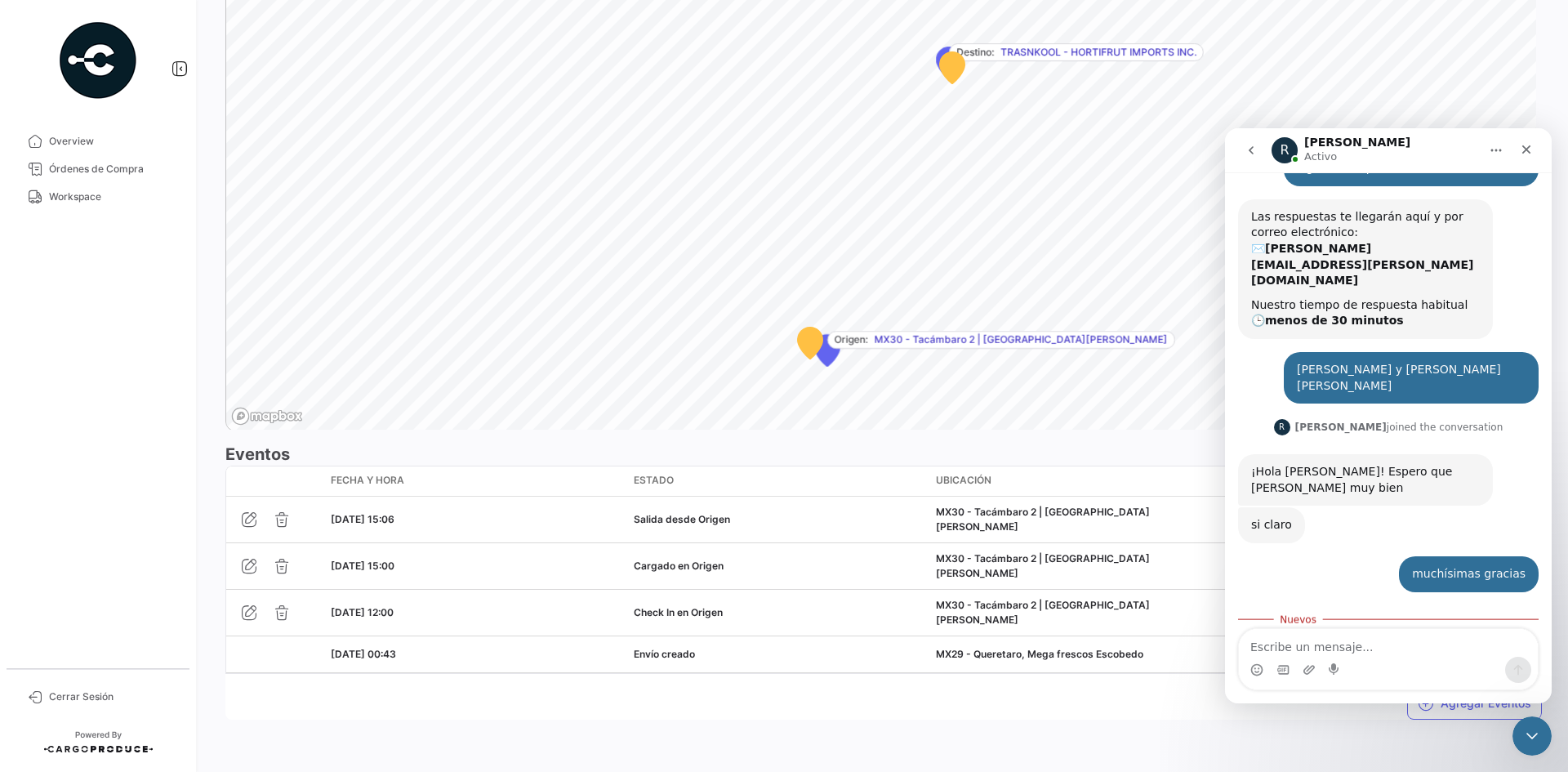
scroll to position [119, 0]
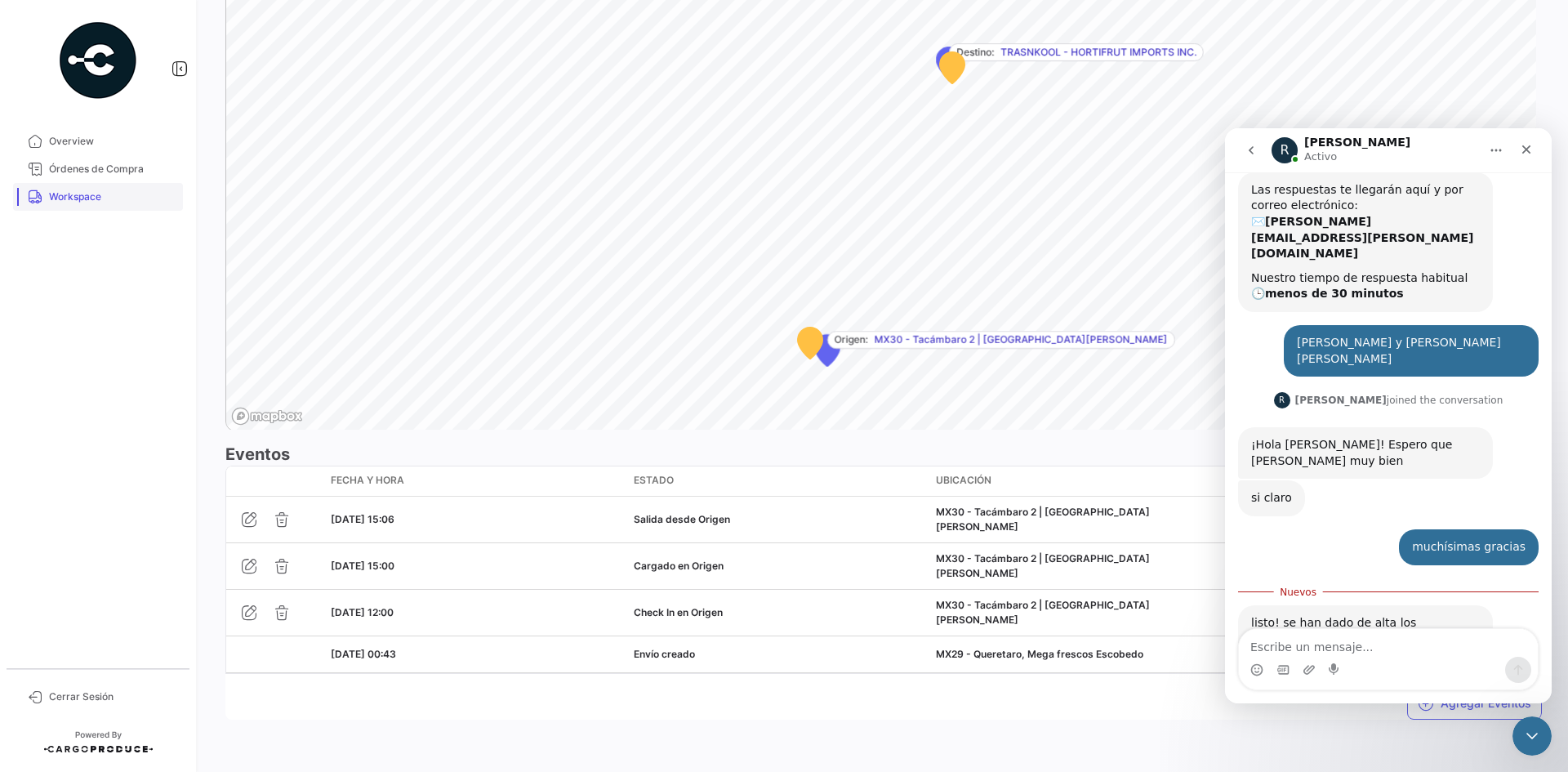
click at [95, 196] on span "Workspace" at bounding box center [113, 196] width 127 height 14
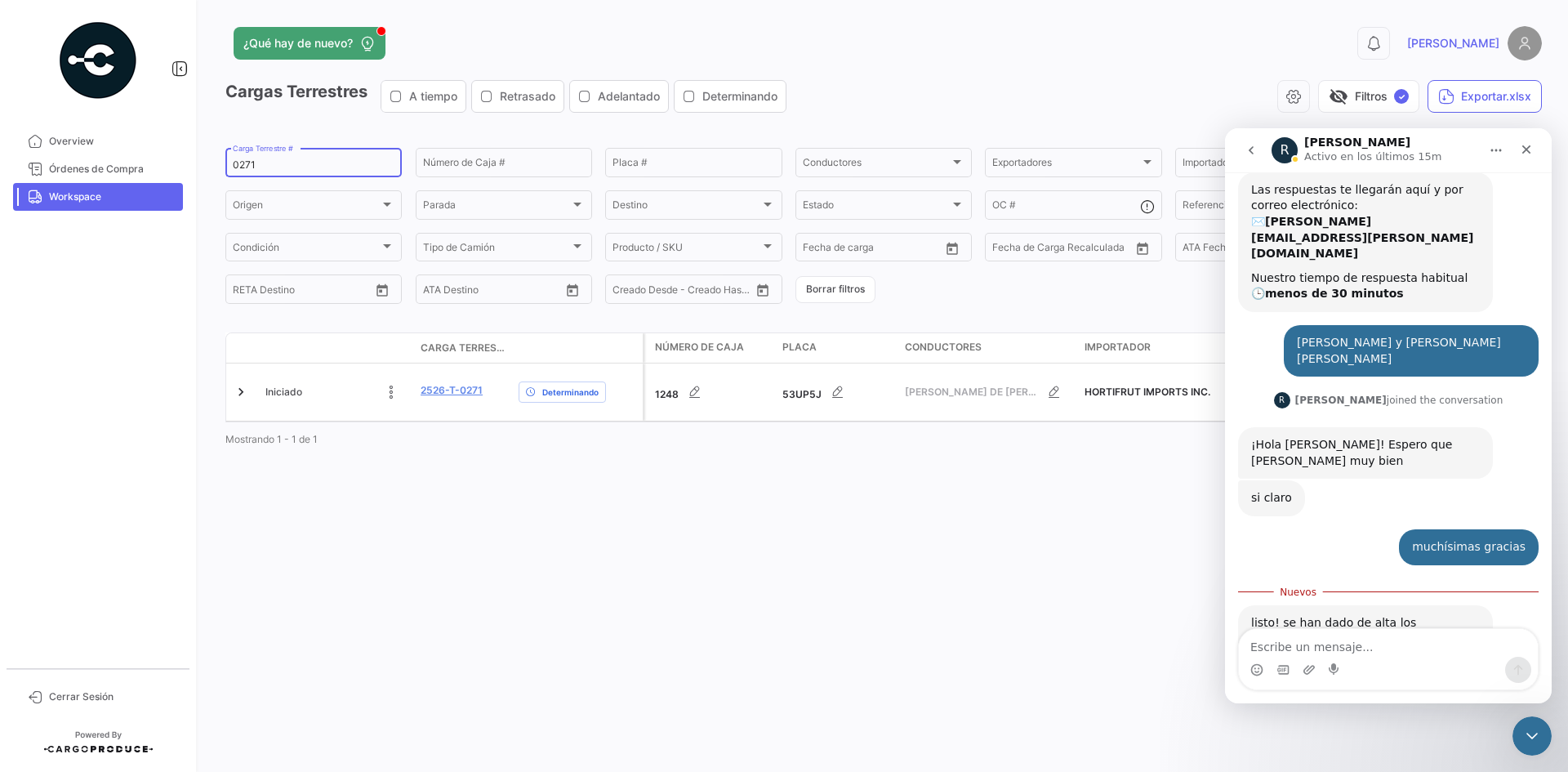
click at [240, 168] on input "0271" at bounding box center [313, 165] width 162 height 12
paste input "83"
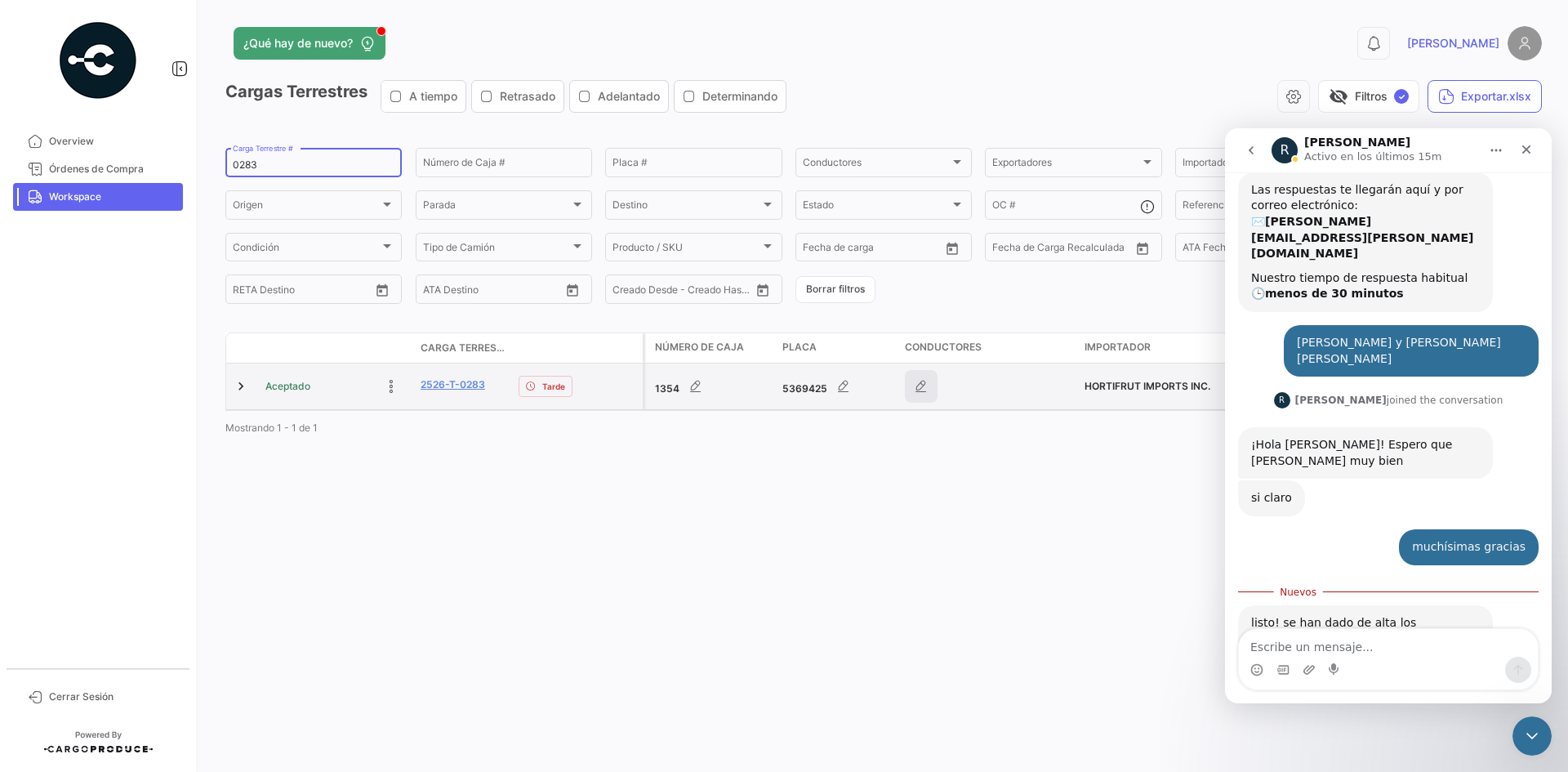
type input "0283"
click at [916, 389] on icon "button" at bounding box center [920, 386] width 16 height 16
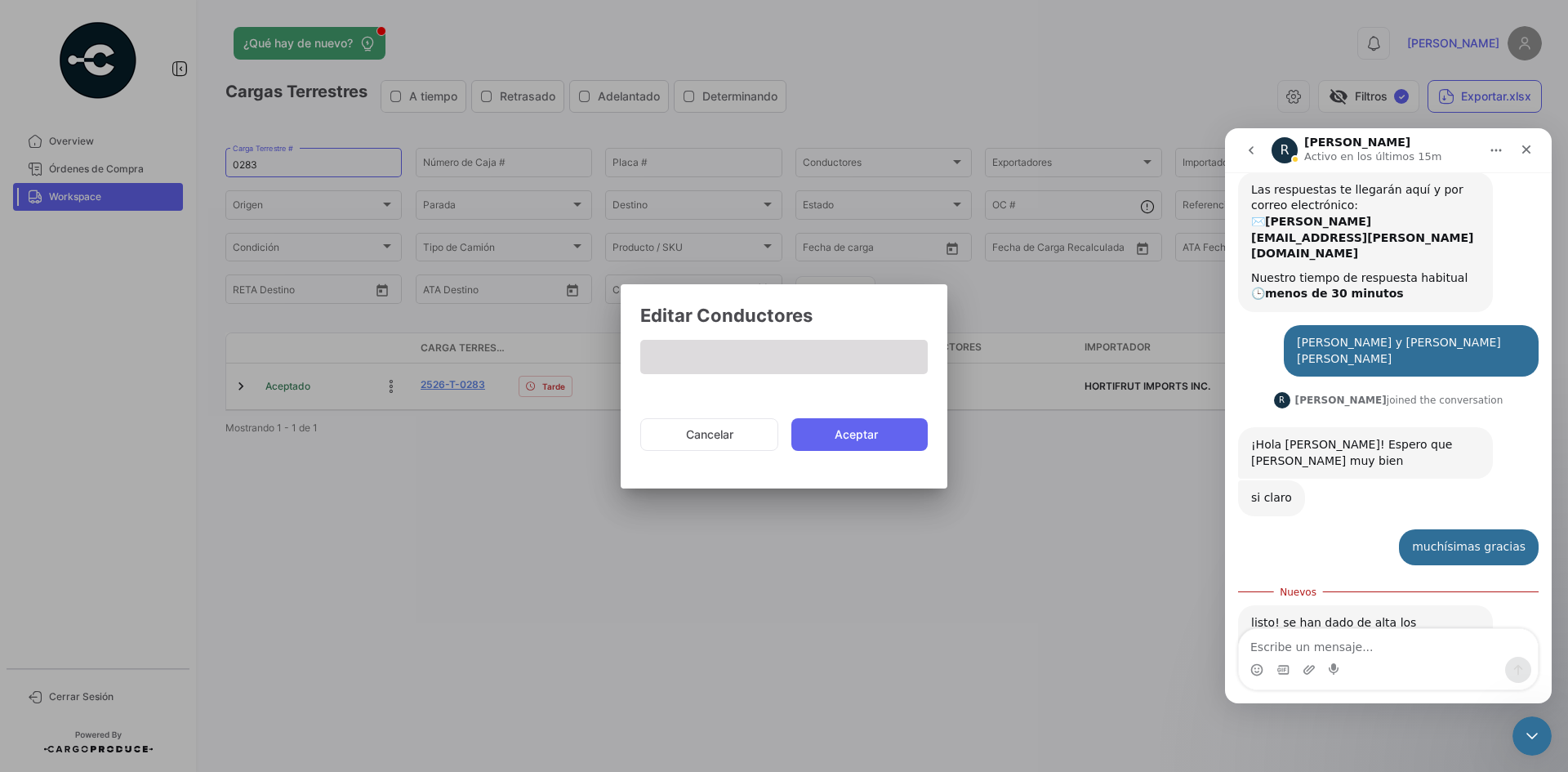
click at [754, 349] on span at bounding box center [784, 356] width 288 height 35
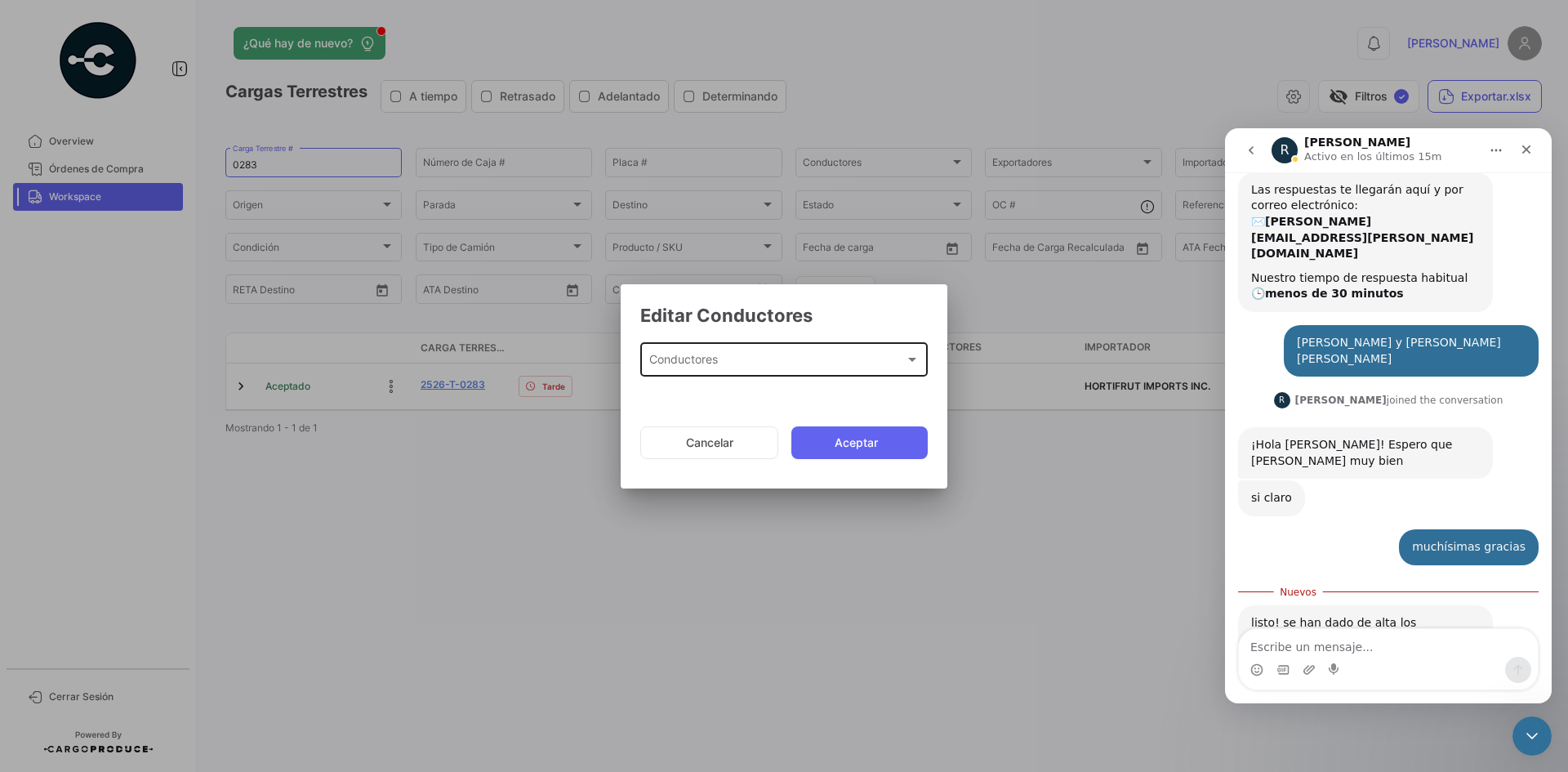
click at [732, 368] on div "Conductores" at bounding box center [777, 363] width 256 height 14
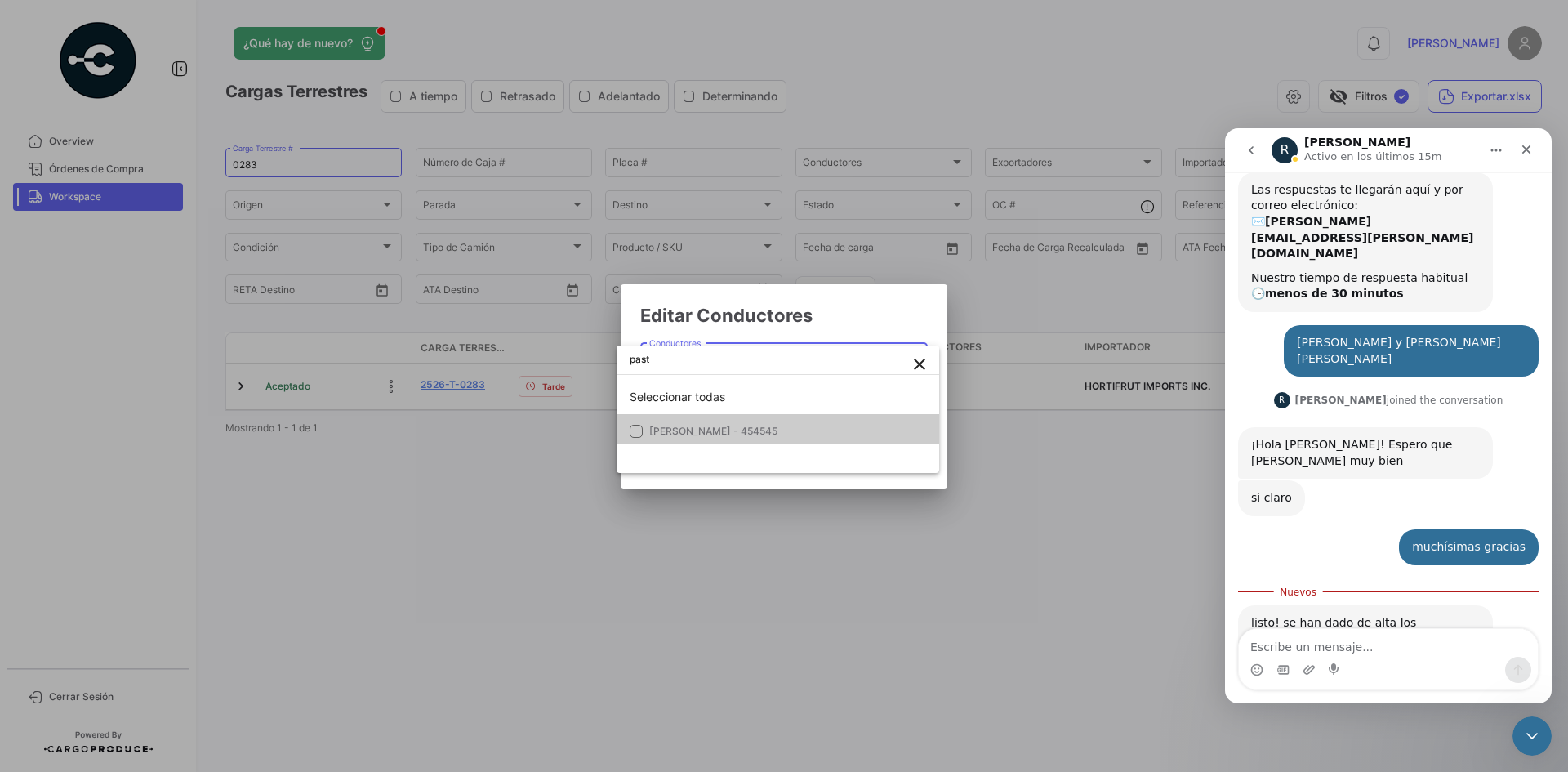
type input "past"
click at [733, 442] on mat-option "[PERSON_NAME] - 454545" at bounding box center [777, 431] width 323 height 35
click at [862, 309] on div at bounding box center [784, 386] width 1568 height 772
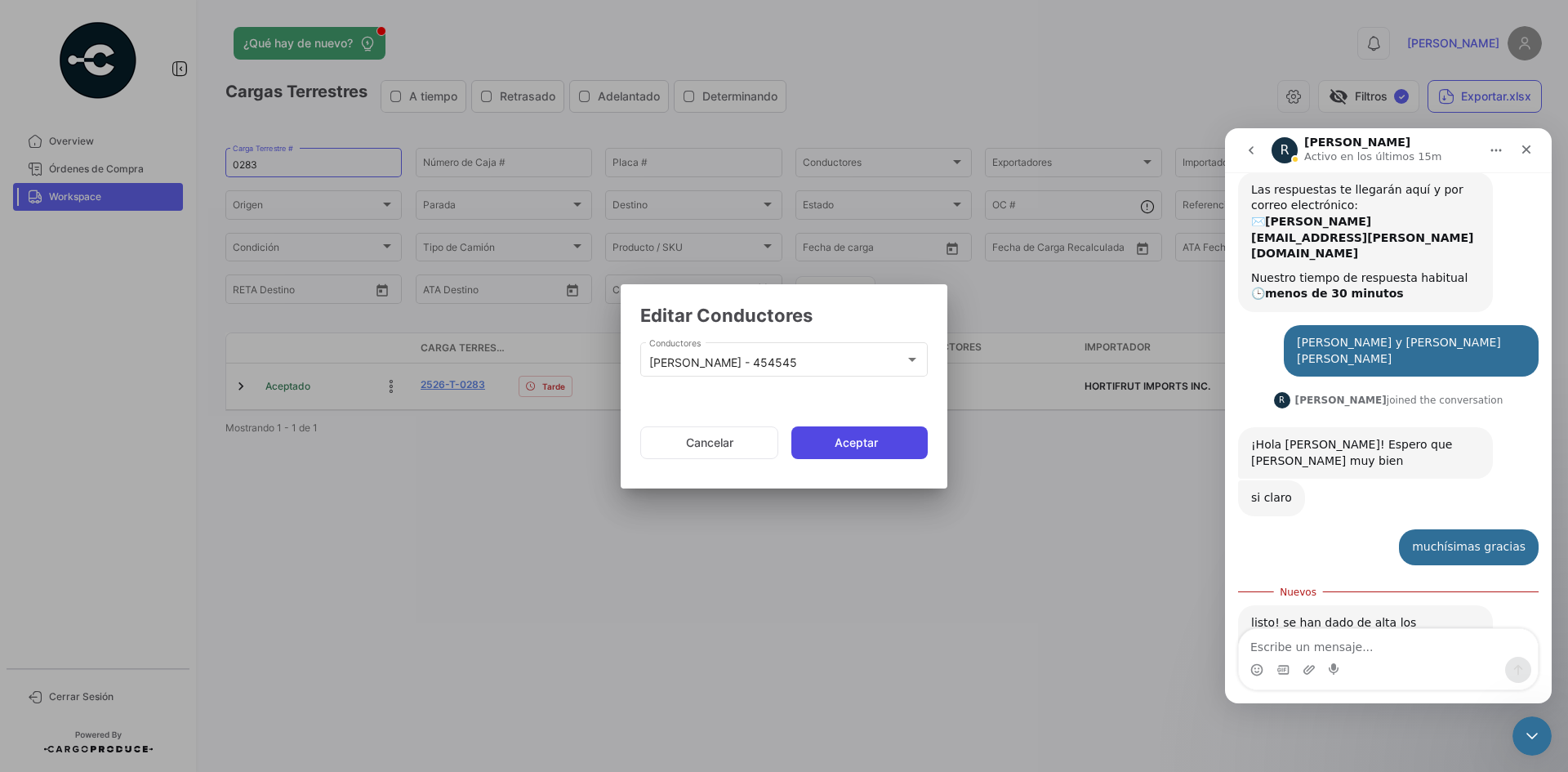
click at [864, 427] on button "Aceptar" at bounding box center [859, 443] width 136 height 33
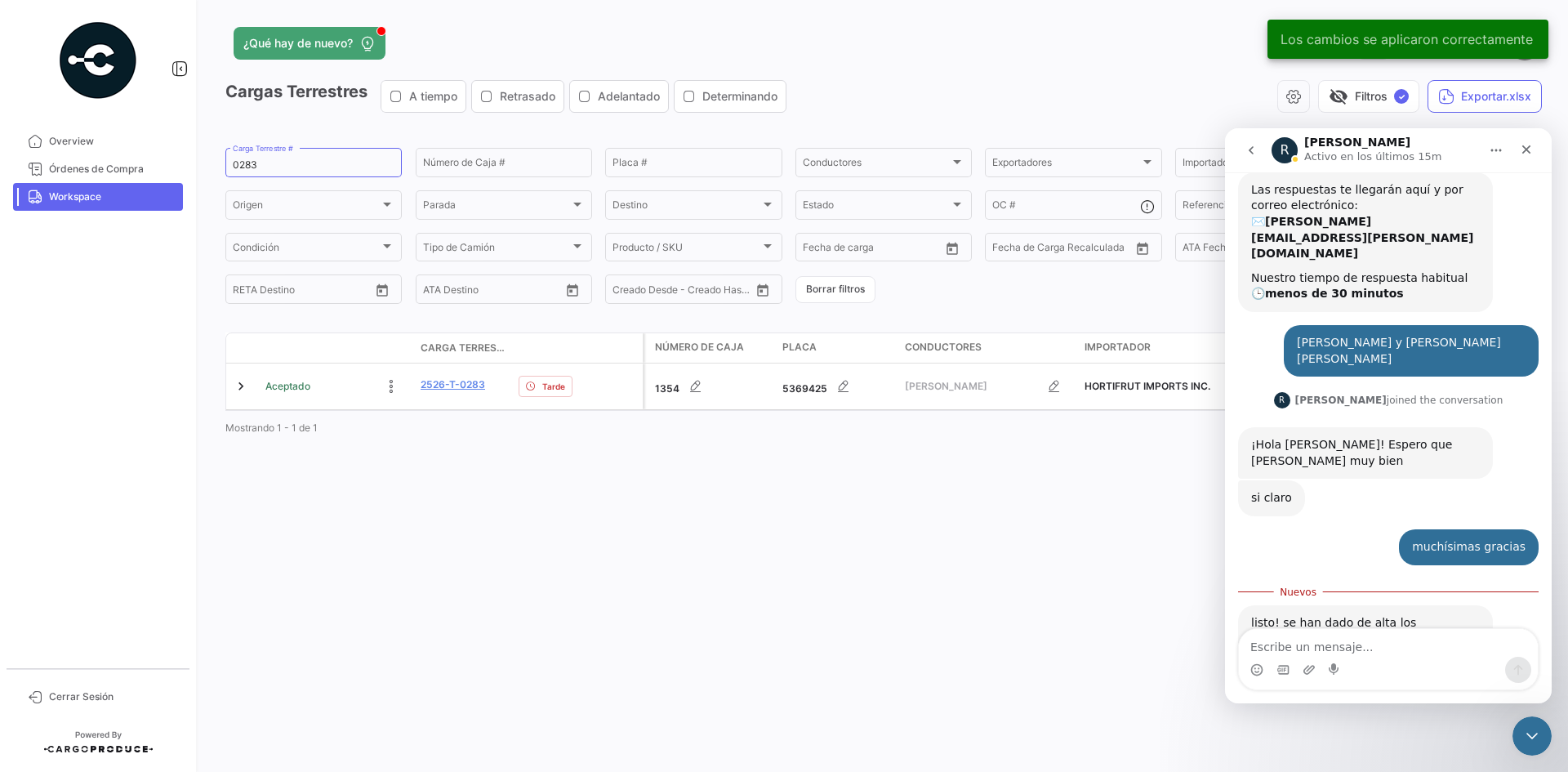
drag, startPoint x: 208, startPoint y: 157, endPoint x: 224, endPoint y: 157, distance: 16.0
click at [209, 157] on div "¿Qué hay de nuevo? 0 [PERSON_NAME] Terrestres A tiempo Retrasado Adelantado Det…" at bounding box center [883, 386] width 1369 height 772
click at [246, 162] on input "0283" at bounding box center [313, 165] width 162 height 12
paste input "77"
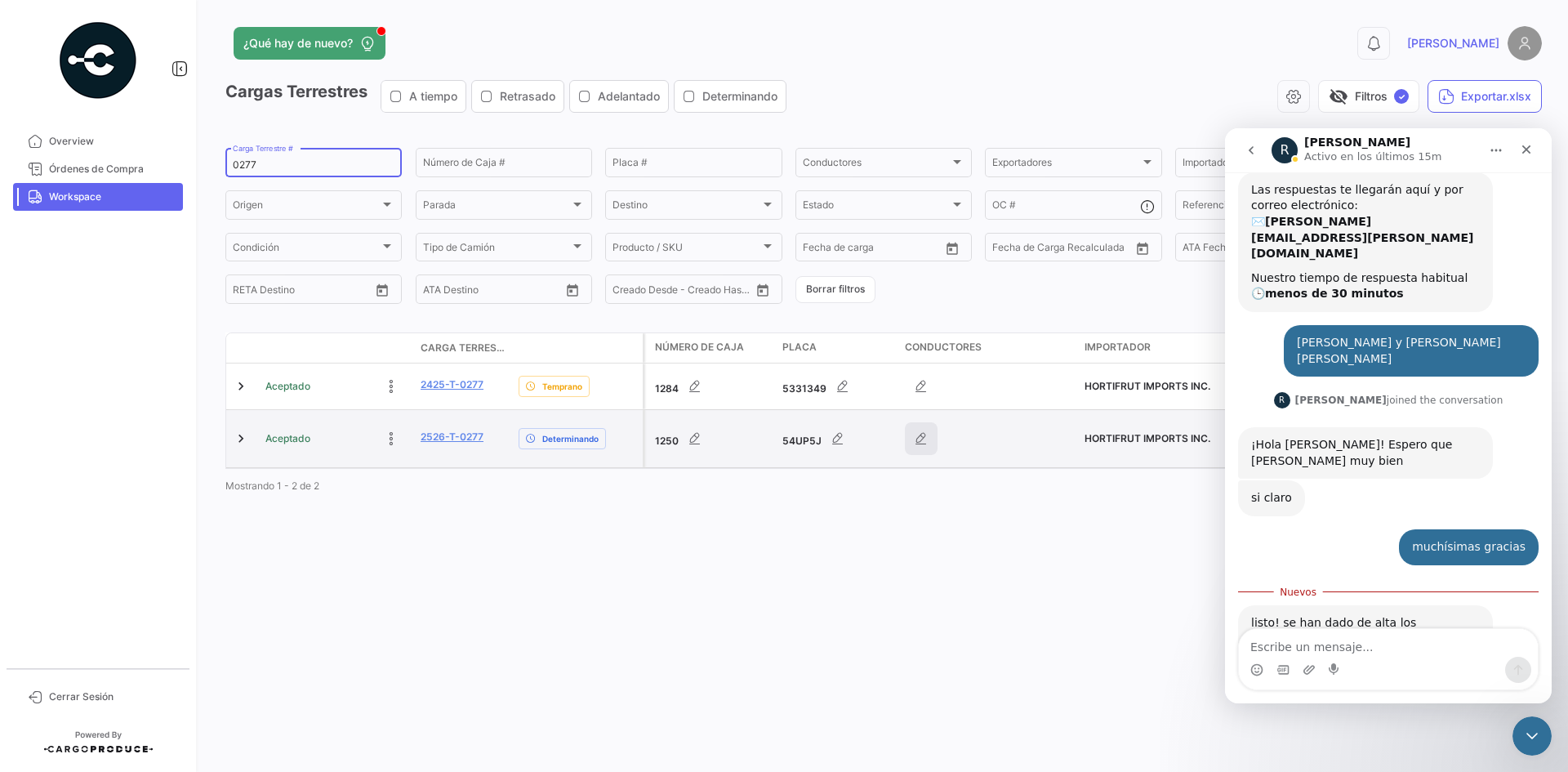
type input "0277"
click at [917, 444] on icon "button" at bounding box center [920, 438] width 16 height 16
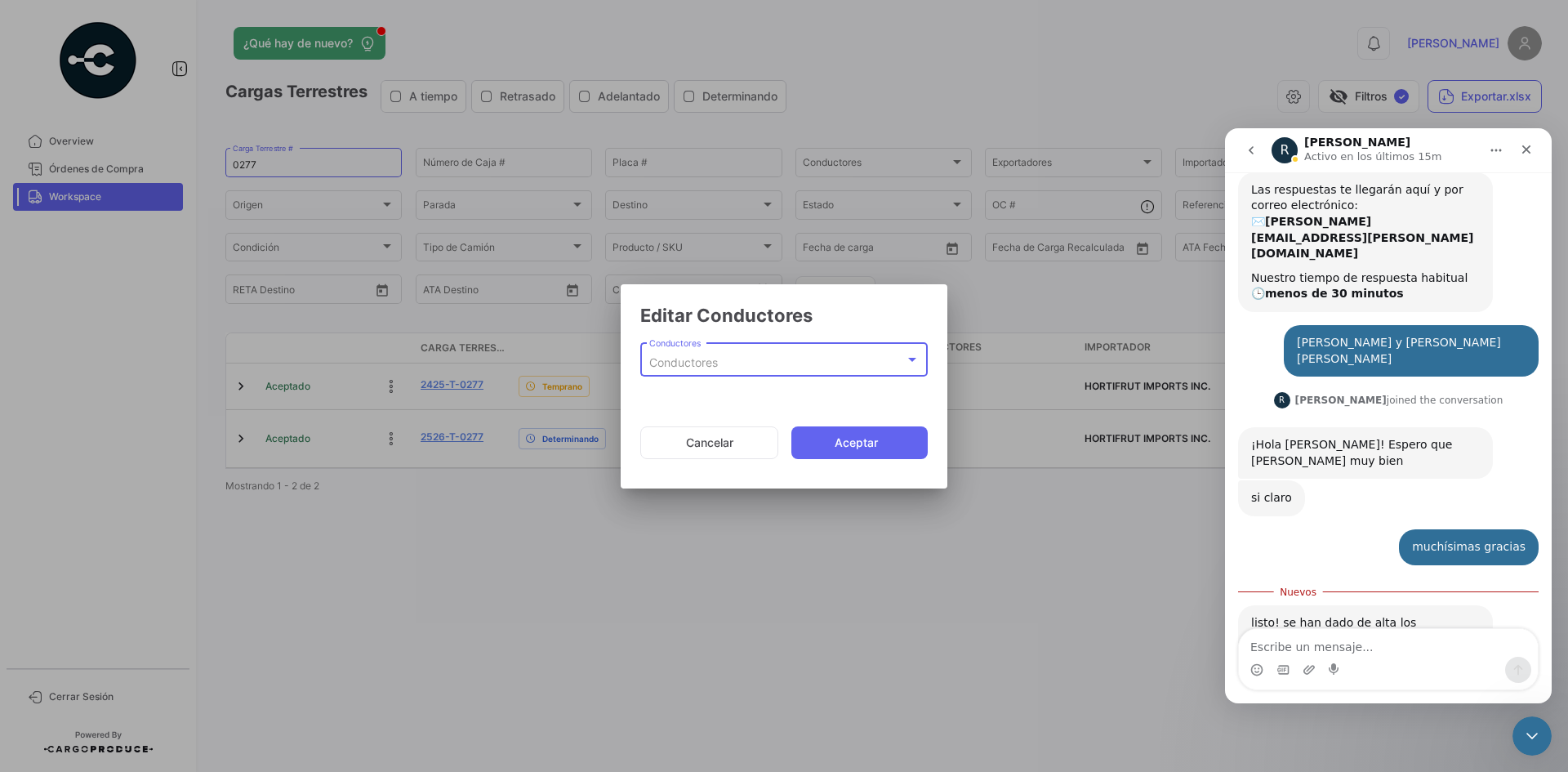
click at [755, 362] on div "Conductores" at bounding box center [777, 363] width 256 height 14
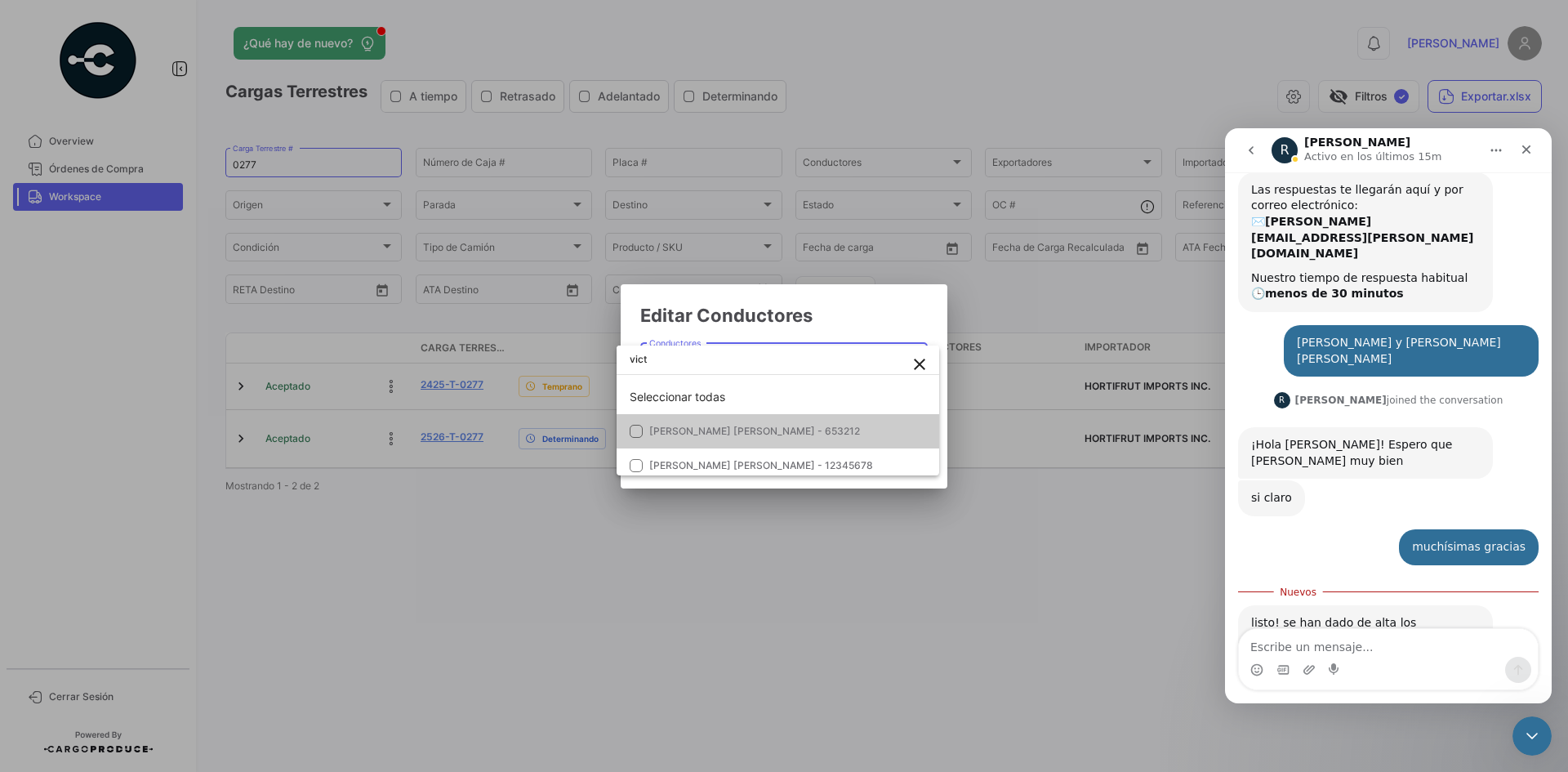
type input "vict"
click at [791, 427] on span "[PERSON_NAME] [PERSON_NAME] - 653212" at bounding box center [754, 431] width 211 height 12
click at [857, 317] on div at bounding box center [784, 386] width 1568 height 772
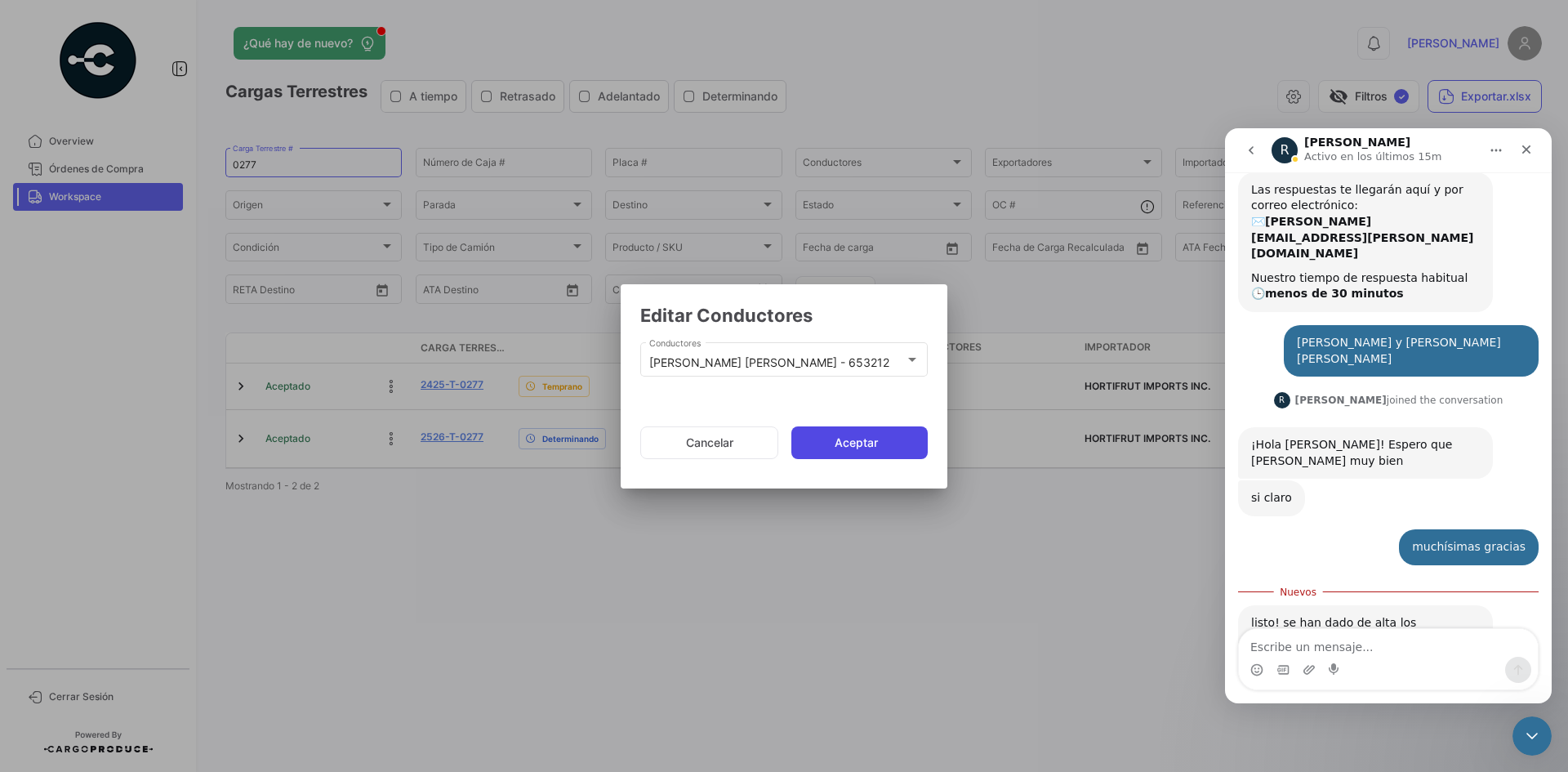
click at [858, 439] on button "Aceptar" at bounding box center [859, 443] width 136 height 33
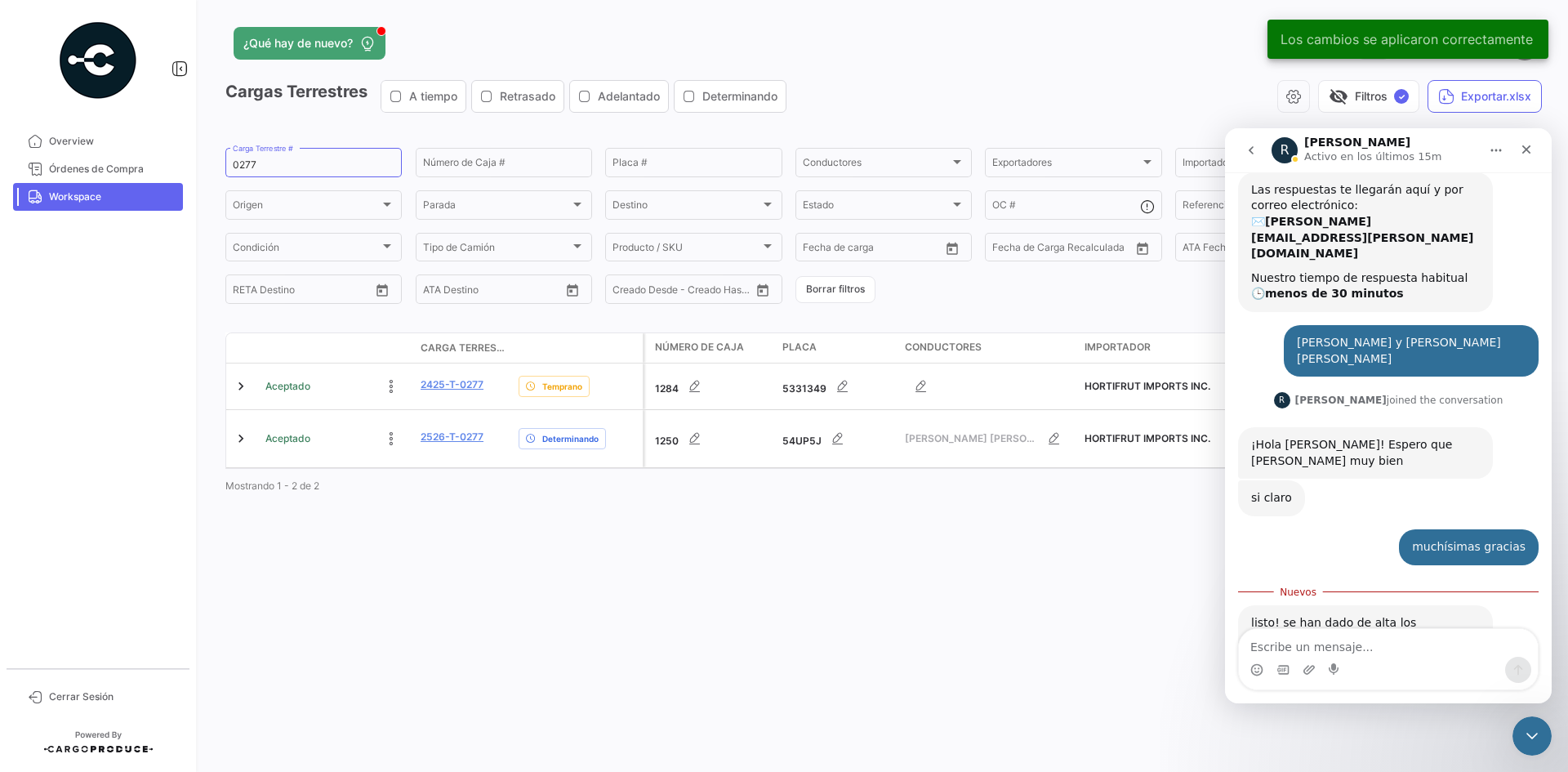
click at [150, 196] on span "Workspace" at bounding box center [113, 196] width 127 height 14
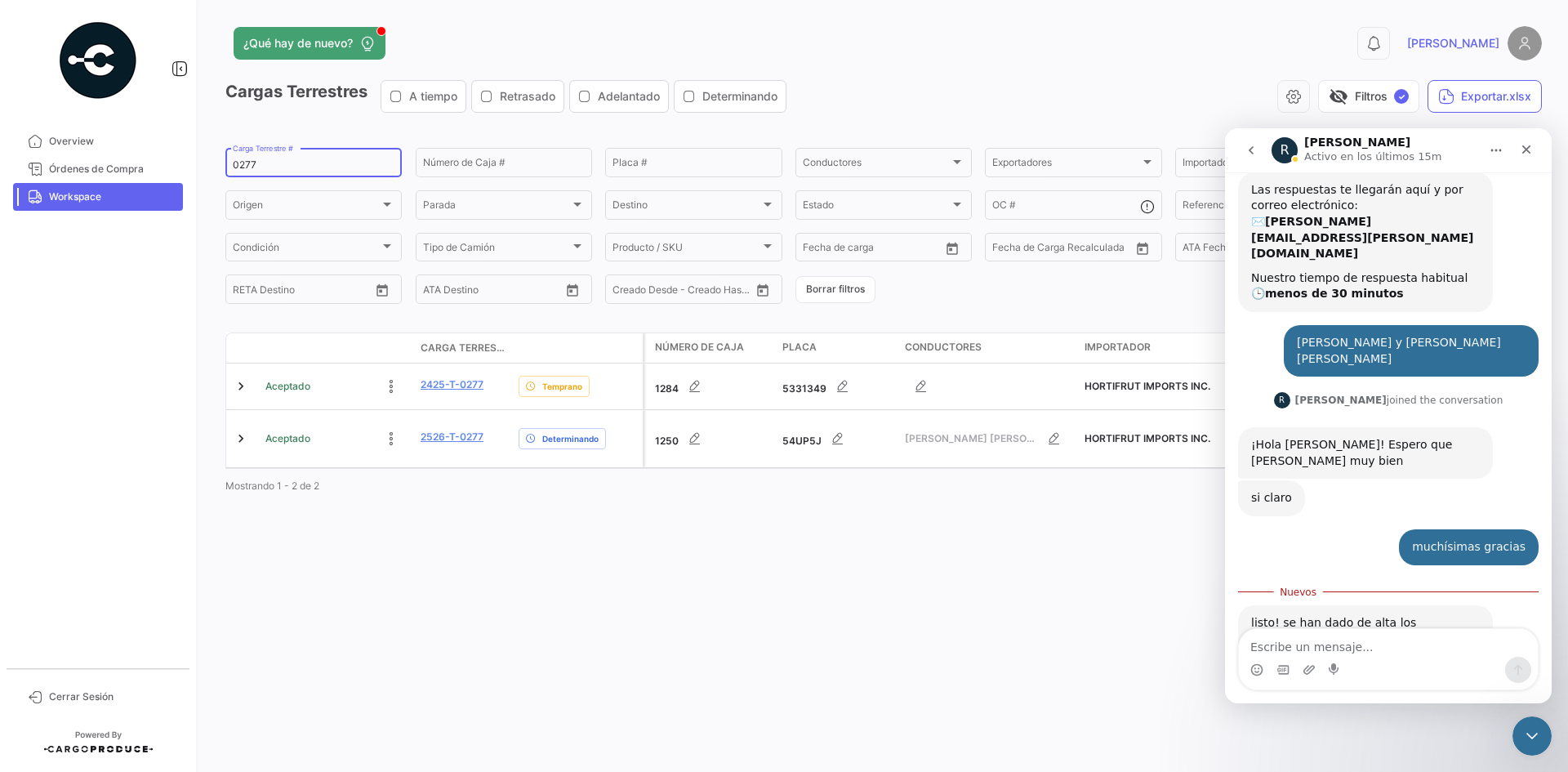
click at [247, 165] on input "0277" at bounding box center [313, 165] width 162 height 12
paste input "1"
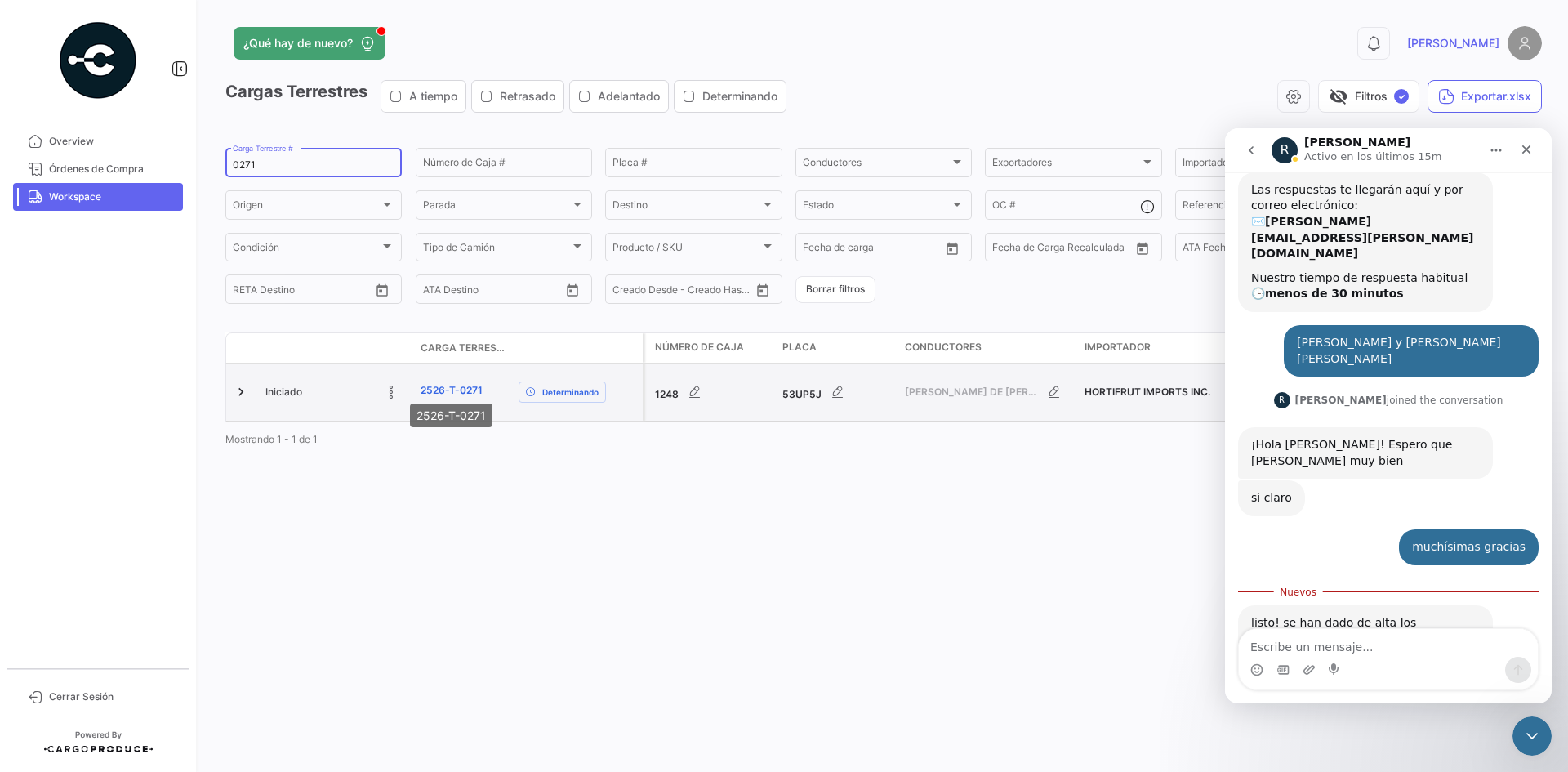
type input "0271"
click at [455, 384] on link "2526-T-0271" at bounding box center [451, 389] width 62 height 14
